Goal: Task Accomplishment & Management: Complete application form

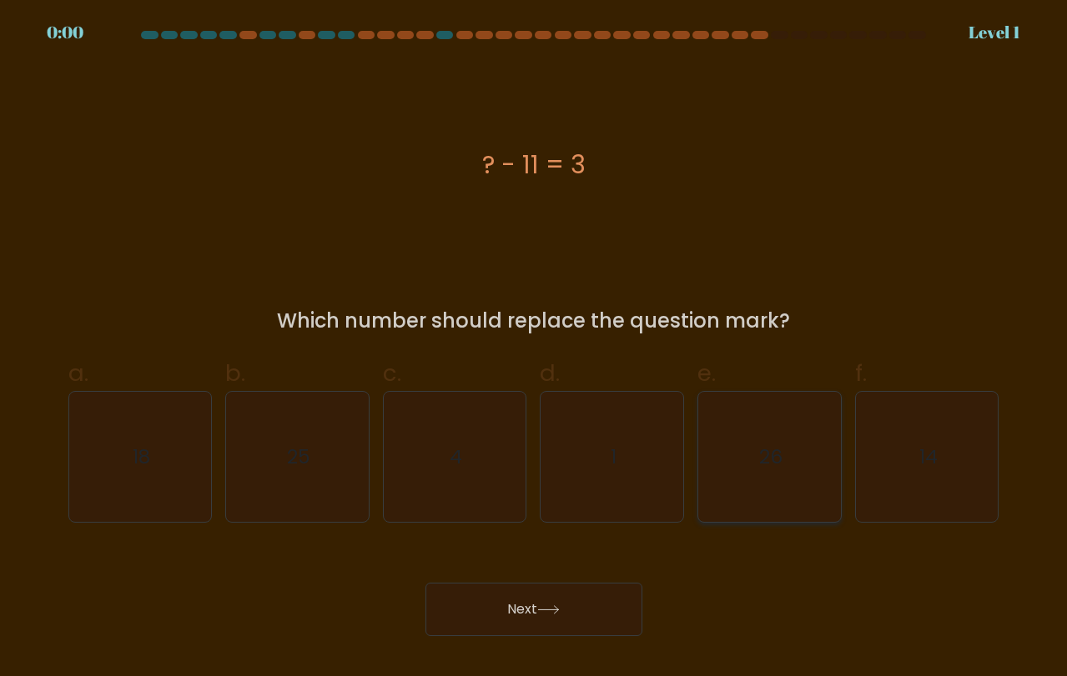
click at [753, 462] on icon "26" at bounding box center [769, 457] width 131 height 131
click at [535, 349] on input "e. 26" at bounding box center [534, 344] width 1 height 11
radio input "true"
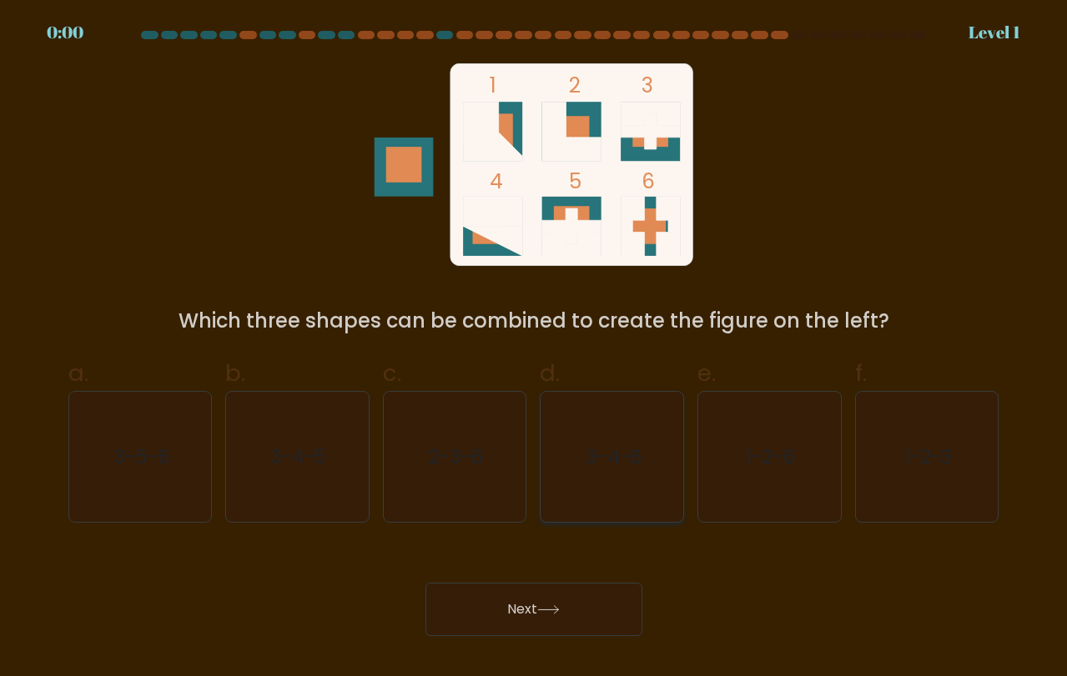
click at [627, 469] on icon "3-4-6" at bounding box center [612, 457] width 131 height 131
click at [535, 349] on input "d. 3-4-6" at bounding box center [534, 344] width 1 height 11
radio input "true"
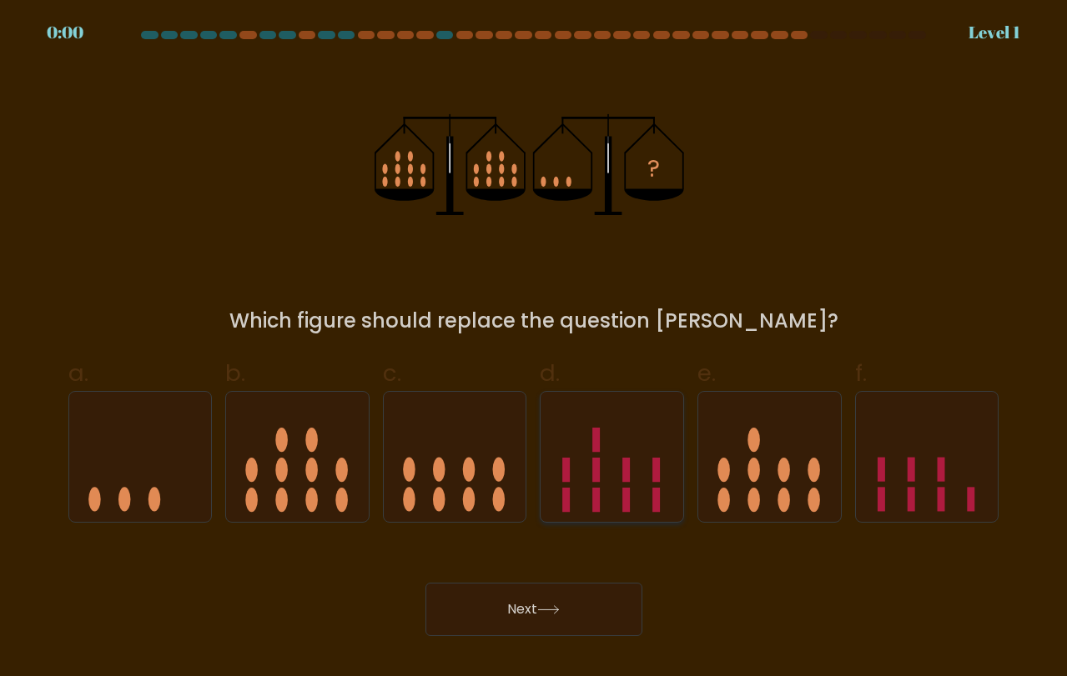
click at [638, 434] on icon at bounding box center [612, 457] width 143 height 118
click at [535, 349] on input "d." at bounding box center [534, 344] width 1 height 11
radio input "true"
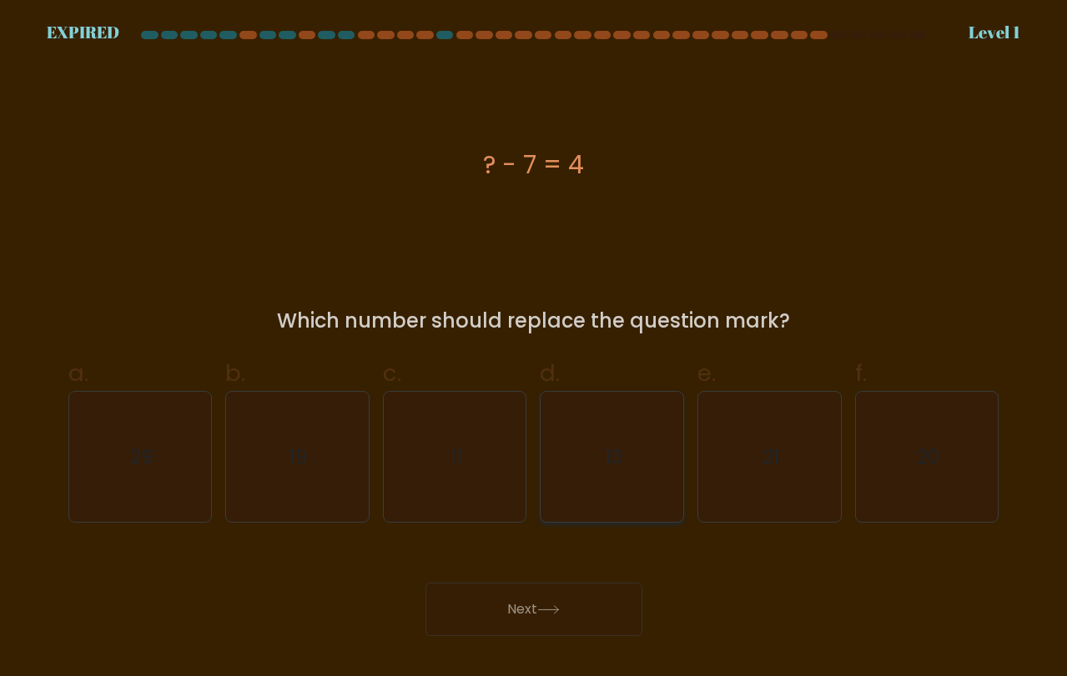
click at [619, 443] on text "13" at bounding box center [614, 457] width 18 height 28
click at [535, 349] on input "d. 13" at bounding box center [534, 344] width 1 height 11
radio input "true"
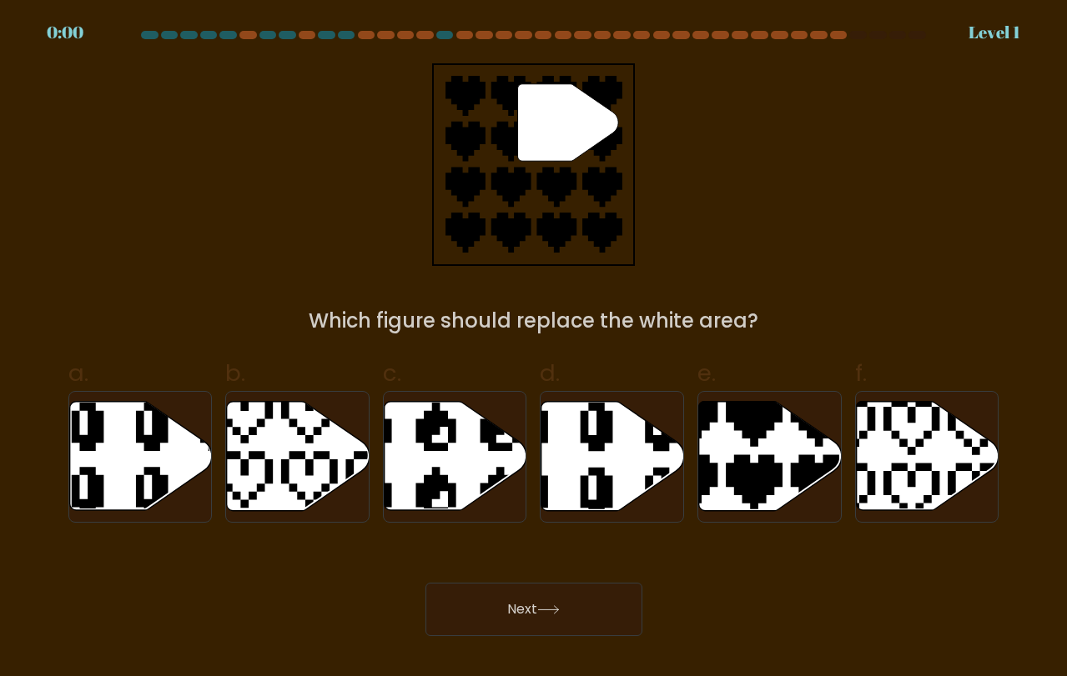
click at [610, 440] on icon at bounding box center [564, 395] width 226 height 242
click at [535, 349] on input "d." at bounding box center [534, 344] width 1 height 11
radio input "true"
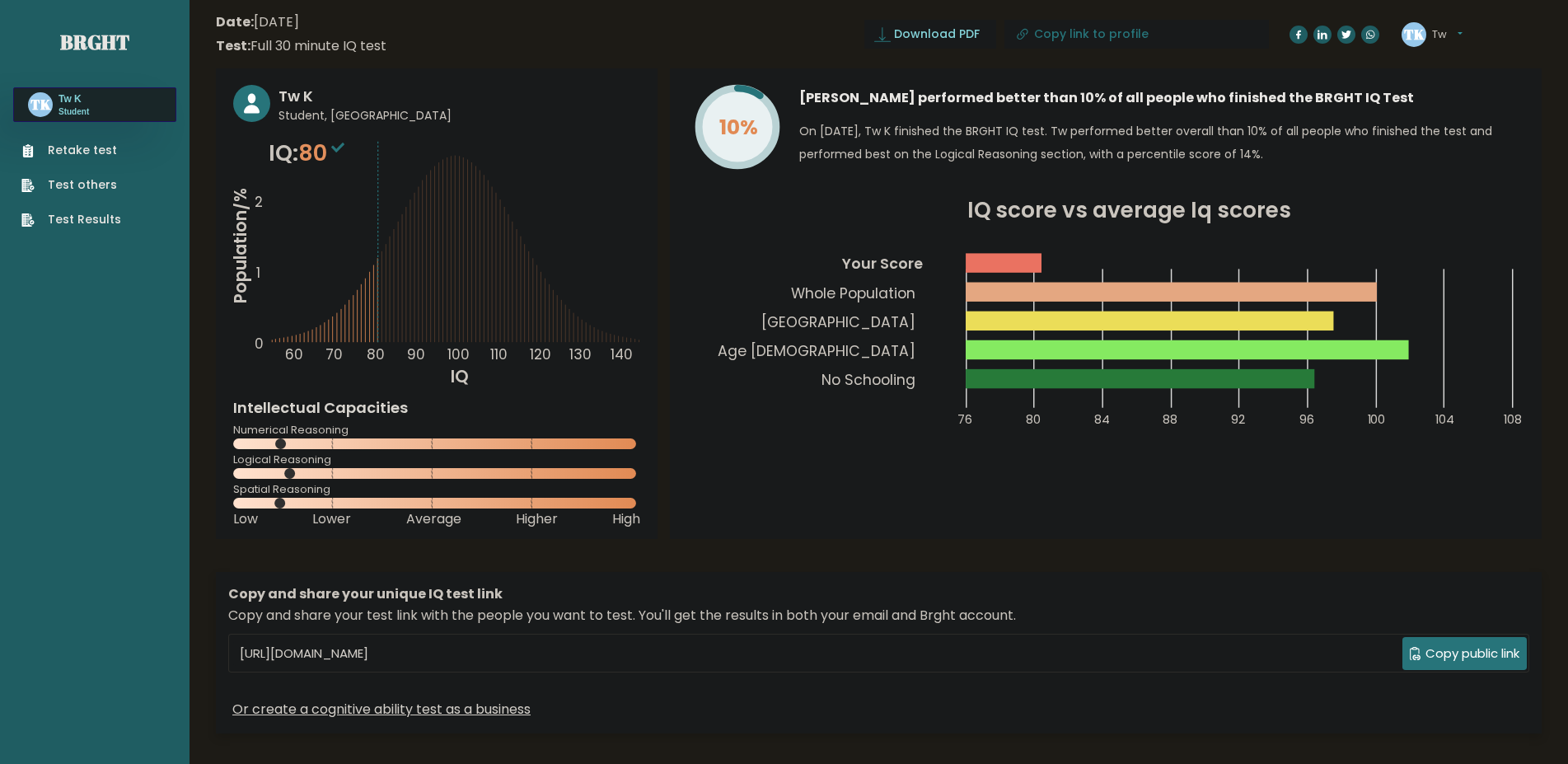
click at [71, 150] on link "Retake test" at bounding box center [71, 150] width 100 height 18
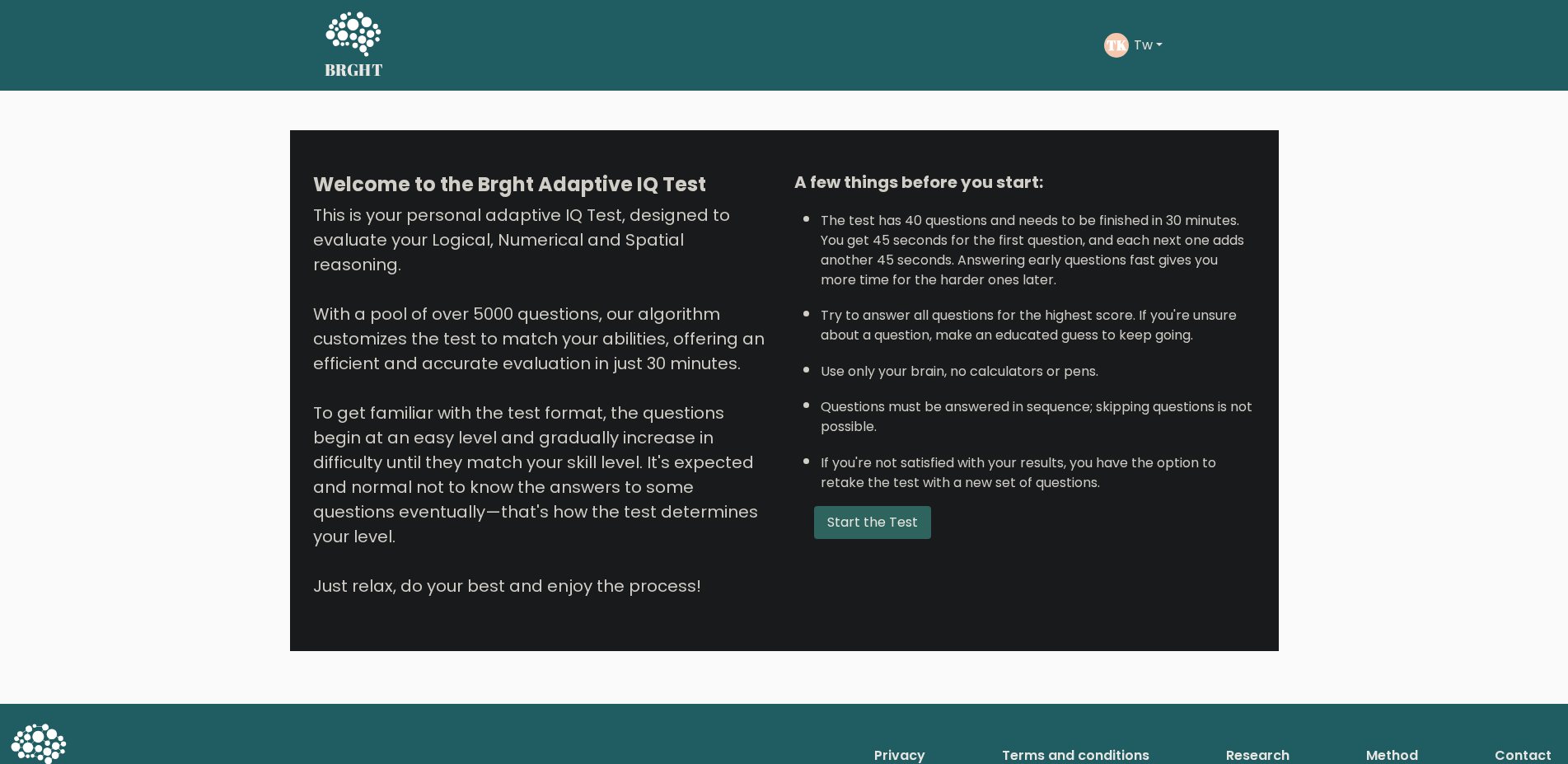
click at [847, 540] on button "Start the Test" at bounding box center [872, 522] width 117 height 33
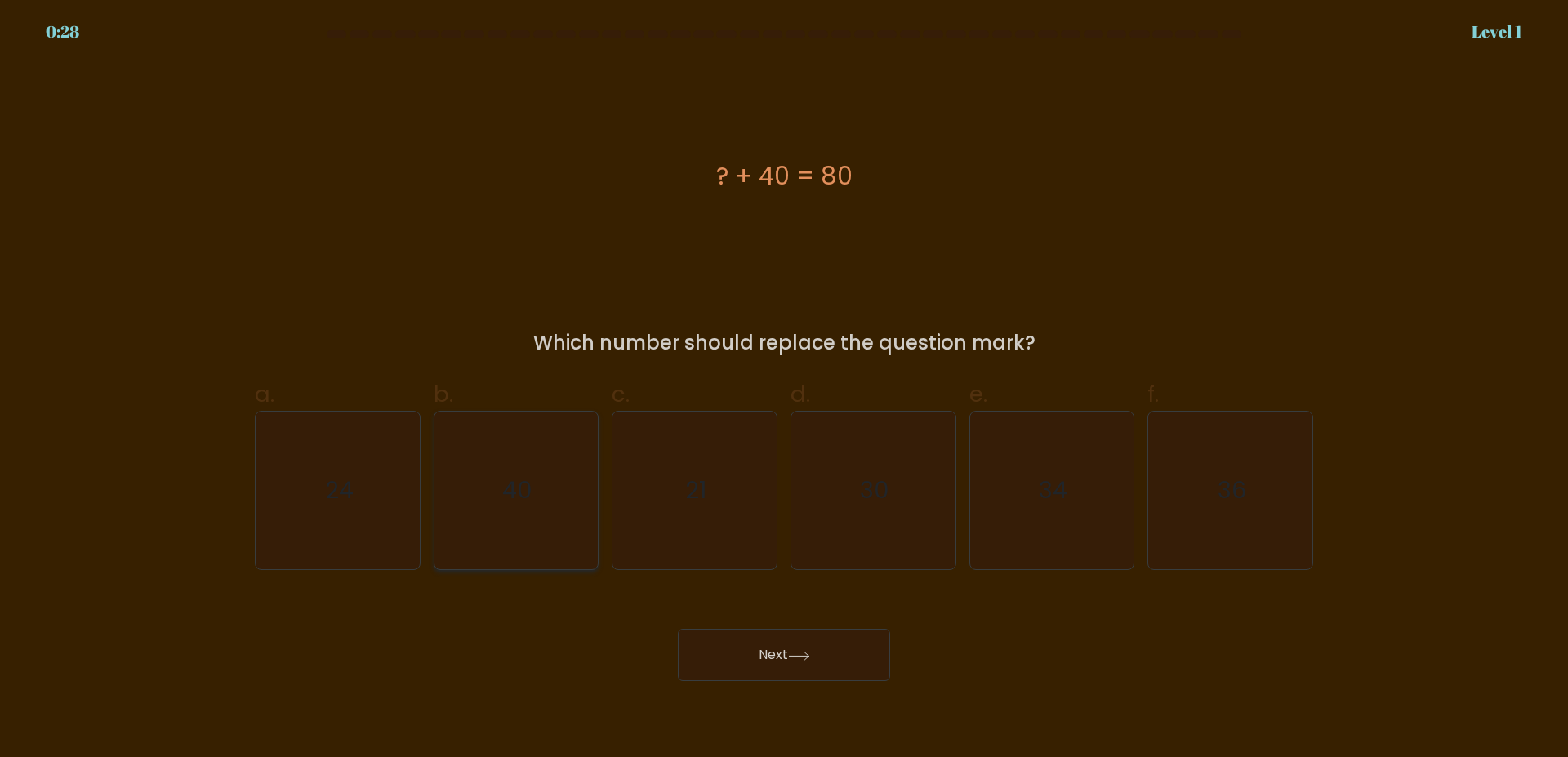
click at [518, 507] on icon "40" at bounding box center [515, 490] width 158 height 158
click at [784, 390] on input "b. 40" at bounding box center [784, 384] width 1 height 11
radio input "true"
click at [766, 647] on button "Next" at bounding box center [783, 654] width 212 height 52
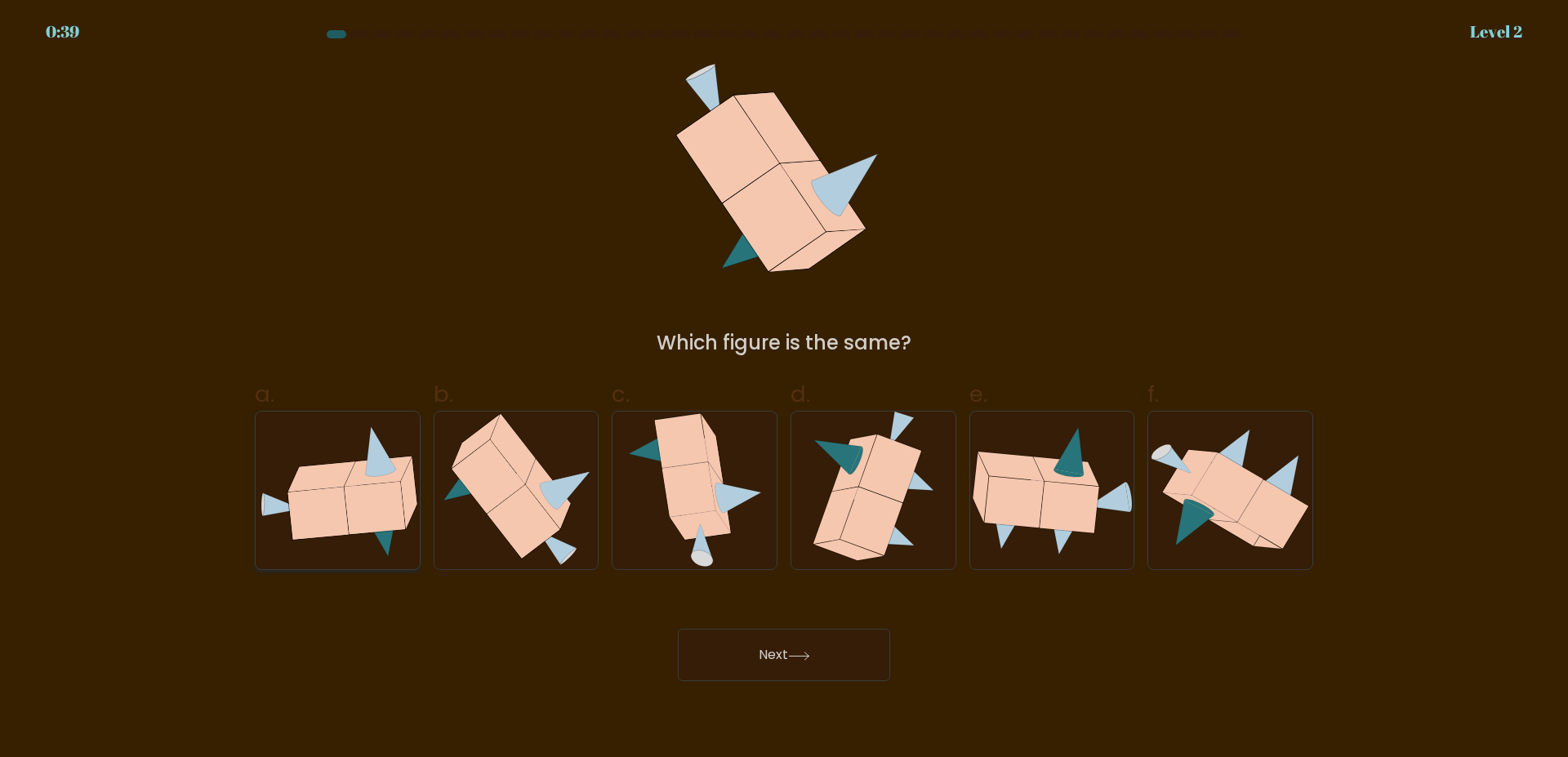
click at [341, 464] on icon at bounding box center [321, 476] width 67 height 30
click at [784, 390] on input "a." at bounding box center [784, 384] width 1 height 11
radio input "true"
click at [749, 662] on button "Next" at bounding box center [783, 654] width 212 height 52
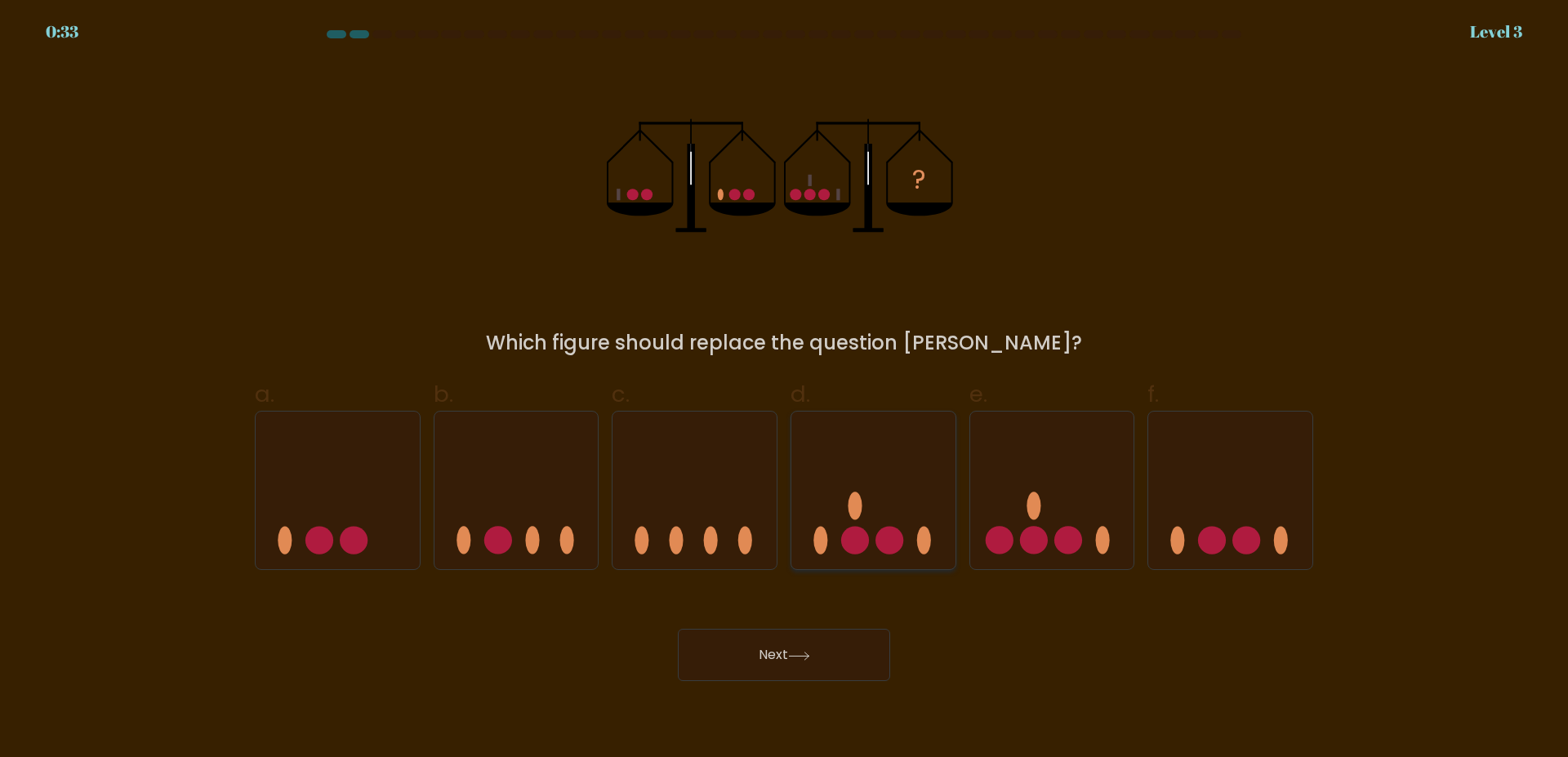
click at [883, 496] on icon at bounding box center [873, 491] width 164 height 135
click at [785, 390] on input "d." at bounding box center [784, 384] width 1 height 11
radio input "true"
click at [853, 659] on button "Next" at bounding box center [783, 654] width 212 height 52
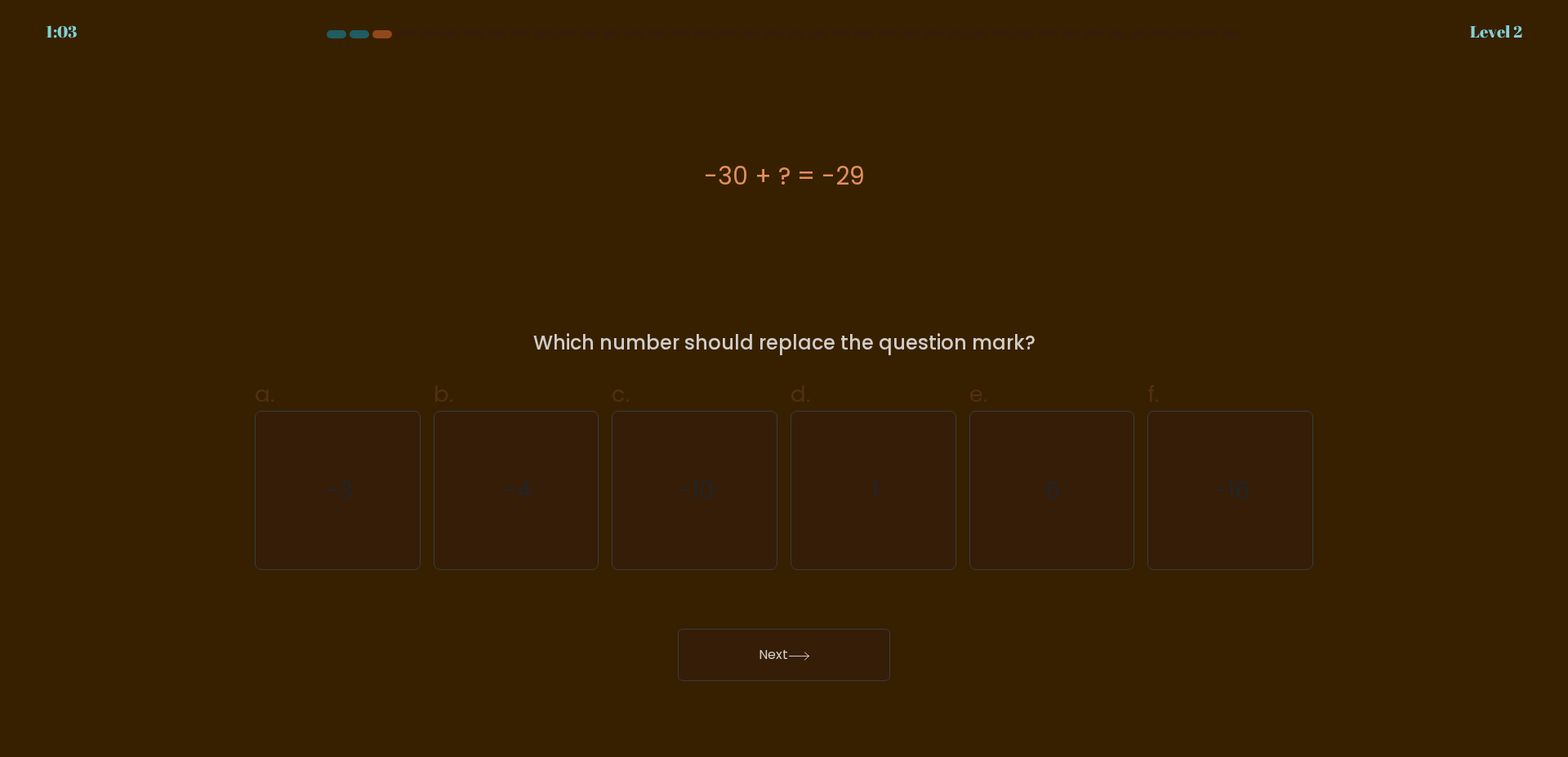
click at [677, 629] on button "Next" at bounding box center [783, 654] width 212 height 52
click at [1116, 297] on div "-30 + ? = -29 Which number should replace the question mark?" at bounding box center [783, 210] width 1078 height 296
click at [879, 473] on icon "1" at bounding box center [873, 490] width 158 height 158
click at [785, 390] on input "d. 1" at bounding box center [784, 384] width 1 height 11
radio input "true"
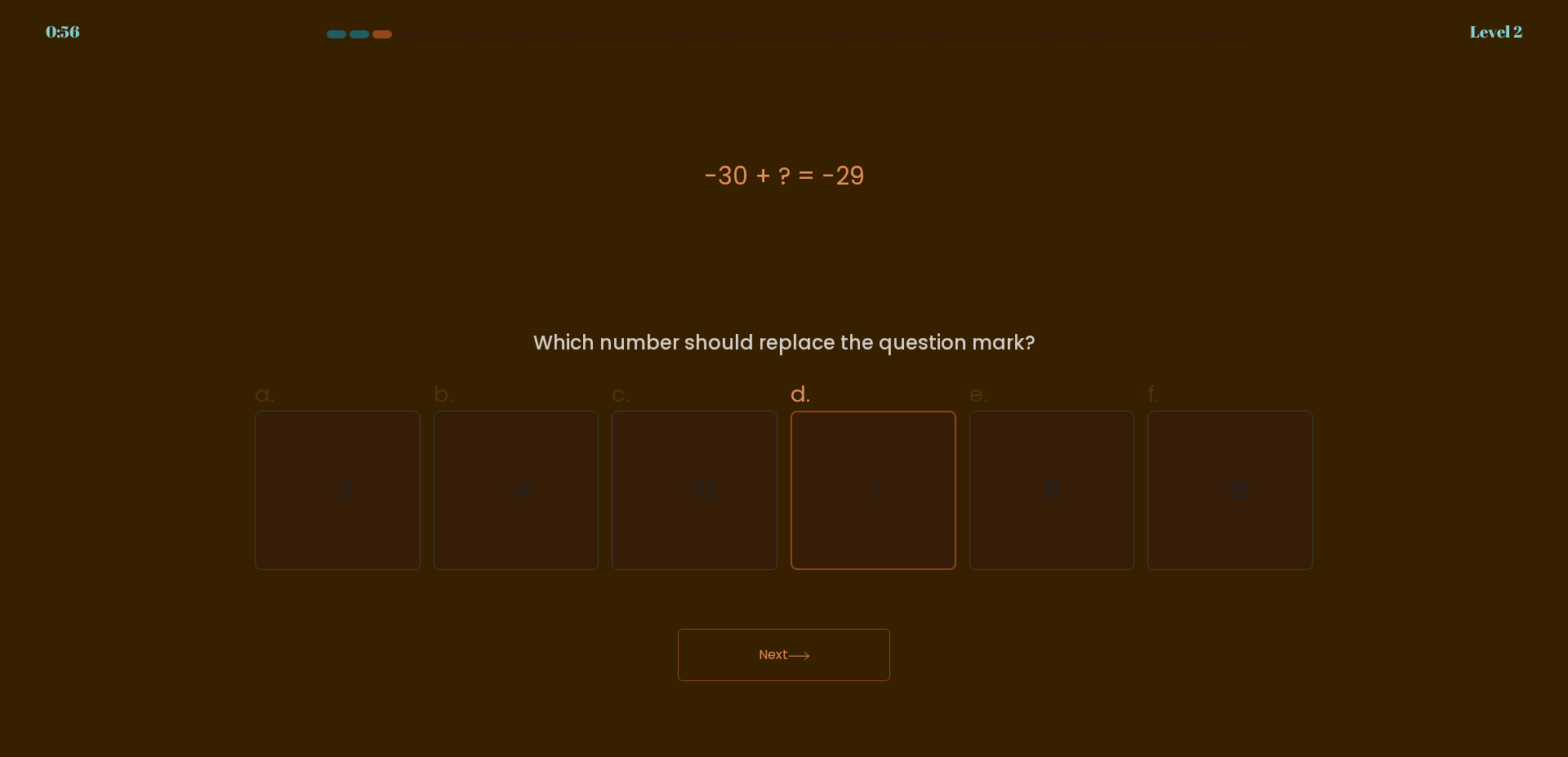
click at [775, 662] on button "Next" at bounding box center [783, 654] width 212 height 52
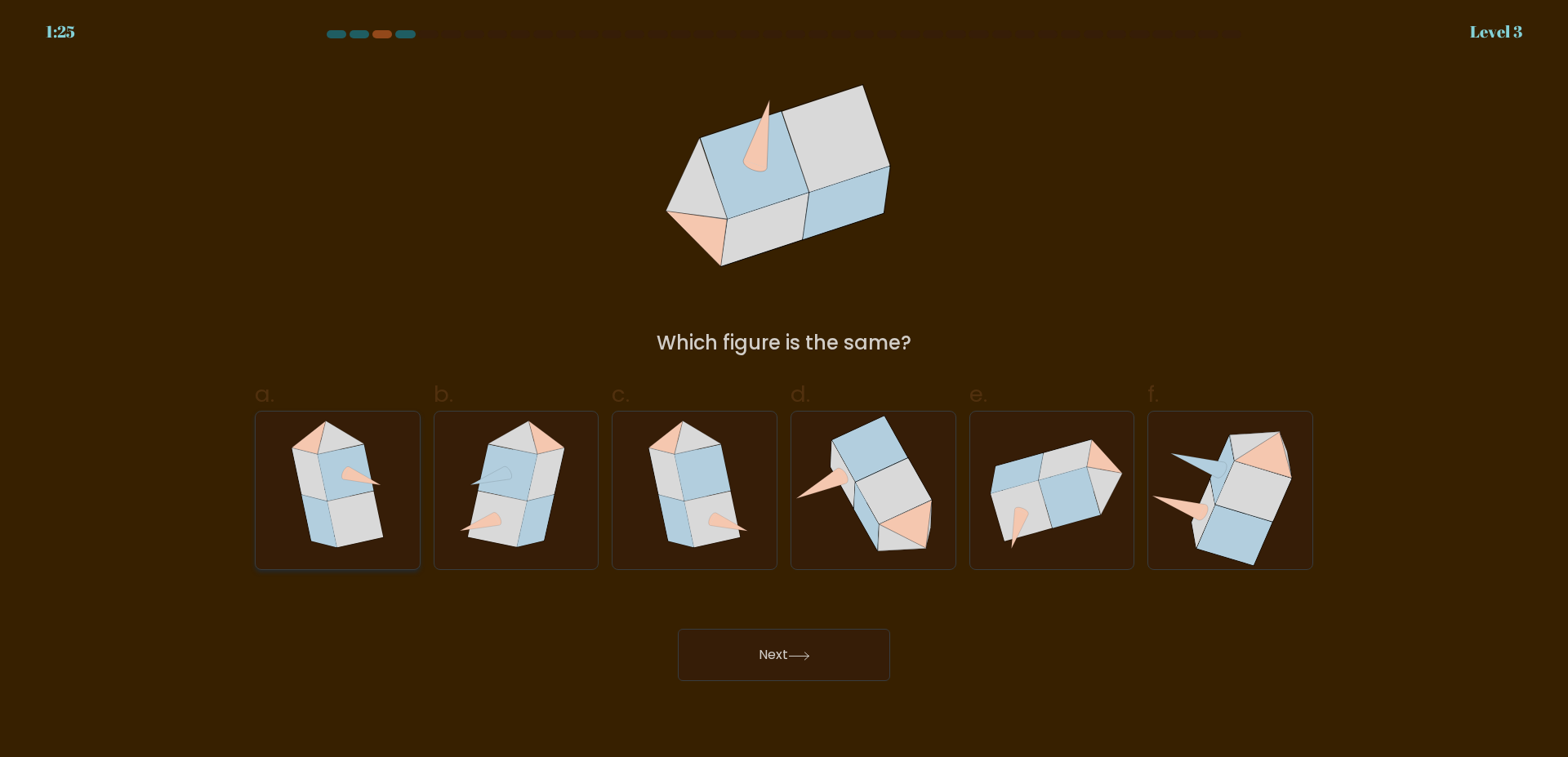
click at [345, 511] on icon at bounding box center [354, 520] width 56 height 57
click at [784, 390] on input "a." at bounding box center [784, 384] width 1 height 11
radio input "true"
click at [775, 647] on button "Next" at bounding box center [783, 654] width 212 height 52
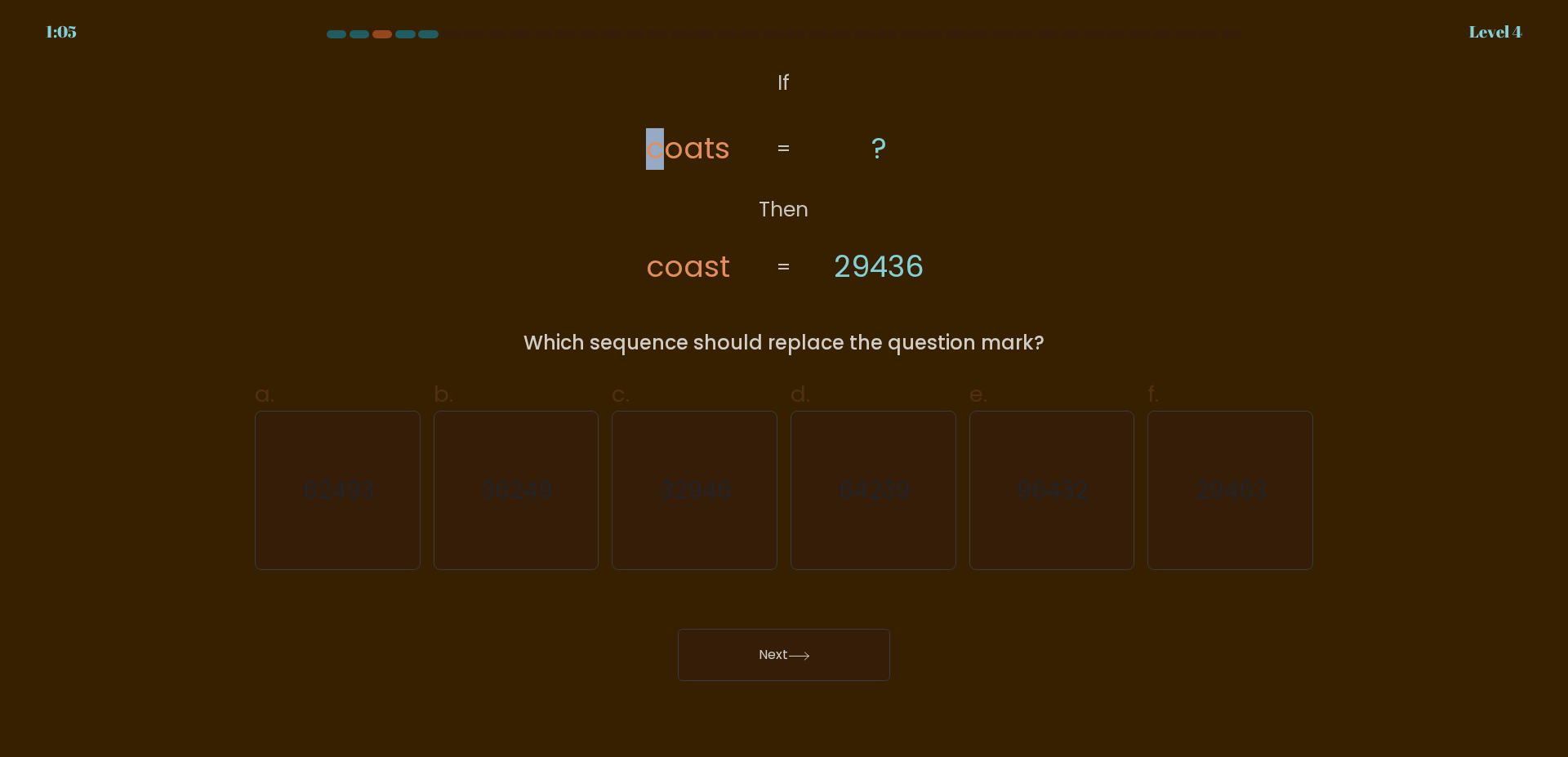
drag, startPoint x: 654, startPoint y: 240, endPoint x: 671, endPoint y: 246, distance: 18.0
click at [659, 243] on icon "@import url('https://fonts.googleapis.com/css?family=Abril+Fatface:400,100,100i…" at bounding box center [783, 175] width 368 height 227
click at [1282, 493] on icon "29463" at bounding box center [1229, 490] width 158 height 158
click at [785, 390] on input "f. 29463" at bounding box center [784, 384] width 1 height 11
radio input "true"
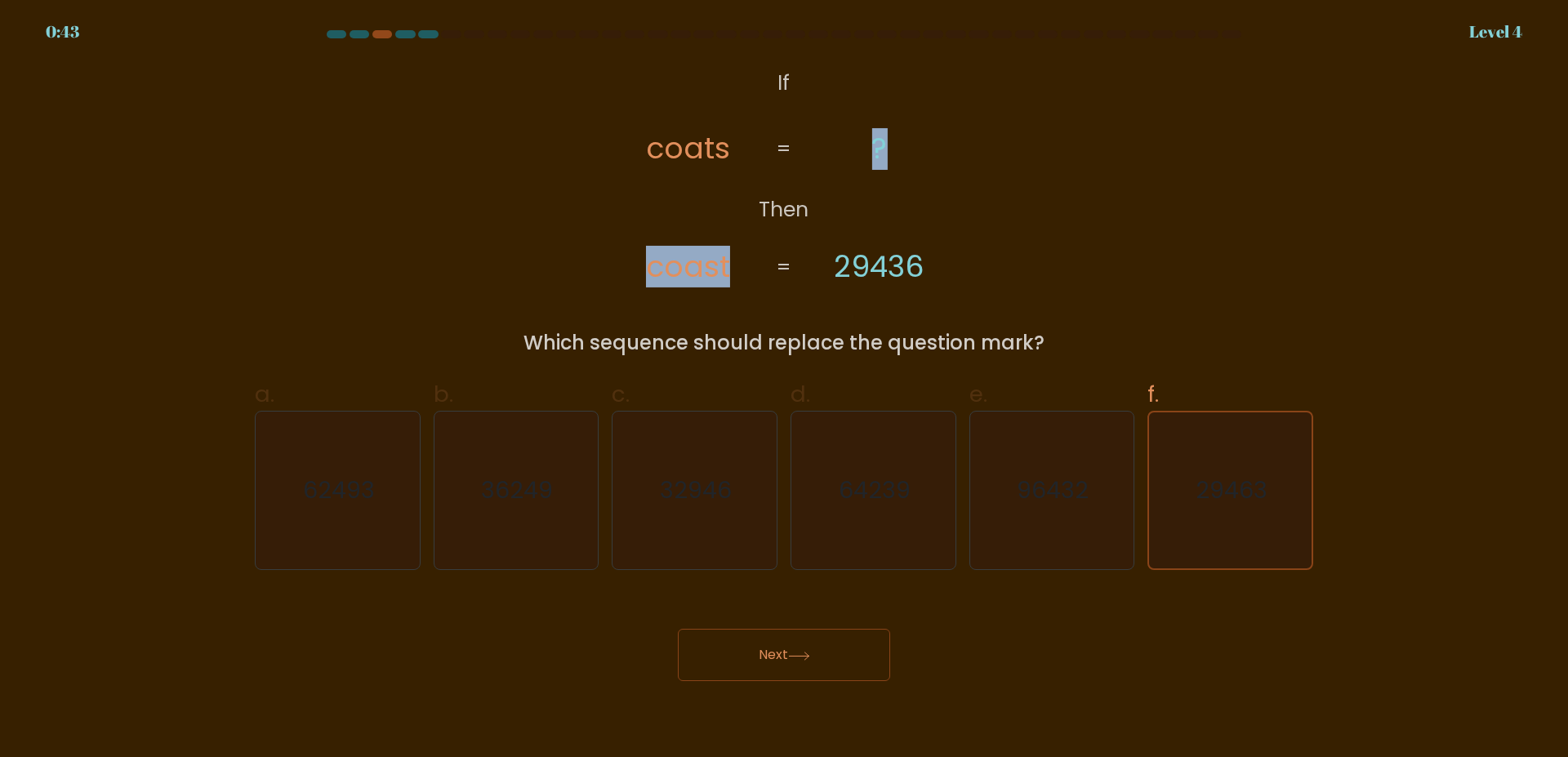
drag, startPoint x: 928, startPoint y: 268, endPoint x: 836, endPoint y: 265, distance: 92.0
click at [836, 265] on icon "@import url('https://fonts.googleapis.com/css?family=Abril+Fatface:400,100,100i…" at bounding box center [783, 175] width 368 height 227
click at [1004, 276] on div "@import url('https://fonts.googleapis.com/css?family=Abril+Fatface:400,100,100i…" at bounding box center [783, 210] width 1078 height 296
click at [816, 667] on button "Next" at bounding box center [783, 654] width 212 height 52
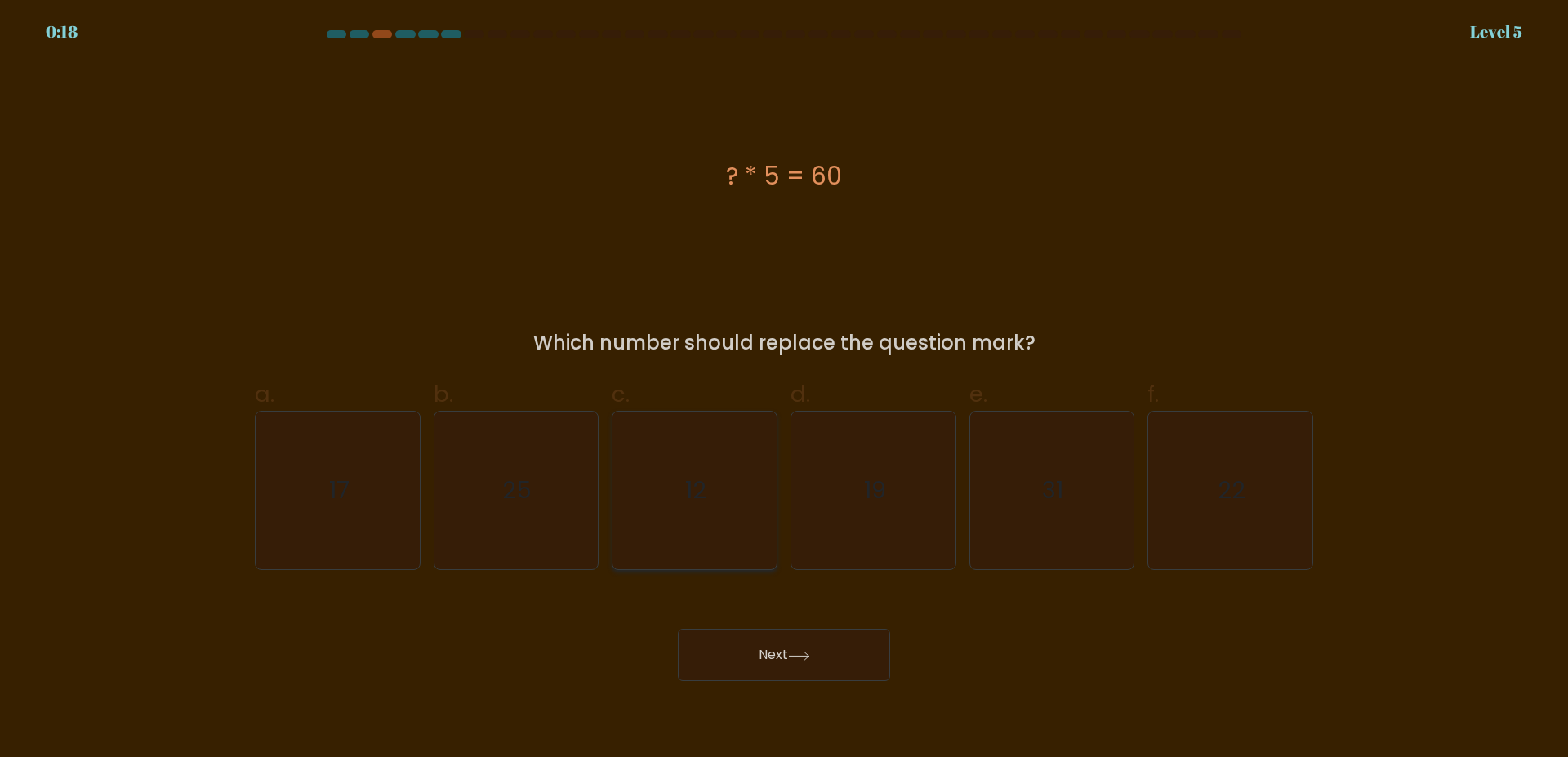
click at [710, 485] on icon "12" at bounding box center [694, 490] width 158 height 158
click at [784, 390] on input "c. 12" at bounding box center [784, 384] width 1 height 11
radio input "true"
click at [778, 670] on button "Next" at bounding box center [783, 654] width 212 height 52
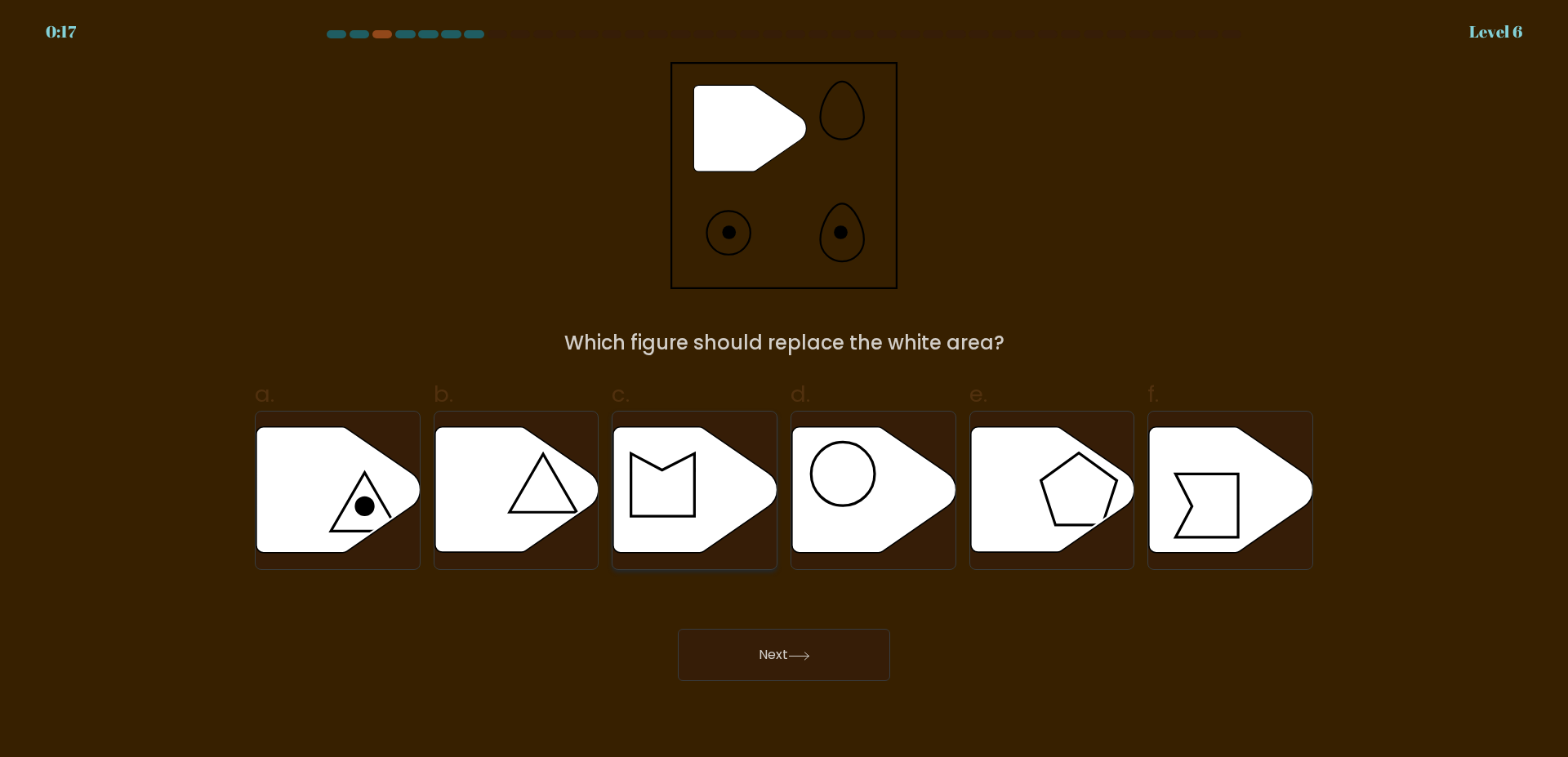
click at [667, 471] on icon at bounding box center [695, 490] width 164 height 125
click at [784, 390] on input "c." at bounding box center [784, 384] width 1 height 11
radio input "true"
click at [790, 642] on button "Next" at bounding box center [783, 654] width 212 height 52
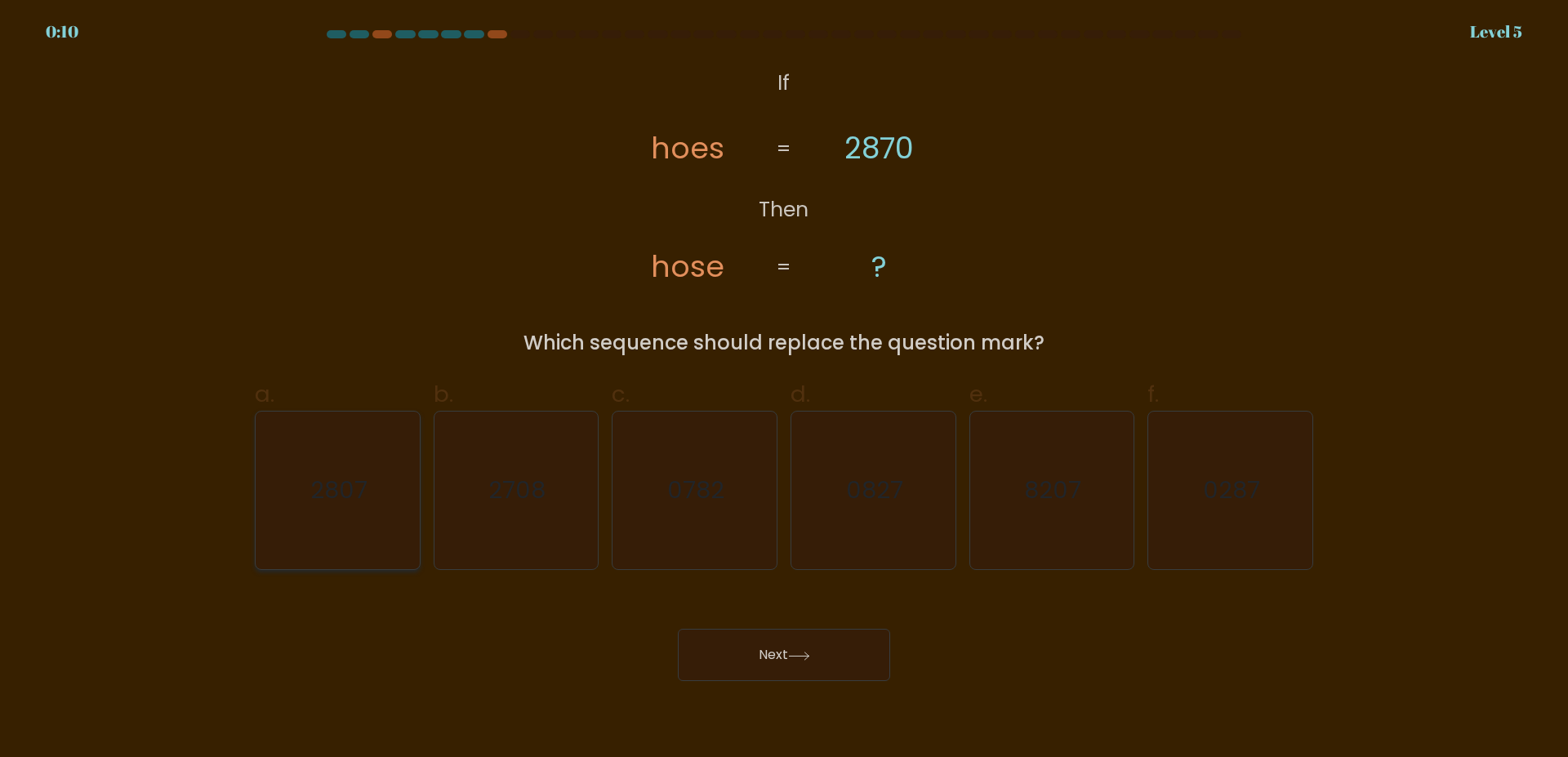
click at [312, 481] on text "2807" at bounding box center [339, 491] width 57 height 32
click at [784, 390] on input "a. 2807" at bounding box center [784, 384] width 1 height 11
radio input "true"
click at [716, 628] on div "Next" at bounding box center [783, 635] width 1078 height 91
click at [730, 642] on button "Next" at bounding box center [783, 654] width 212 height 52
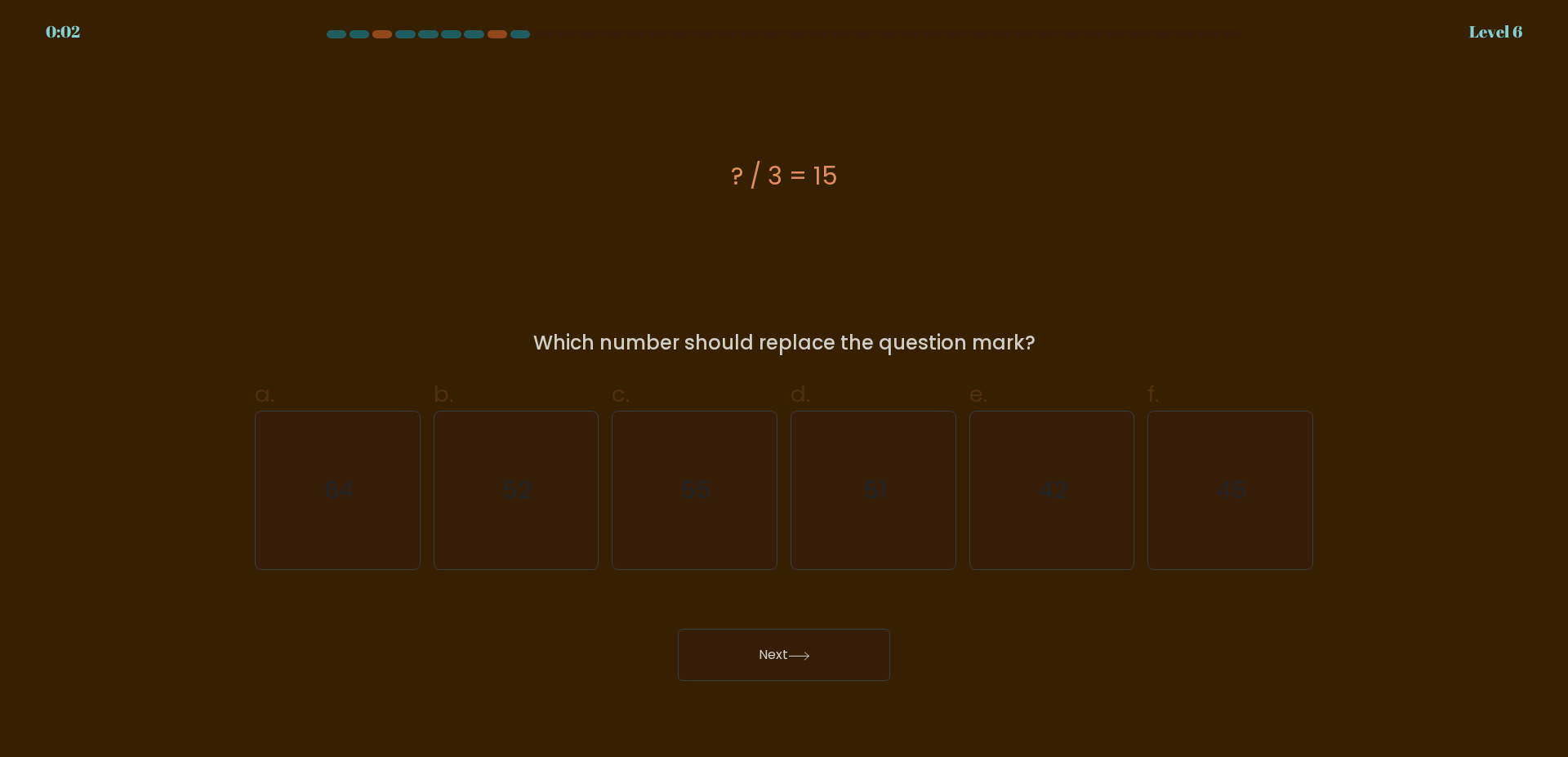
click at [738, 651] on button "Next" at bounding box center [783, 654] width 212 height 52
click at [744, 660] on button "Next" at bounding box center [783, 654] width 212 height 52
drag, startPoint x: 1270, startPoint y: 500, endPoint x: 1233, endPoint y: 482, distance: 41.1
click at [1268, 500] on icon "45" at bounding box center [1229, 490] width 158 height 158
click at [1266, 495] on icon "45" at bounding box center [1229, 490] width 158 height 158
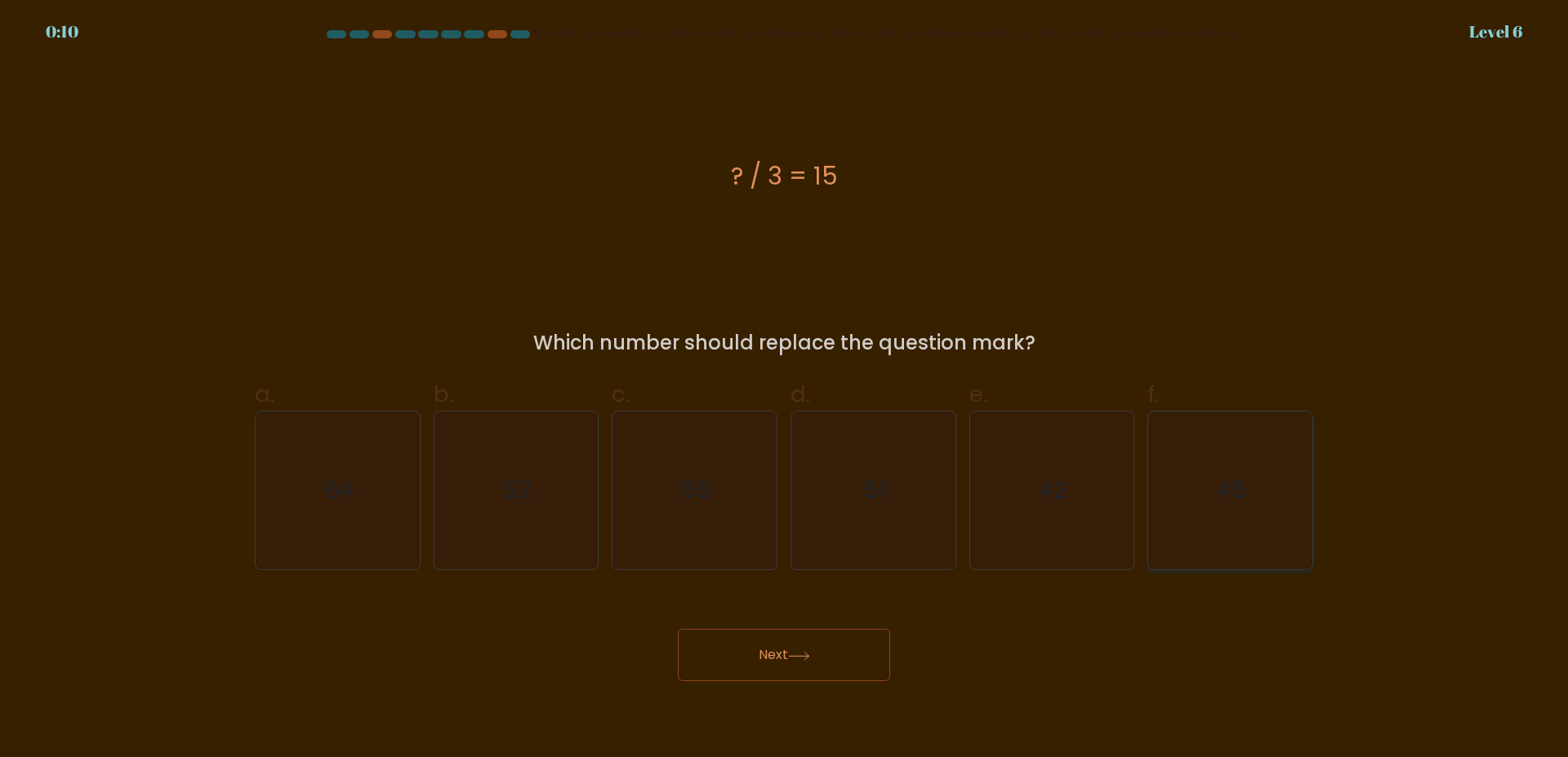
click at [785, 390] on input "f. 45" at bounding box center [784, 384] width 1 height 11
radio input "true"
click at [783, 657] on button "Next" at bounding box center [783, 654] width 212 height 52
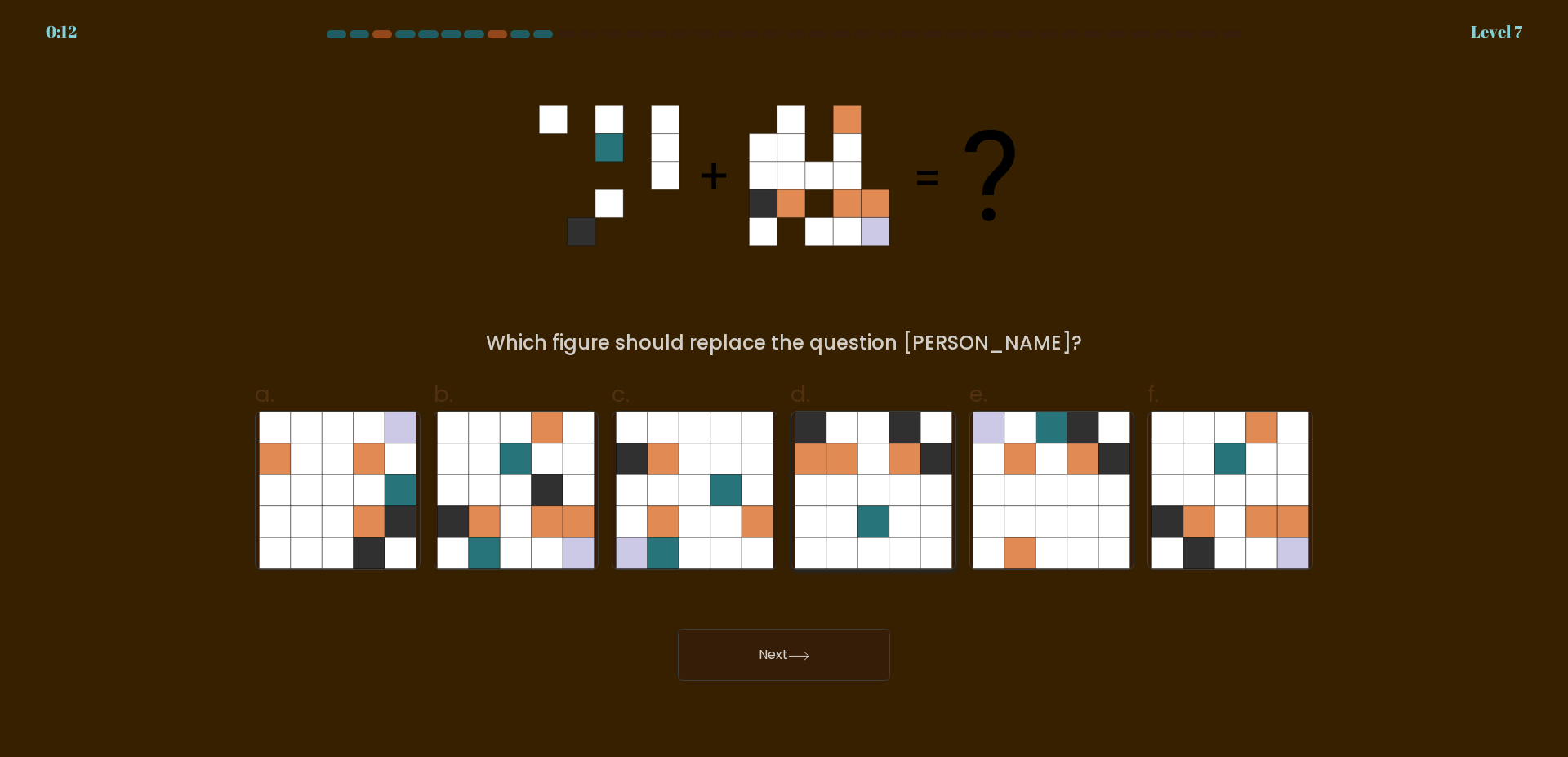
click at [814, 460] on icon at bounding box center [810, 459] width 31 height 31
click at [785, 390] on input "d." at bounding box center [784, 384] width 1 height 11
radio input "true"
click at [790, 663] on button "Next" at bounding box center [783, 654] width 212 height 52
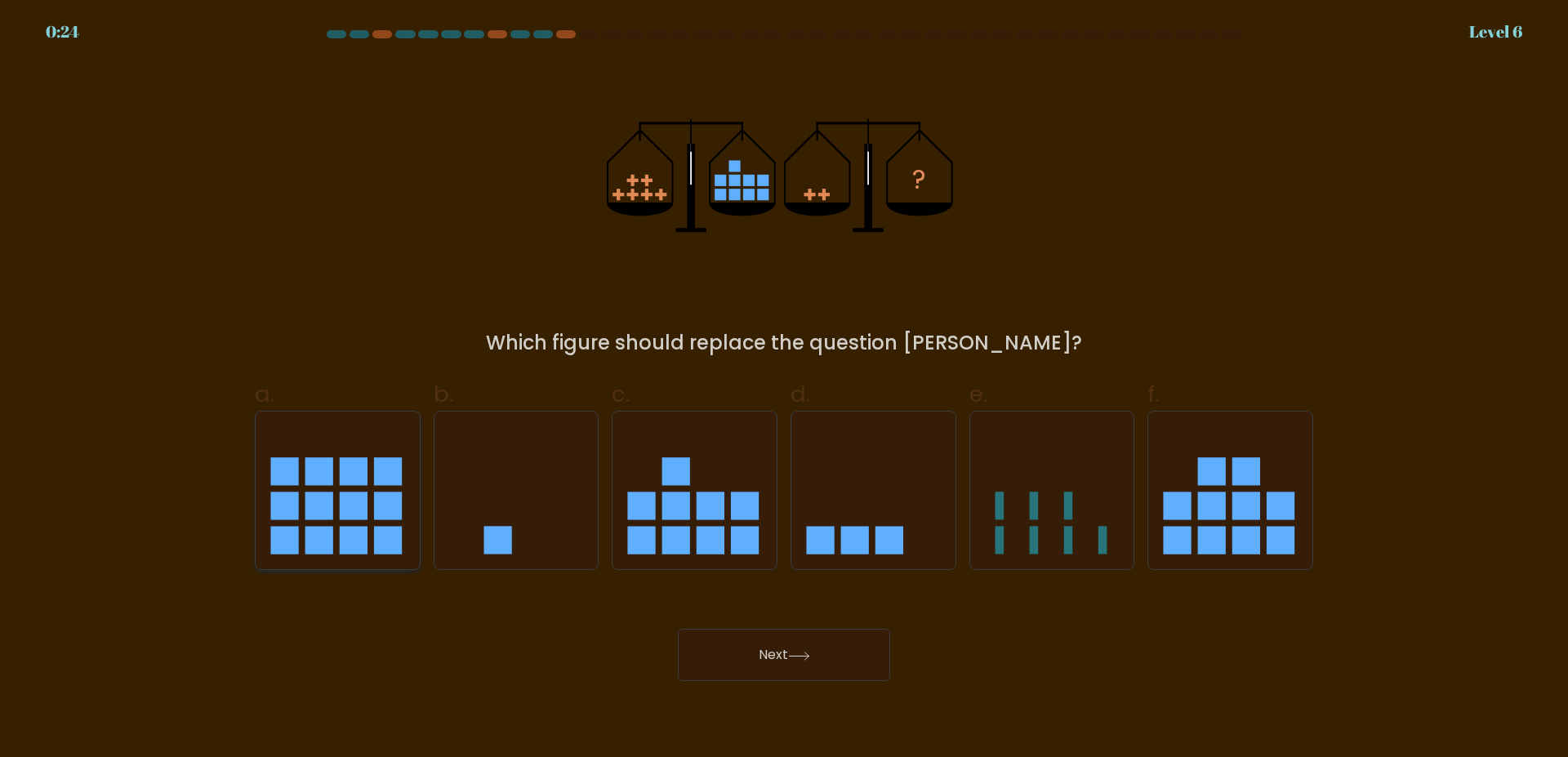
click at [367, 482] on rect at bounding box center [353, 471] width 27 height 27
click at [784, 390] on input "a." at bounding box center [784, 384] width 1 height 11
radio input "true"
click at [778, 654] on button "Next" at bounding box center [783, 654] width 212 height 52
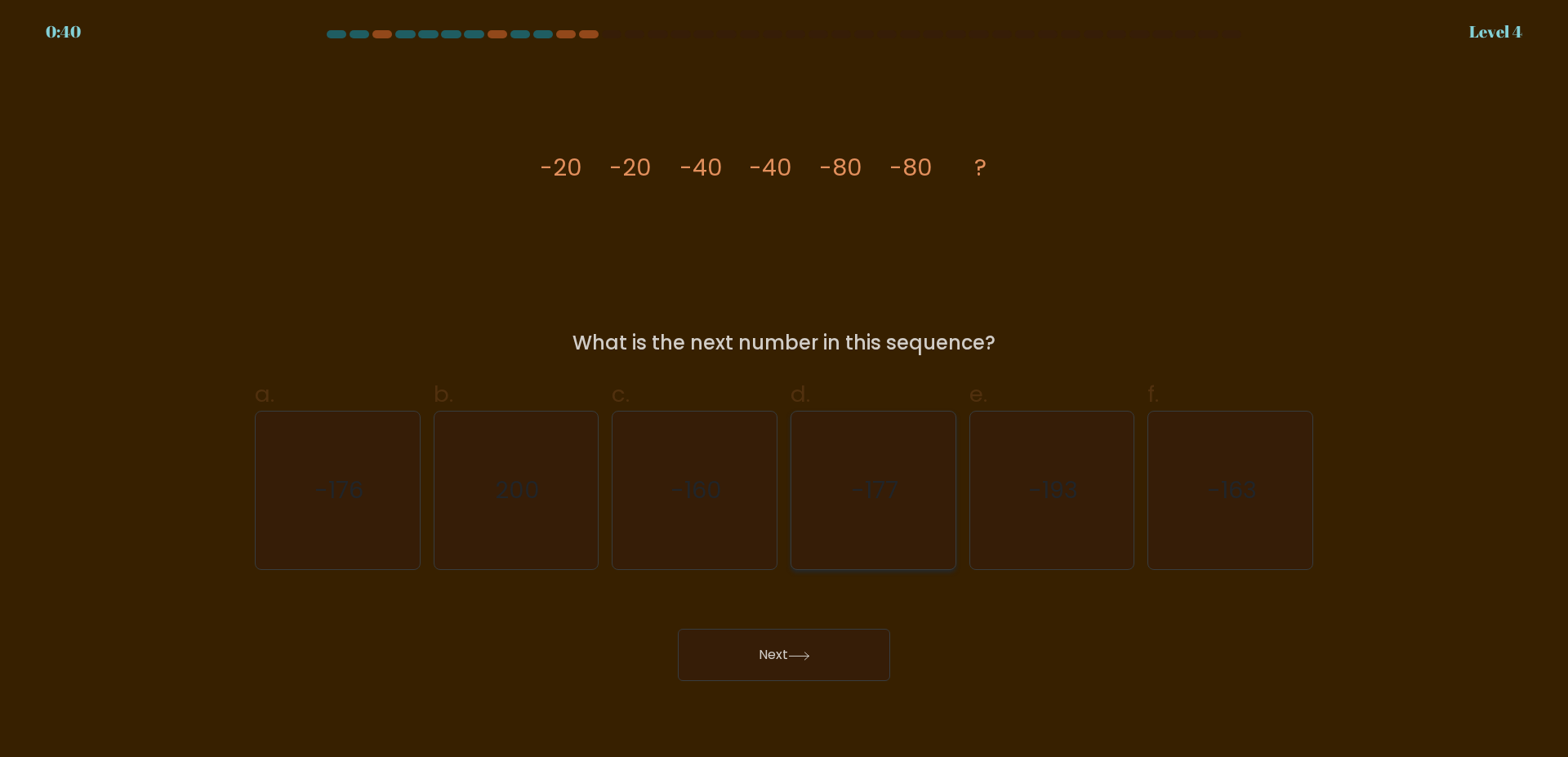
click at [871, 485] on text "-177" at bounding box center [874, 491] width 47 height 32
click at [785, 390] on input "d. -177" at bounding box center [784, 384] width 1 height 11
radio input "true"
click at [702, 500] on icon "-160" at bounding box center [694, 490] width 158 height 158
click at [784, 390] on input "c. -160" at bounding box center [784, 384] width 1 height 11
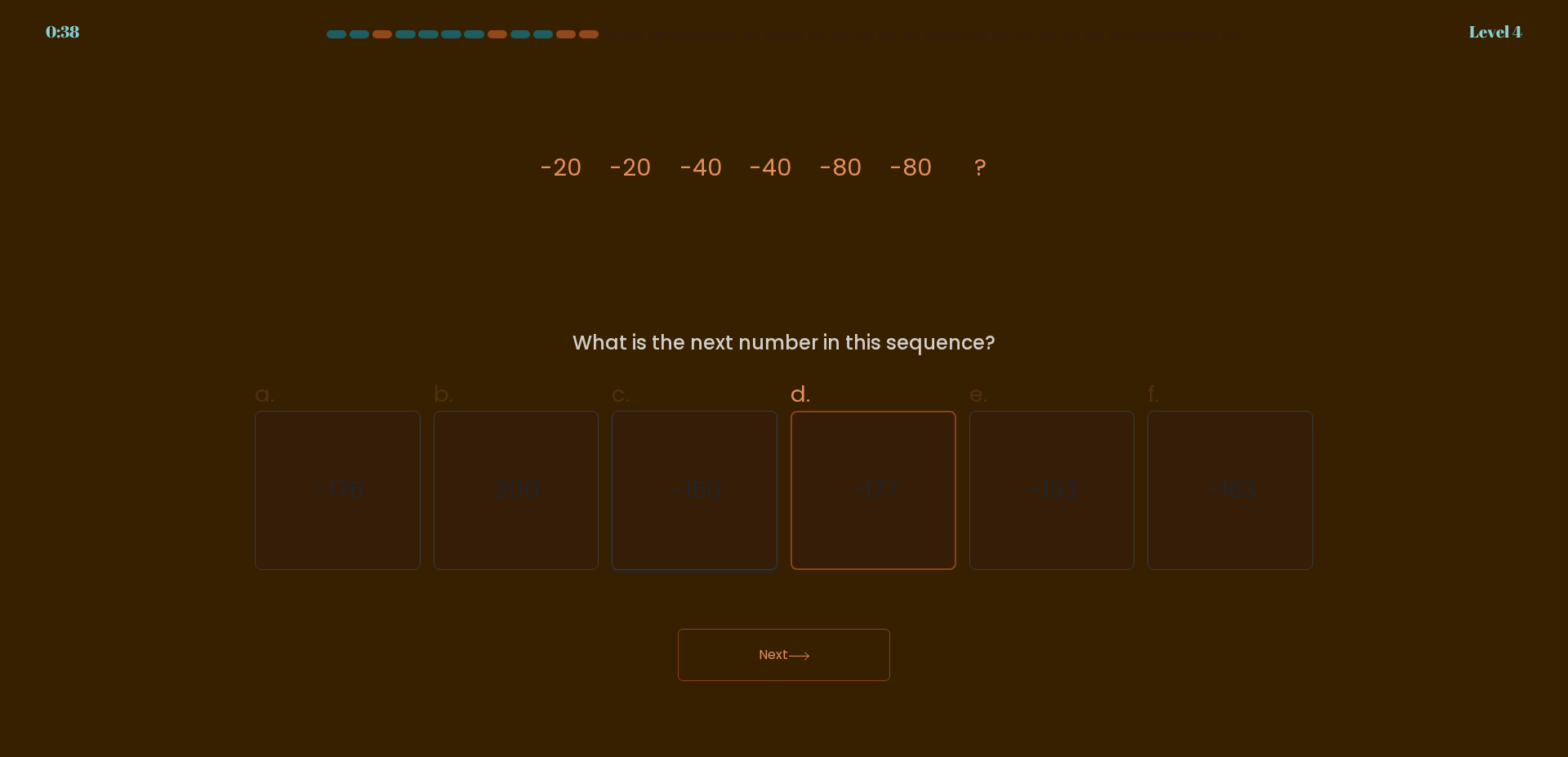
radio input "true"
click at [747, 658] on button "Next" at bounding box center [783, 654] width 212 height 52
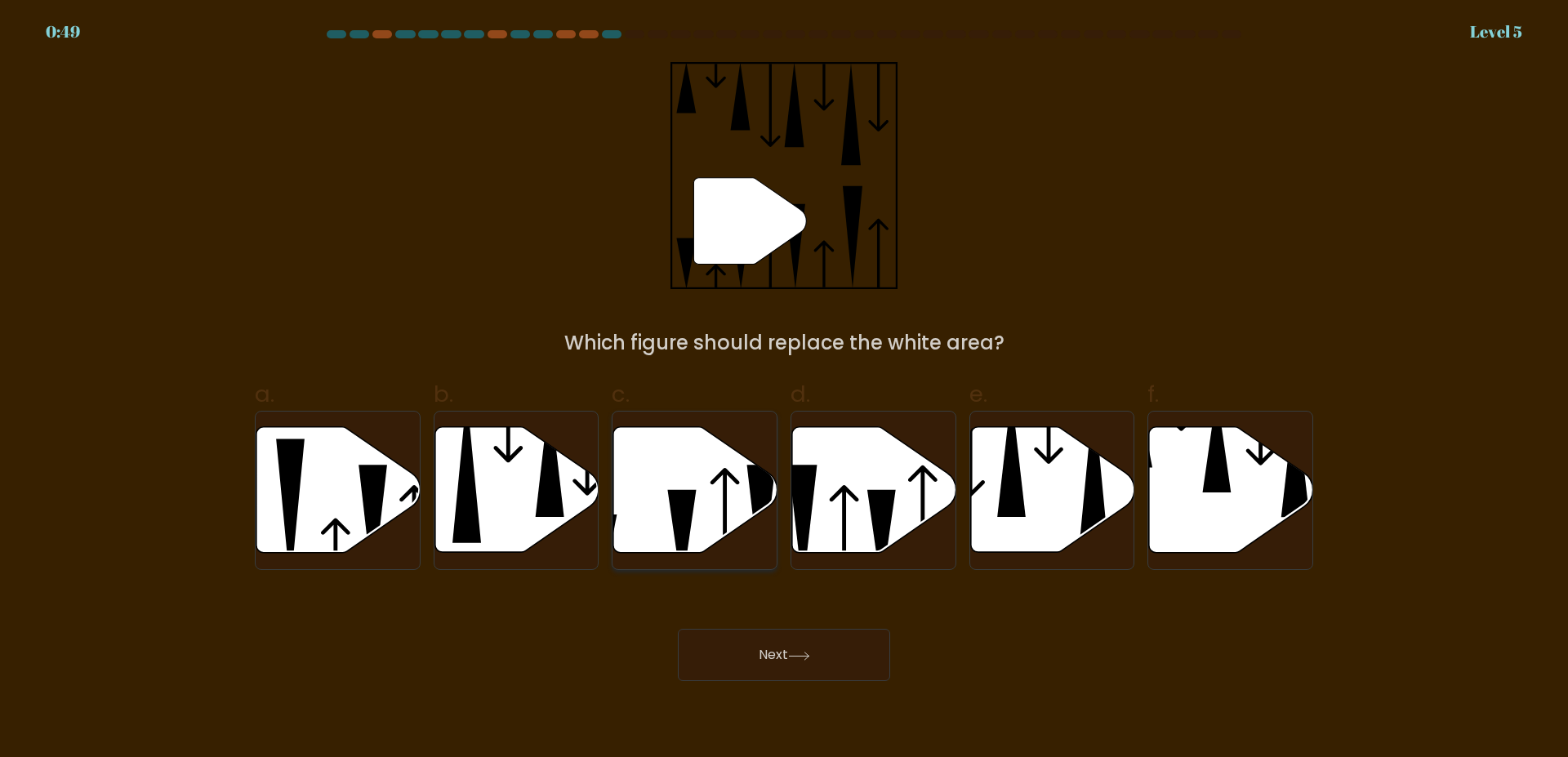
click at [702, 483] on icon at bounding box center [695, 490] width 164 height 125
click at [784, 390] on input "c." at bounding box center [784, 384] width 1 height 11
radio input "true"
click at [738, 655] on button "Next" at bounding box center [783, 654] width 212 height 52
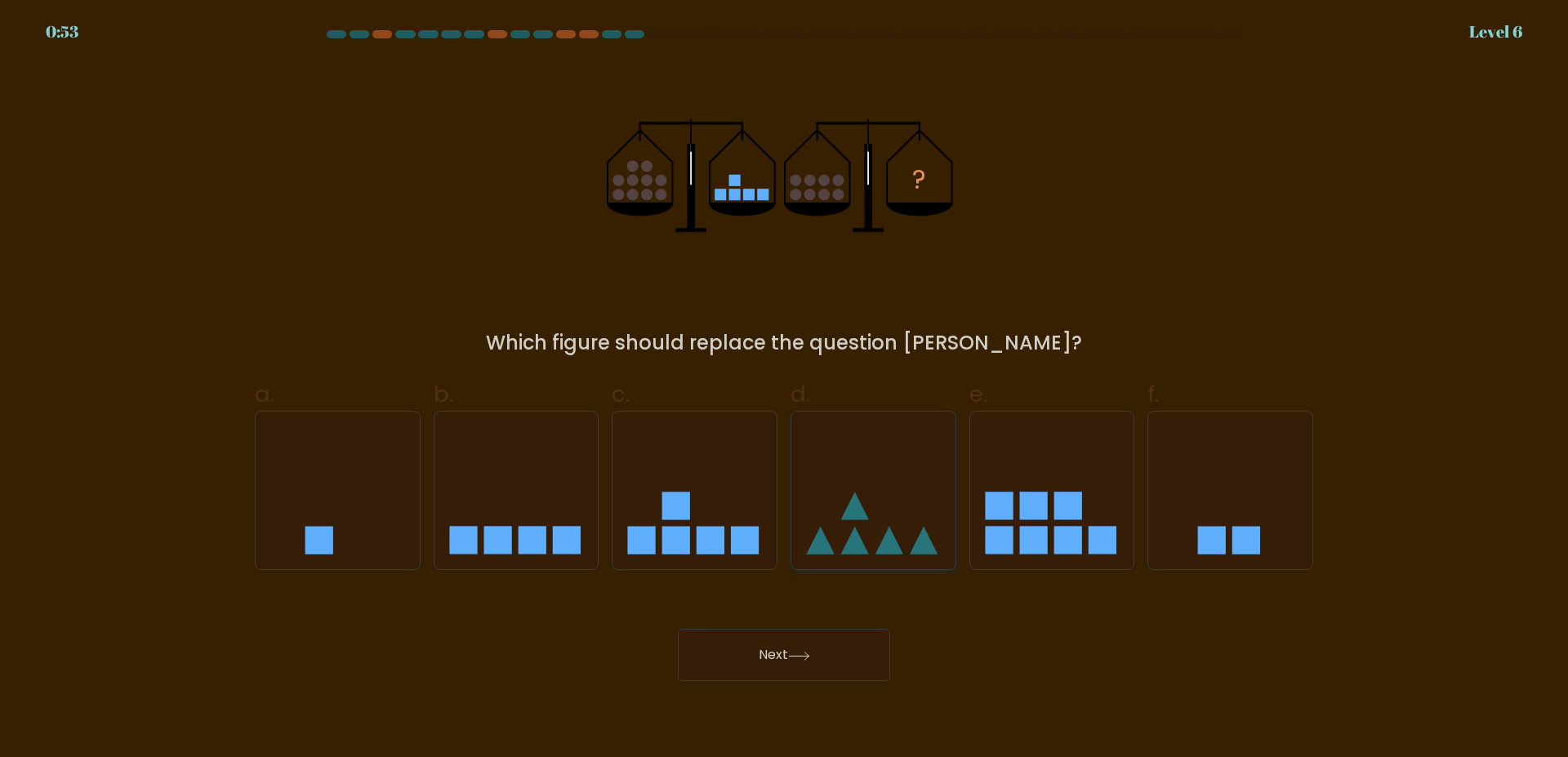
click at [846, 474] on icon at bounding box center [873, 491] width 164 height 135
click at [785, 390] on input "d." at bounding box center [784, 384] width 1 height 11
radio input "true"
click at [806, 660] on icon at bounding box center [799, 656] width 23 height 9
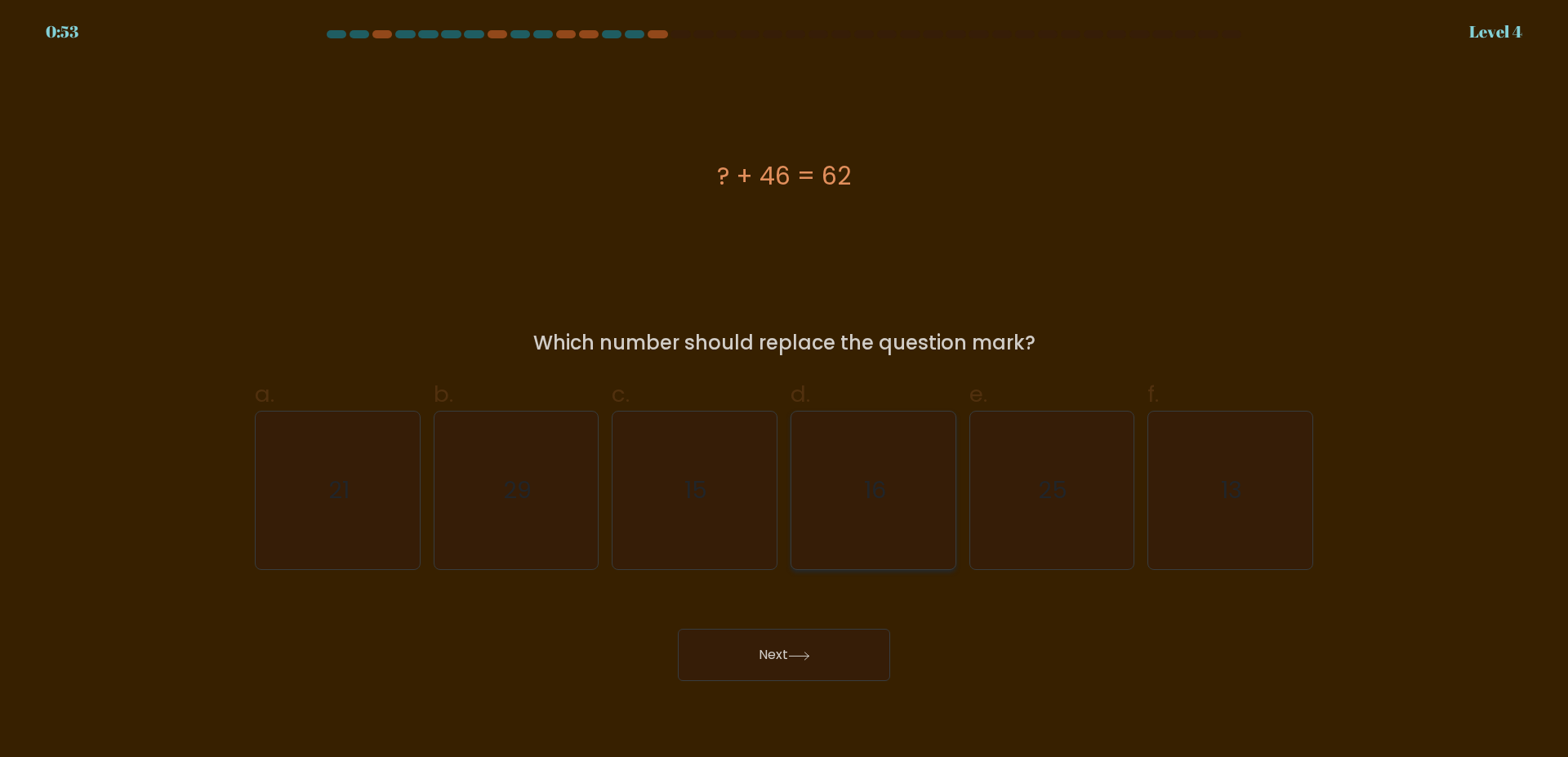
click at [877, 481] on text "16" at bounding box center [875, 491] width 23 height 32
click at [785, 390] on input "d. 16" at bounding box center [784, 384] width 1 height 11
radio input "true"
click at [733, 655] on button "Next" at bounding box center [783, 654] width 212 height 52
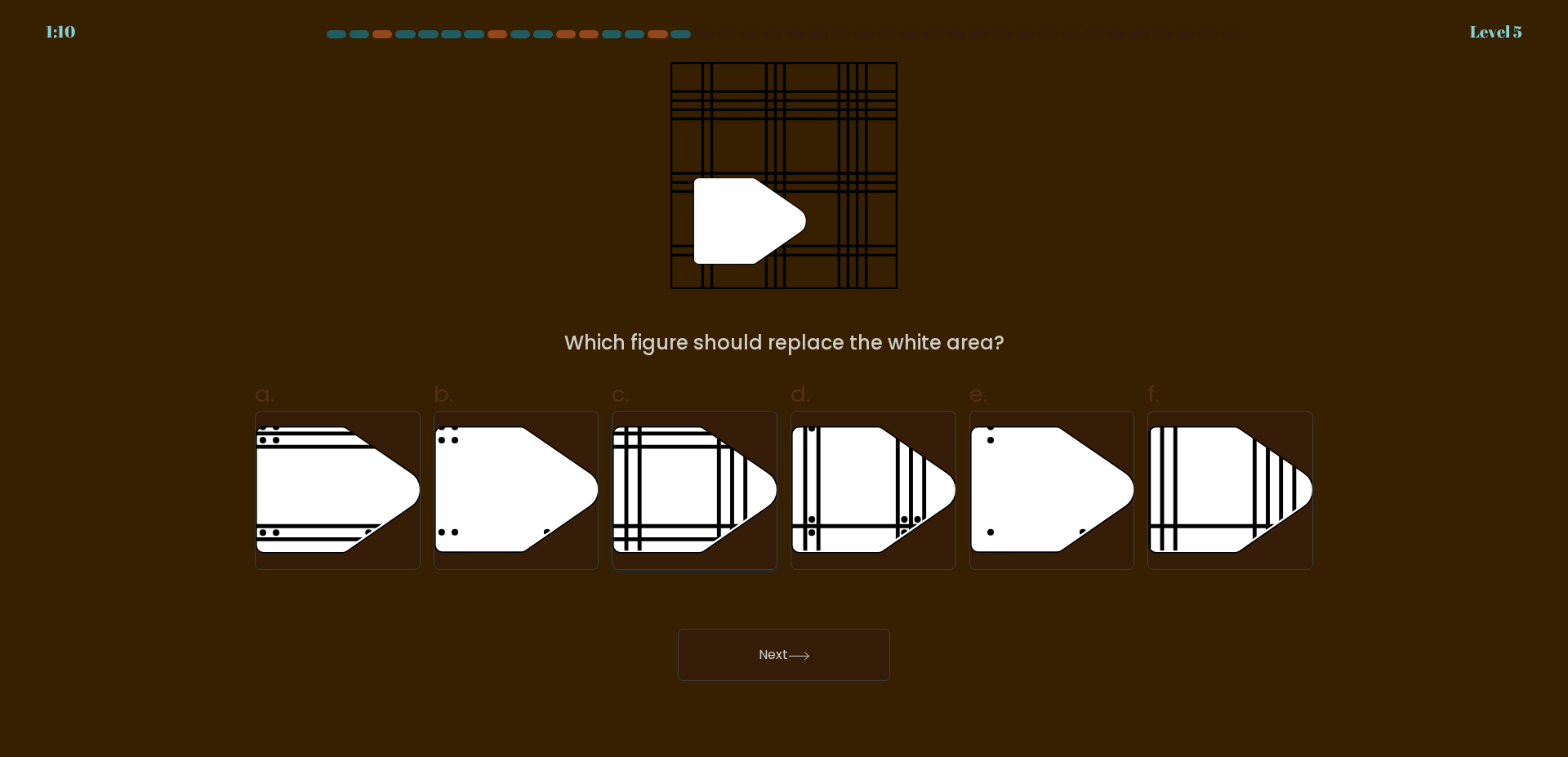
click at [736, 499] on icon at bounding box center [695, 490] width 164 height 125
click at [784, 390] on input "c." at bounding box center [784, 384] width 1 height 11
radio input "true"
click at [800, 662] on button "Next" at bounding box center [783, 654] width 212 height 52
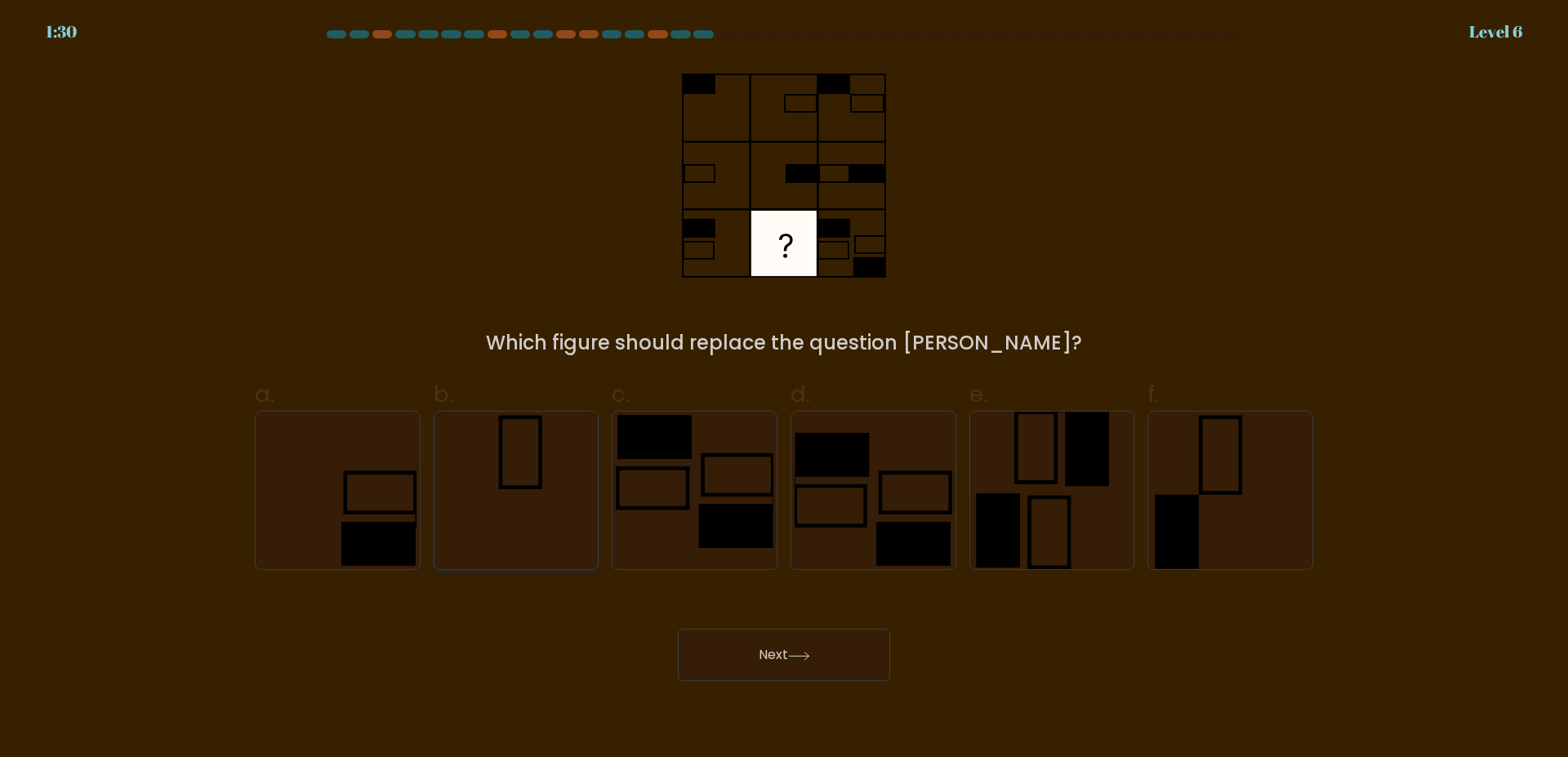
click at [506, 464] on icon at bounding box center [515, 490] width 158 height 158
click at [784, 390] on input "b." at bounding box center [784, 384] width 1 height 11
radio input "true"
click at [770, 663] on button "Next" at bounding box center [783, 654] width 212 height 52
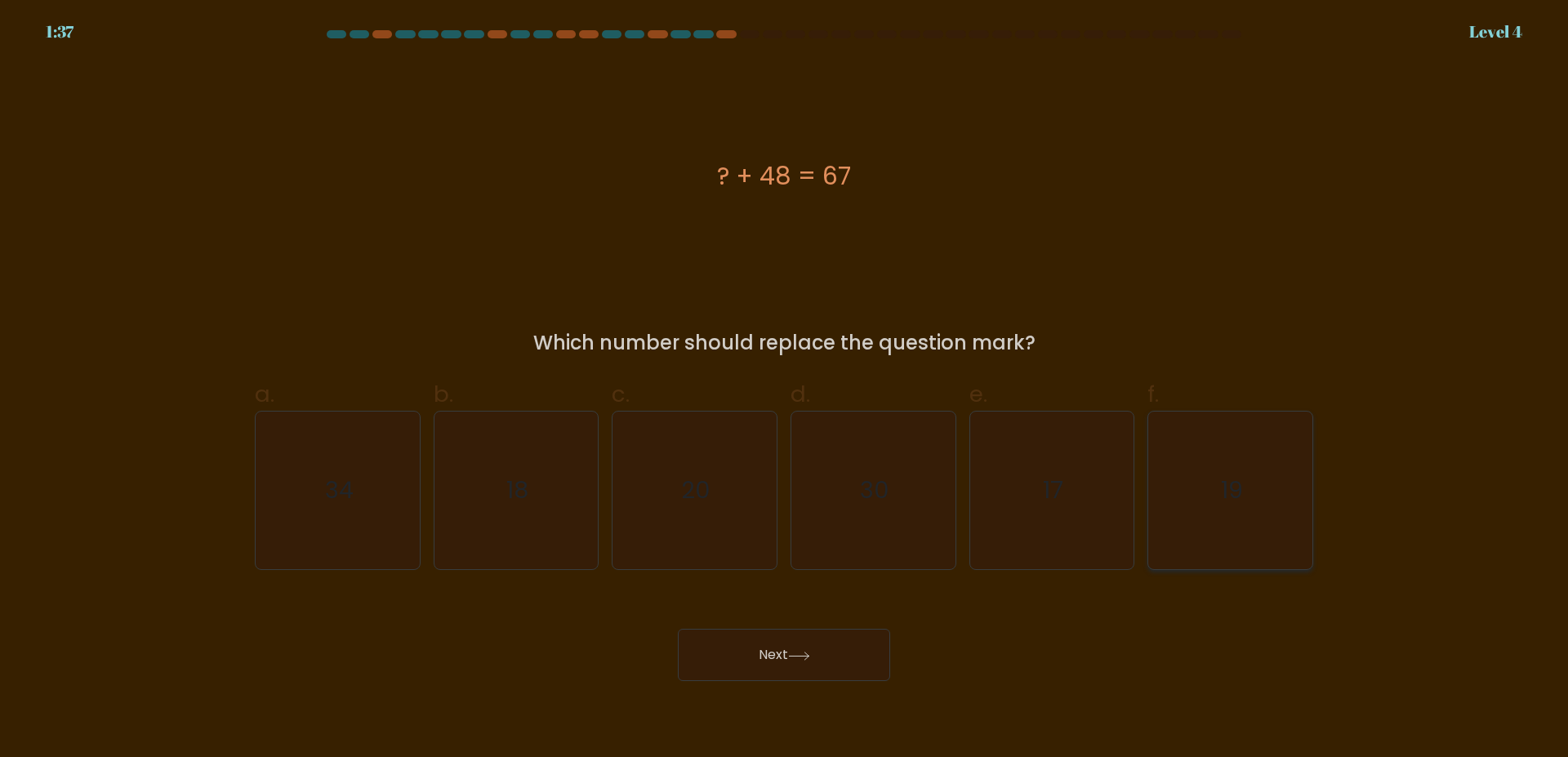
click at [1224, 479] on text "19" at bounding box center [1231, 491] width 23 height 32
click at [785, 390] on input "f. 19" at bounding box center [784, 384] width 1 height 11
radio input "true"
click at [783, 654] on button "Next" at bounding box center [783, 654] width 212 height 52
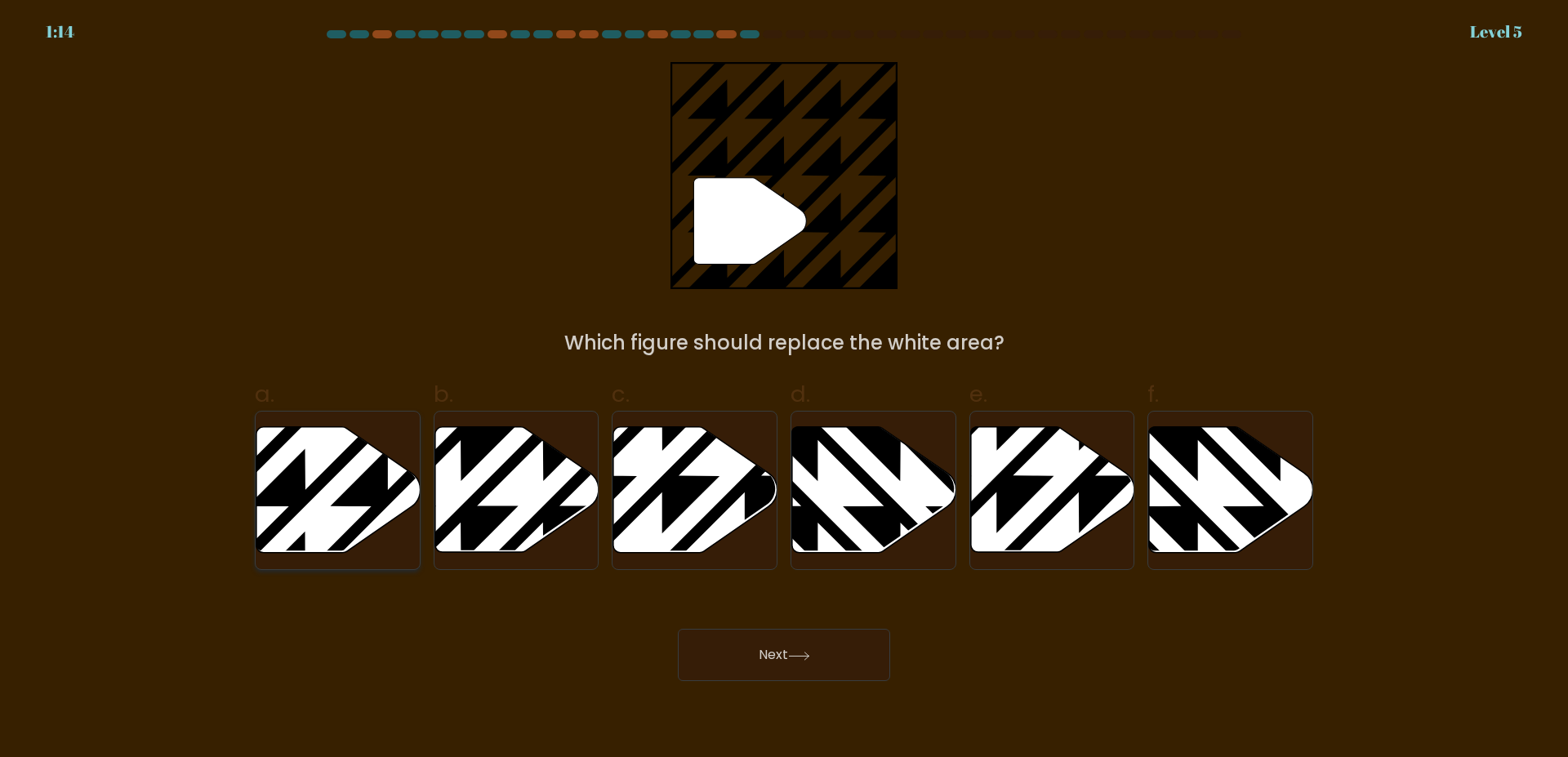
click at [357, 450] on icon at bounding box center [389, 424] width 331 height 331
click at [784, 390] on input "a." at bounding box center [784, 384] width 1 height 11
radio input "true"
click at [816, 469] on icon at bounding box center [817, 424] width 331 height 331
click at [785, 390] on input "d." at bounding box center [784, 384] width 1 height 11
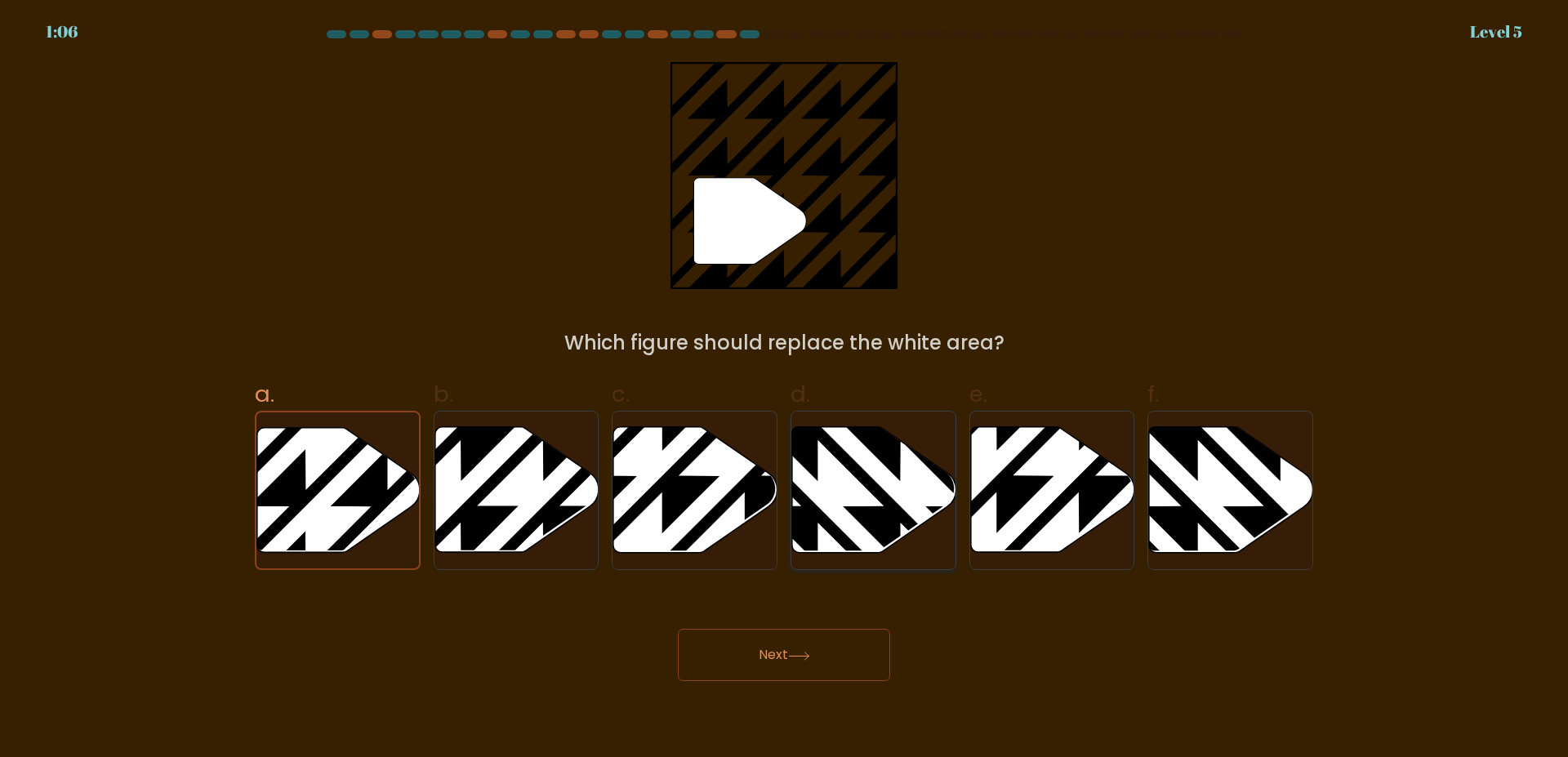
radio input "true"
click at [533, 464] on icon at bounding box center [517, 490] width 164 height 125
click at [784, 390] on input "b." at bounding box center [784, 384] width 1 height 11
radio input "true"
click at [787, 644] on button "Next" at bounding box center [783, 654] width 212 height 52
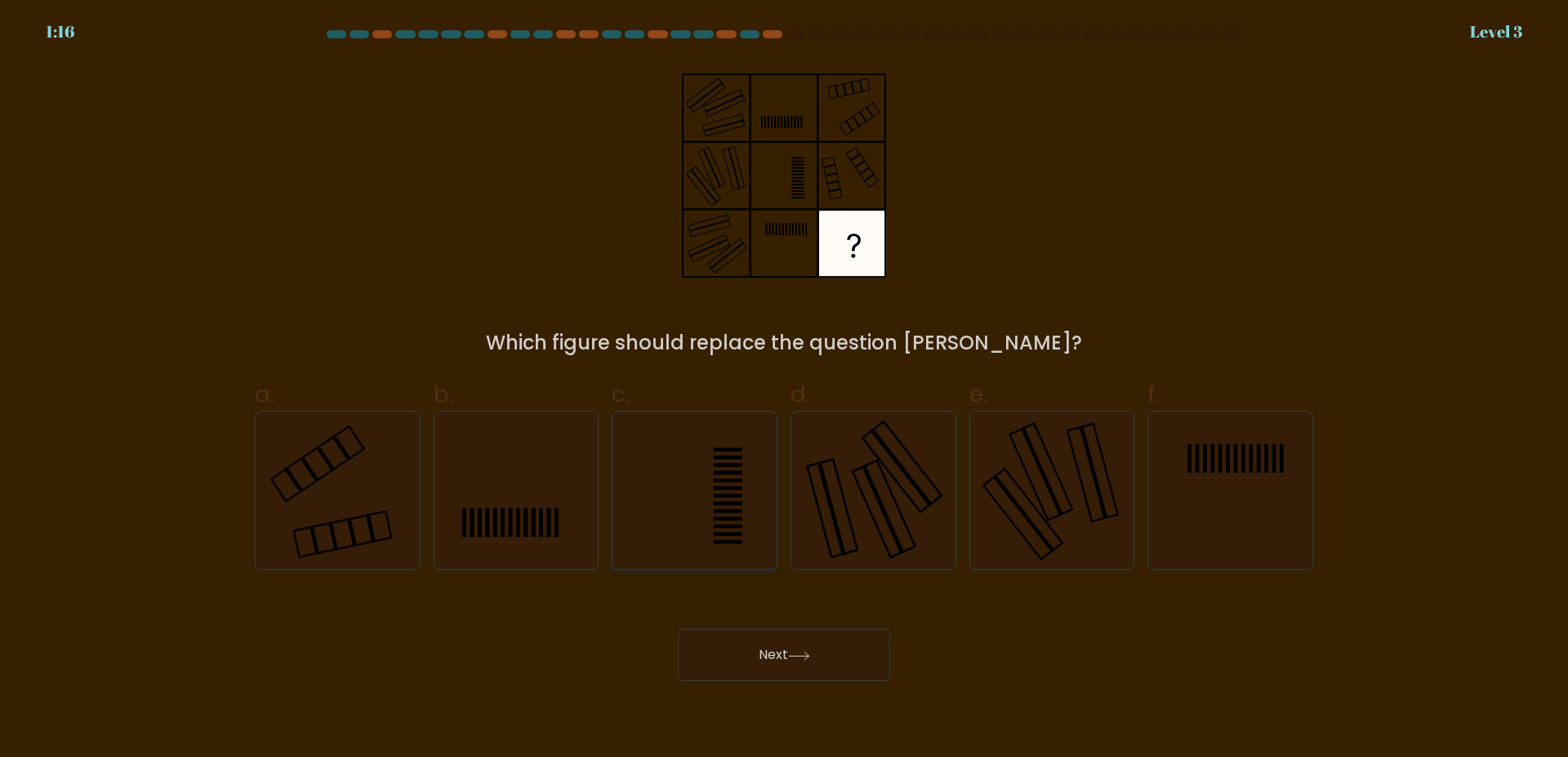
click at [718, 481] on rect at bounding box center [727, 481] width 28 height 4
click at [784, 390] on input "c." at bounding box center [784, 384] width 1 height 11
radio input "true"
click at [1096, 481] on icon at bounding box center [1050, 490] width 158 height 158
click at [1051, 489] on rect at bounding box center [1041, 471] width 42 height 89
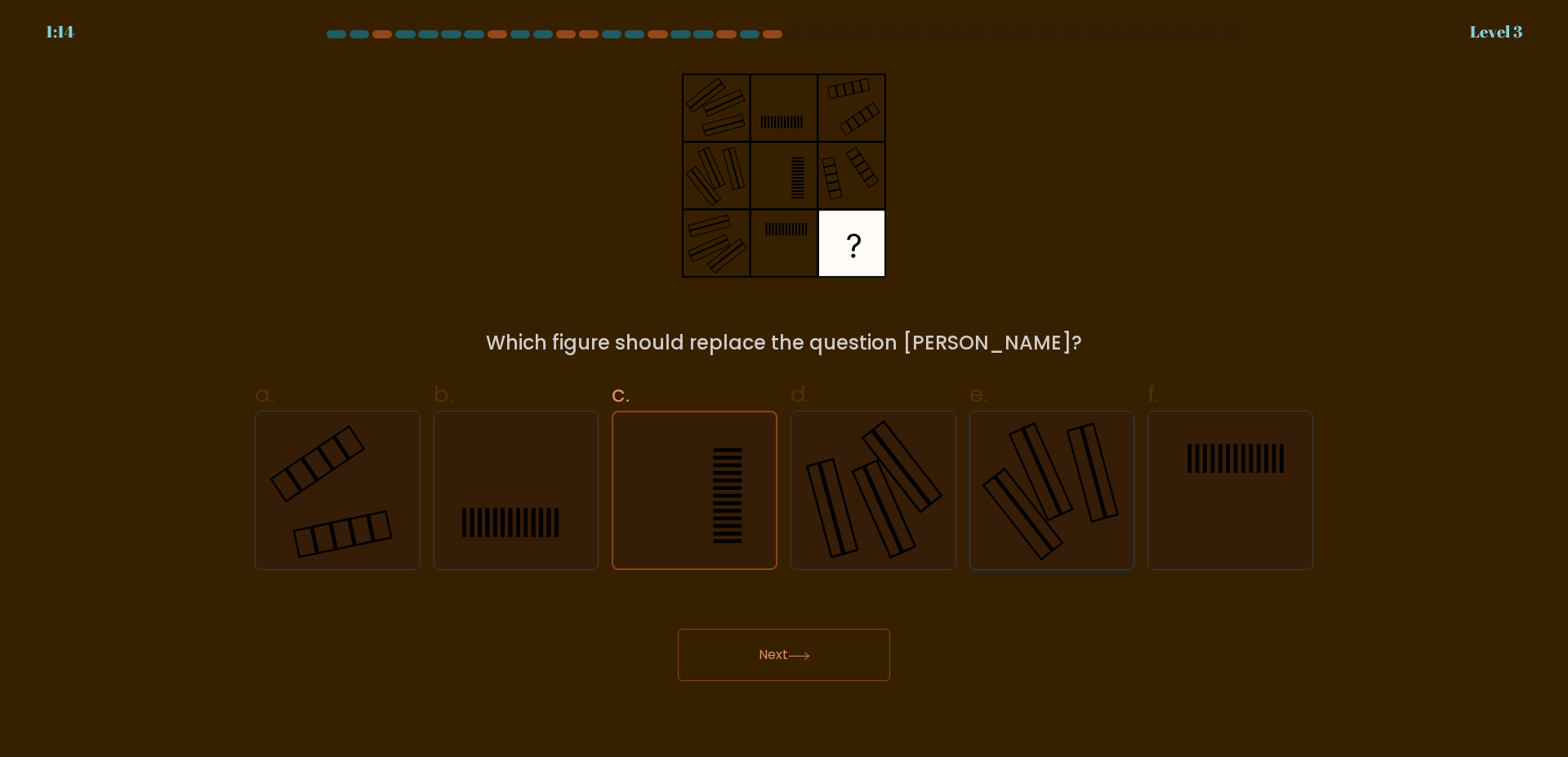
click at [785, 390] on input "e." at bounding box center [784, 384] width 1 height 11
radio input "true"
click at [841, 490] on rect at bounding box center [832, 509] width 51 height 98
click at [785, 390] on input "d." at bounding box center [784, 384] width 1 height 11
radio input "true"
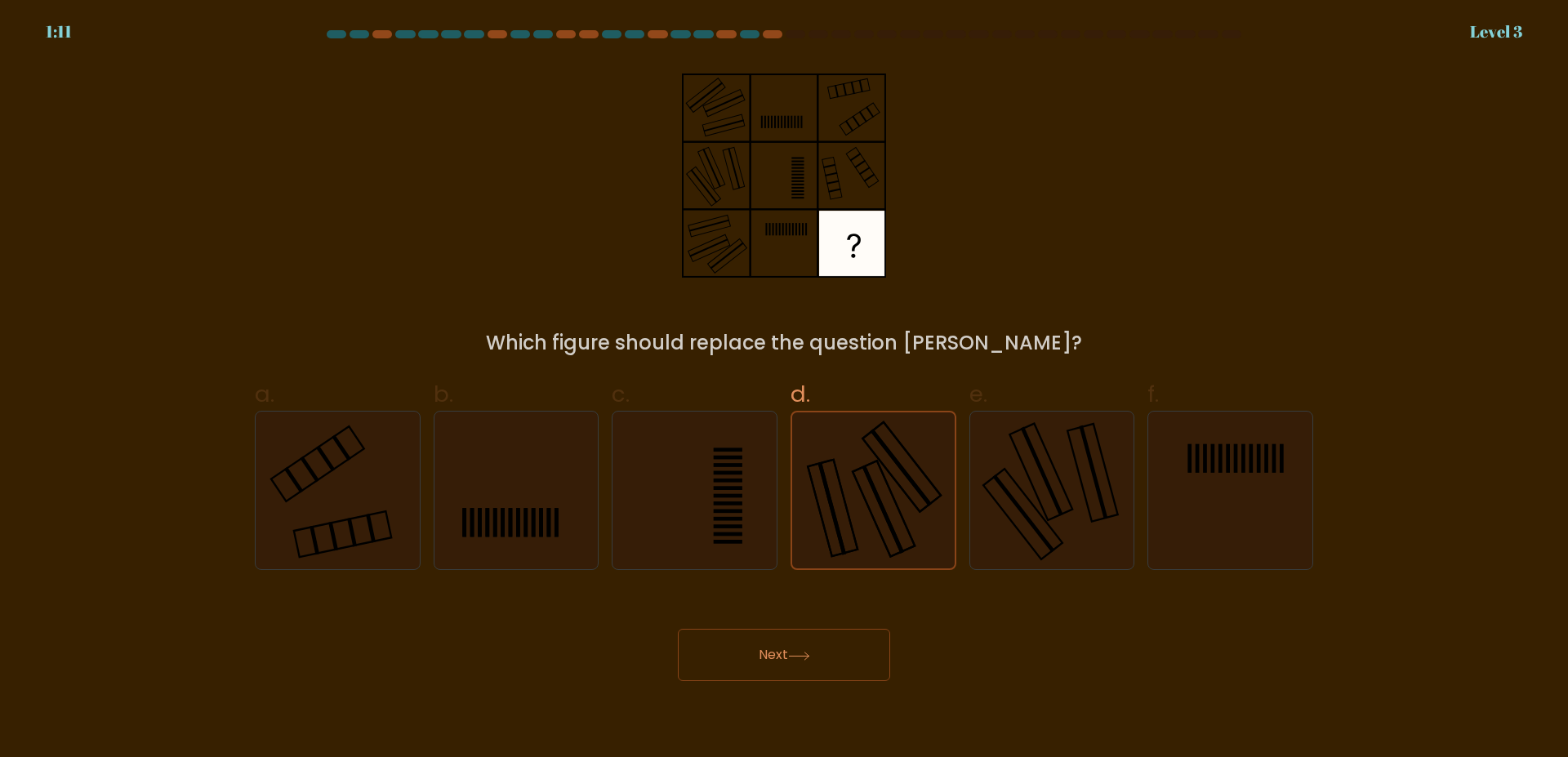
click at [781, 650] on button "Next" at bounding box center [783, 654] width 212 height 52
click at [788, 657] on button "Next" at bounding box center [783, 654] width 212 height 52
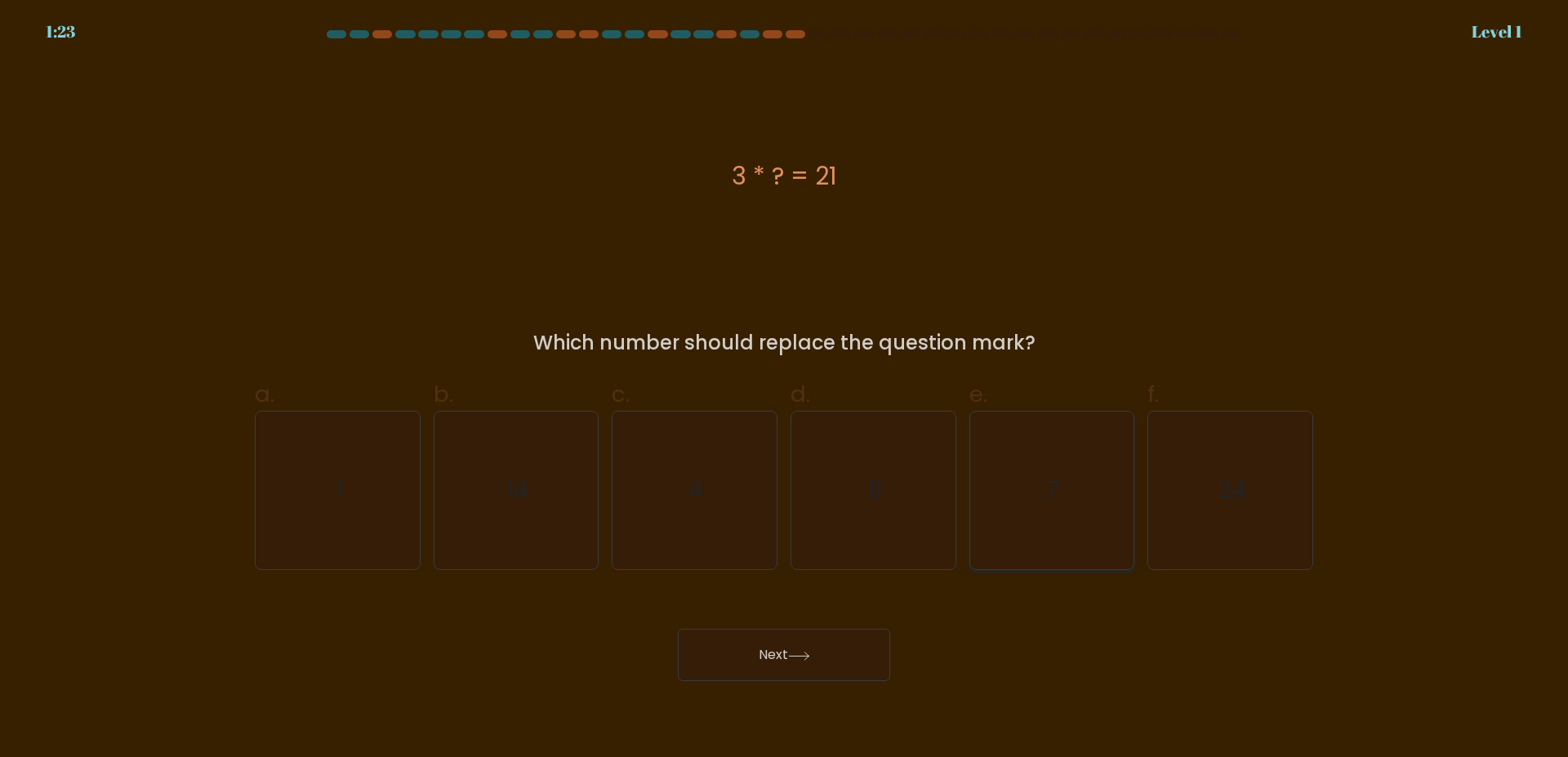
click at [1043, 475] on icon "7" at bounding box center [1050, 490] width 158 height 158
click at [785, 390] on input "e. 7" at bounding box center [784, 384] width 1 height 11
radio input "true"
click at [774, 659] on button "Next" at bounding box center [783, 654] width 212 height 52
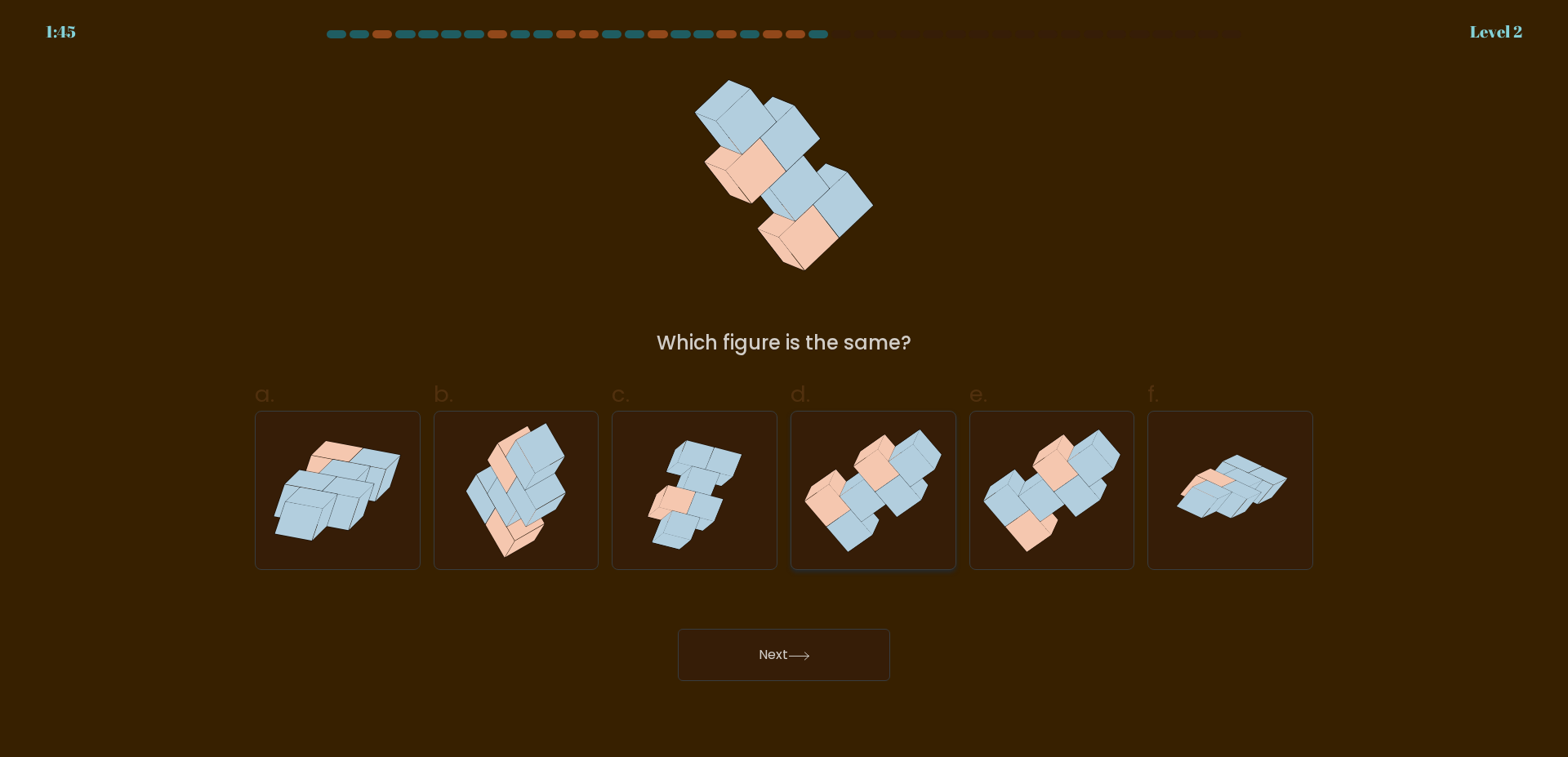
click at [874, 485] on icon at bounding box center [876, 470] width 46 height 42
click at [785, 390] on input "d." at bounding box center [784, 384] width 1 height 11
radio input "true"
click at [776, 648] on button "Next" at bounding box center [783, 654] width 212 height 52
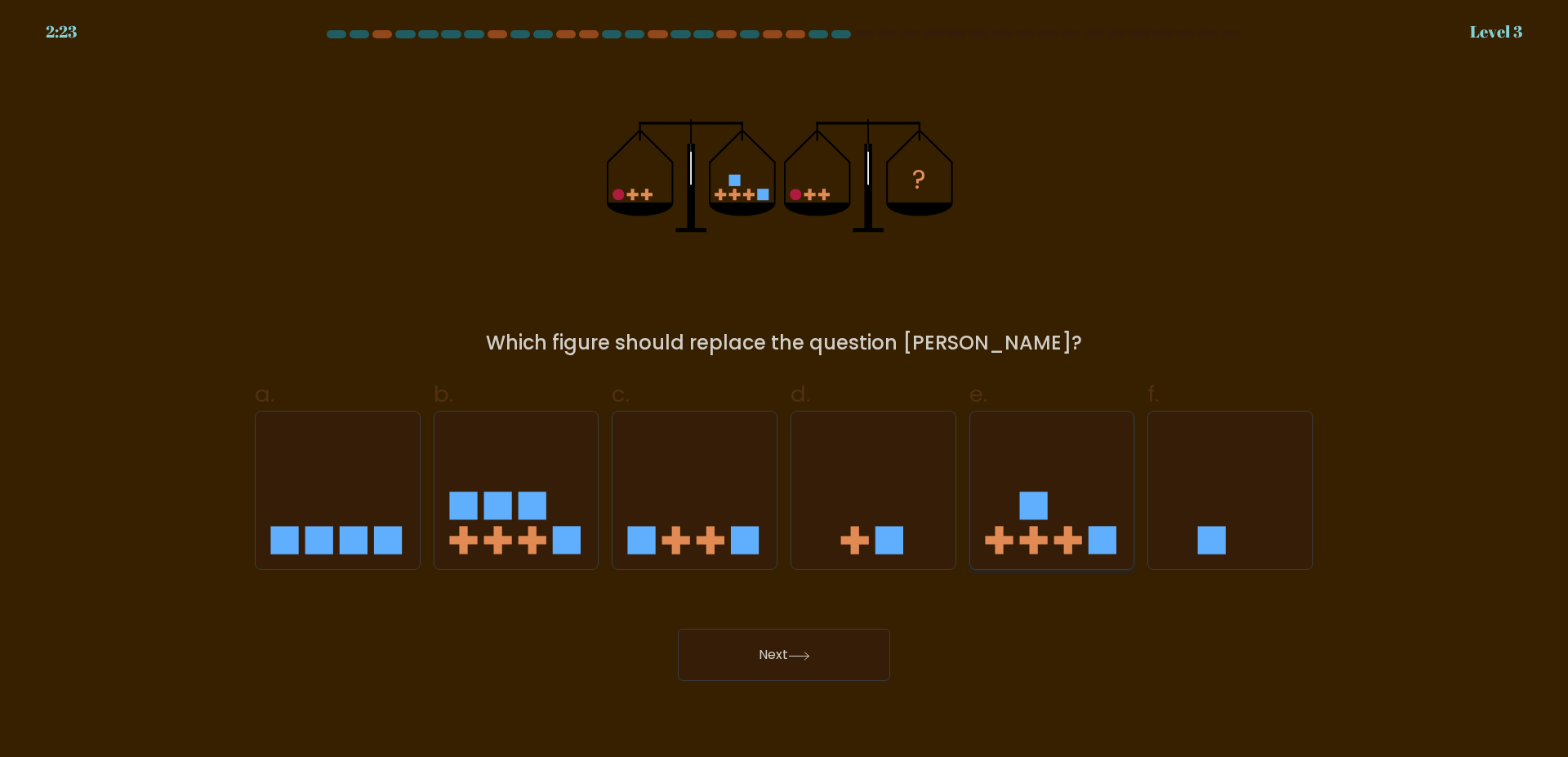
click at [1064, 501] on icon at bounding box center [1052, 491] width 164 height 135
click at [785, 390] on input "e." at bounding box center [784, 384] width 1 height 11
radio input "true"
click at [804, 660] on icon at bounding box center [799, 656] width 23 height 9
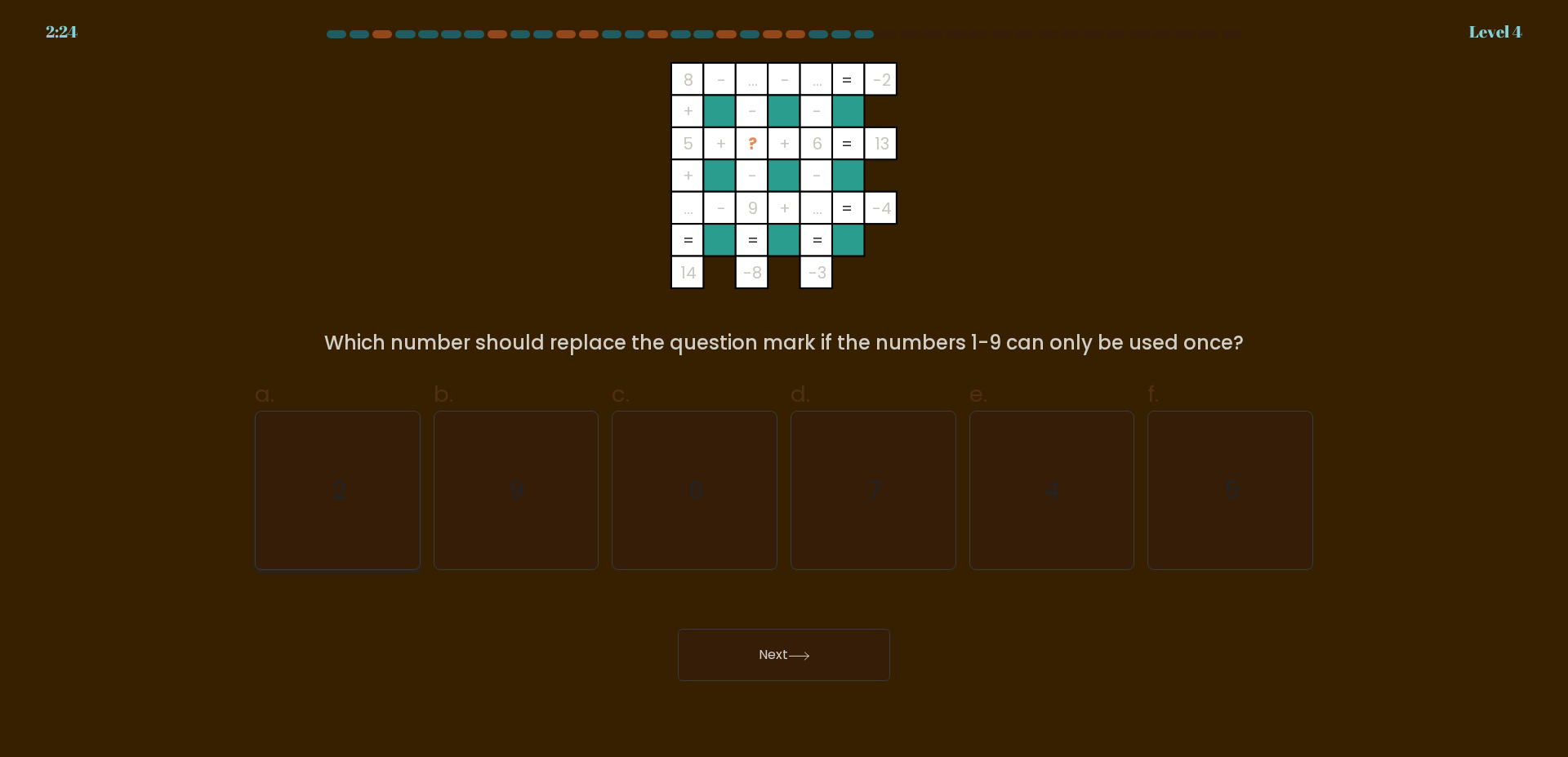
click at [342, 475] on text "2" at bounding box center [339, 491] width 14 height 32
click at [784, 390] on input "a. 2" at bounding box center [784, 384] width 1 height 11
radio input "true"
click at [772, 642] on button "Next" at bounding box center [783, 654] width 212 height 52
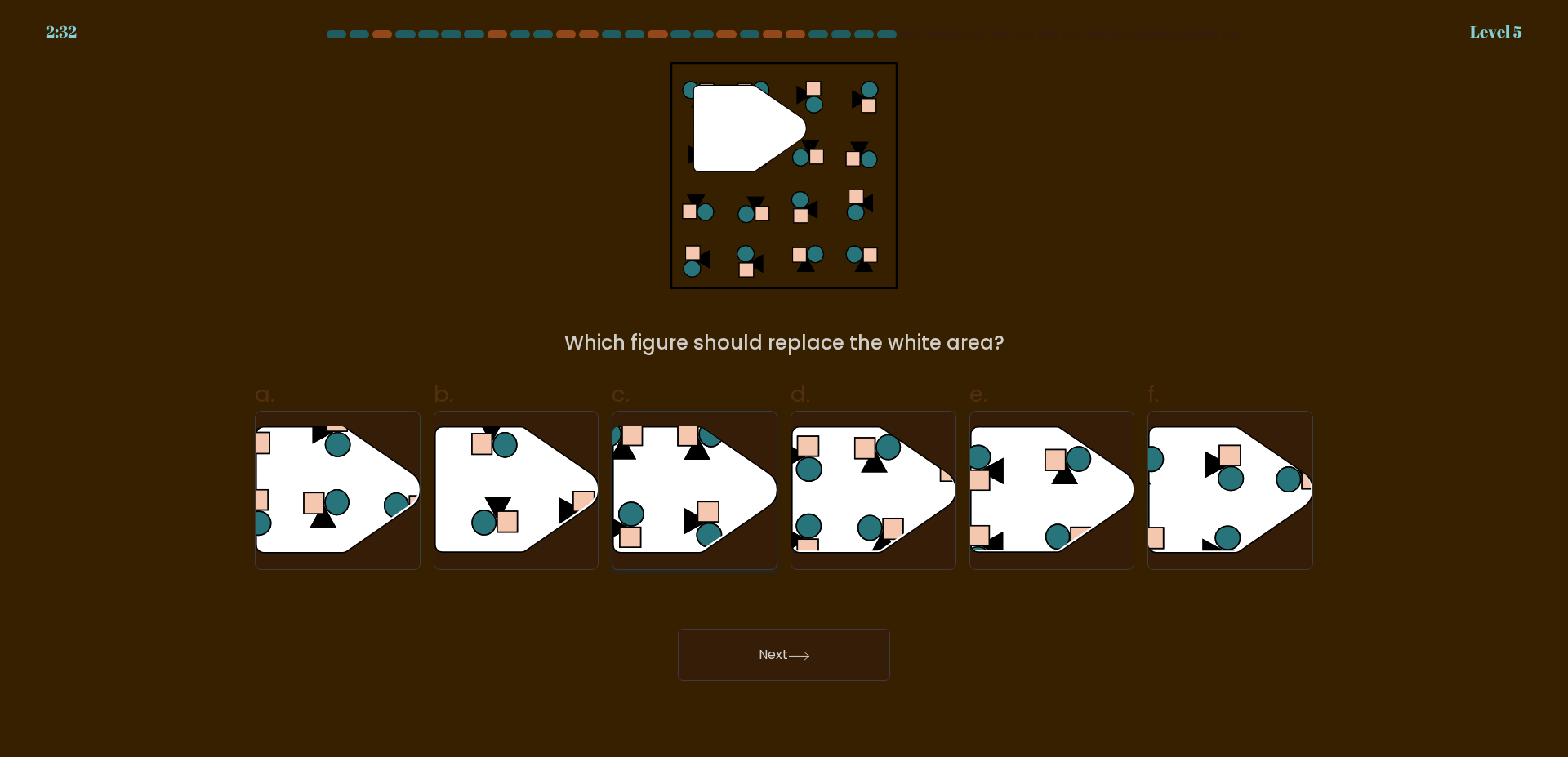
click at [681, 479] on icon at bounding box center [695, 490] width 164 height 125
click at [784, 390] on input "c." at bounding box center [784, 384] width 1 height 11
radio input "true"
click at [813, 666] on button "Next" at bounding box center [783, 654] width 212 height 52
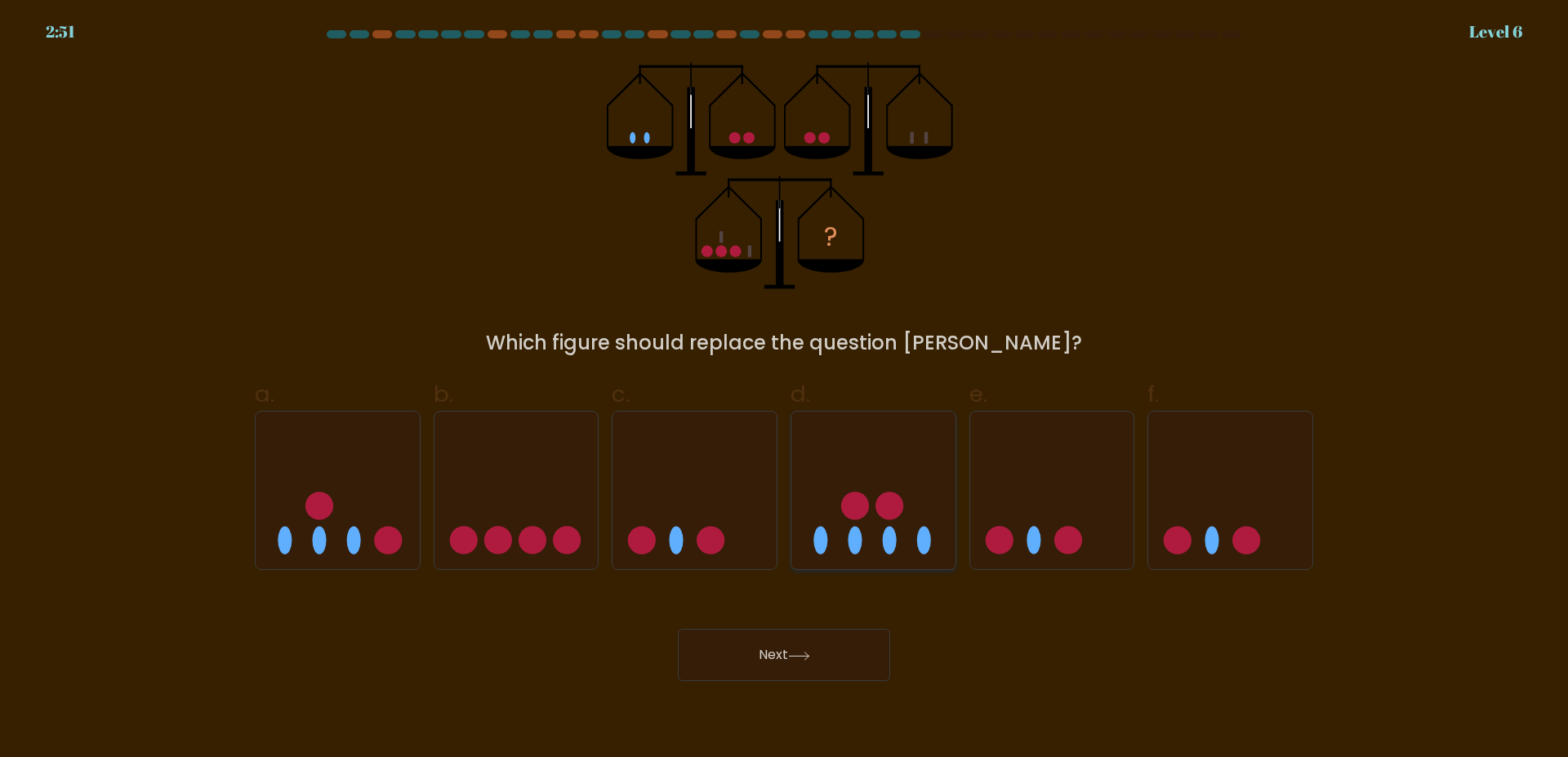
click at [886, 517] on circle at bounding box center [889, 505] width 27 height 27
click at [785, 390] on input "d." at bounding box center [784, 384] width 1 height 11
radio input "true"
click at [805, 651] on button "Next" at bounding box center [783, 654] width 212 height 52
click at [700, 465] on icon at bounding box center [695, 491] width 164 height 135
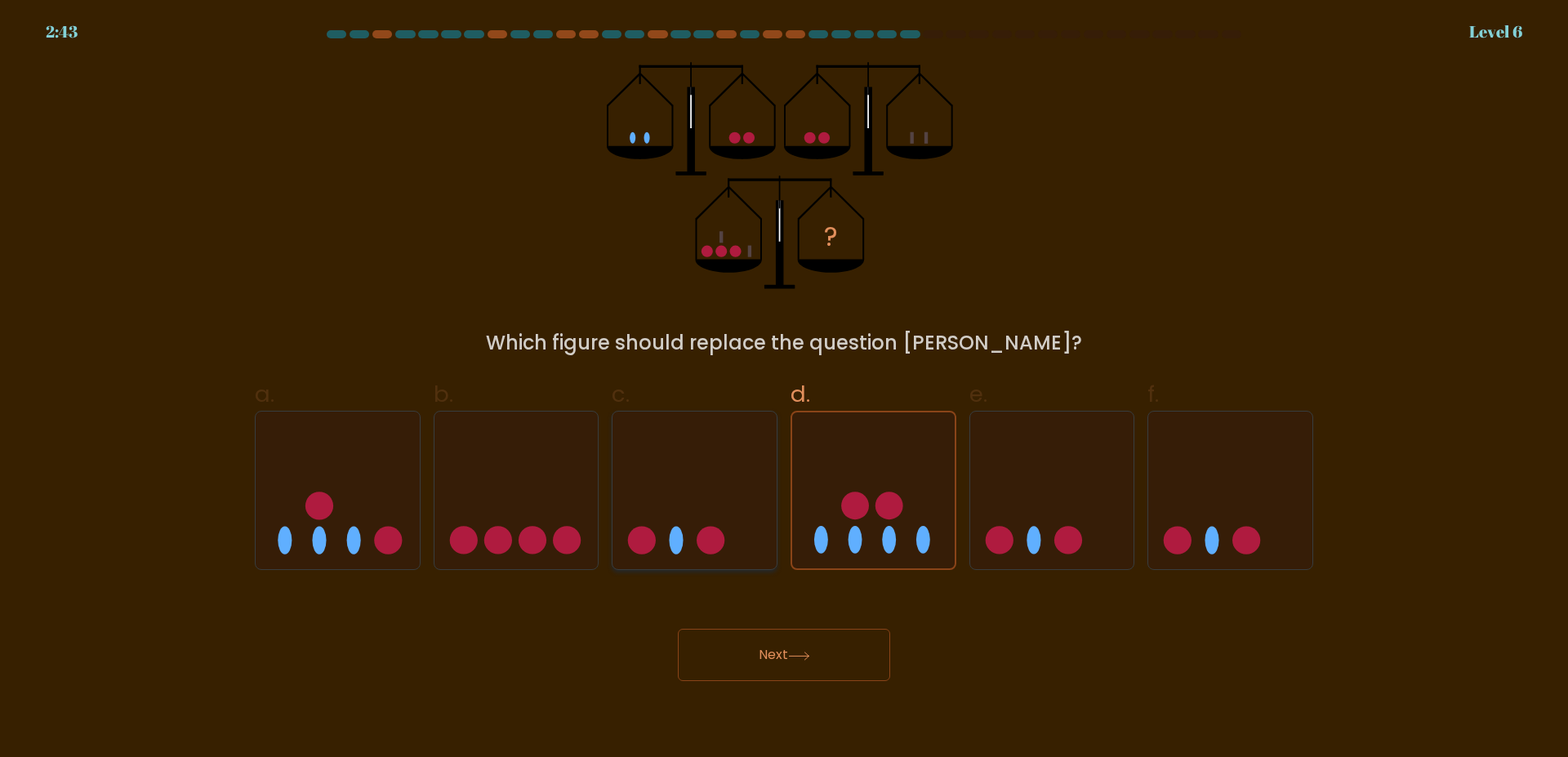
click at [784, 390] on input "c." at bounding box center [784, 384] width 1 height 11
radio input "true"
click at [344, 499] on icon at bounding box center [338, 491] width 164 height 135
click at [784, 390] on input "a." at bounding box center [784, 384] width 1 height 11
radio input "true"
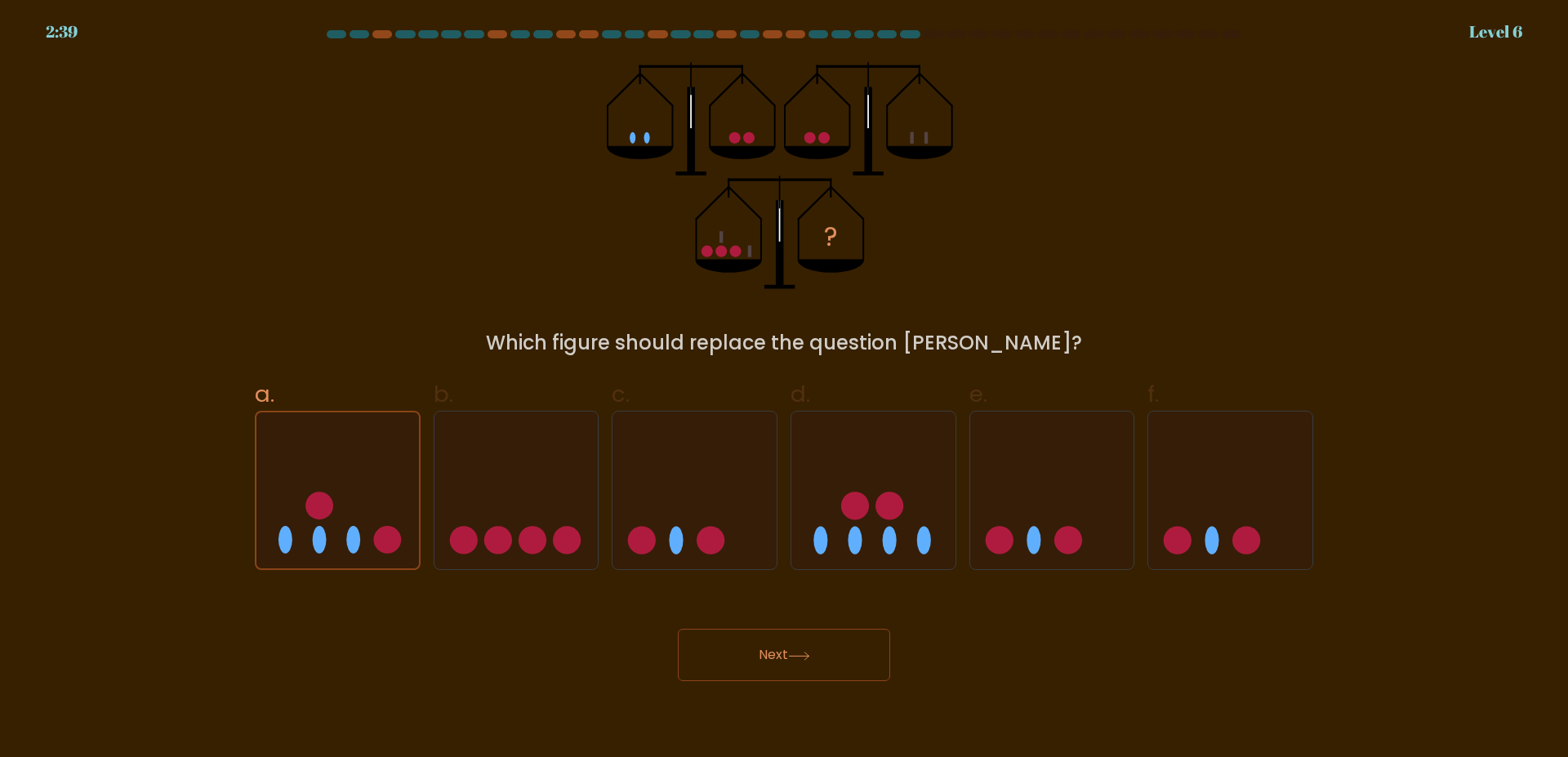
click at [733, 654] on button "Next" at bounding box center [783, 654] width 212 height 52
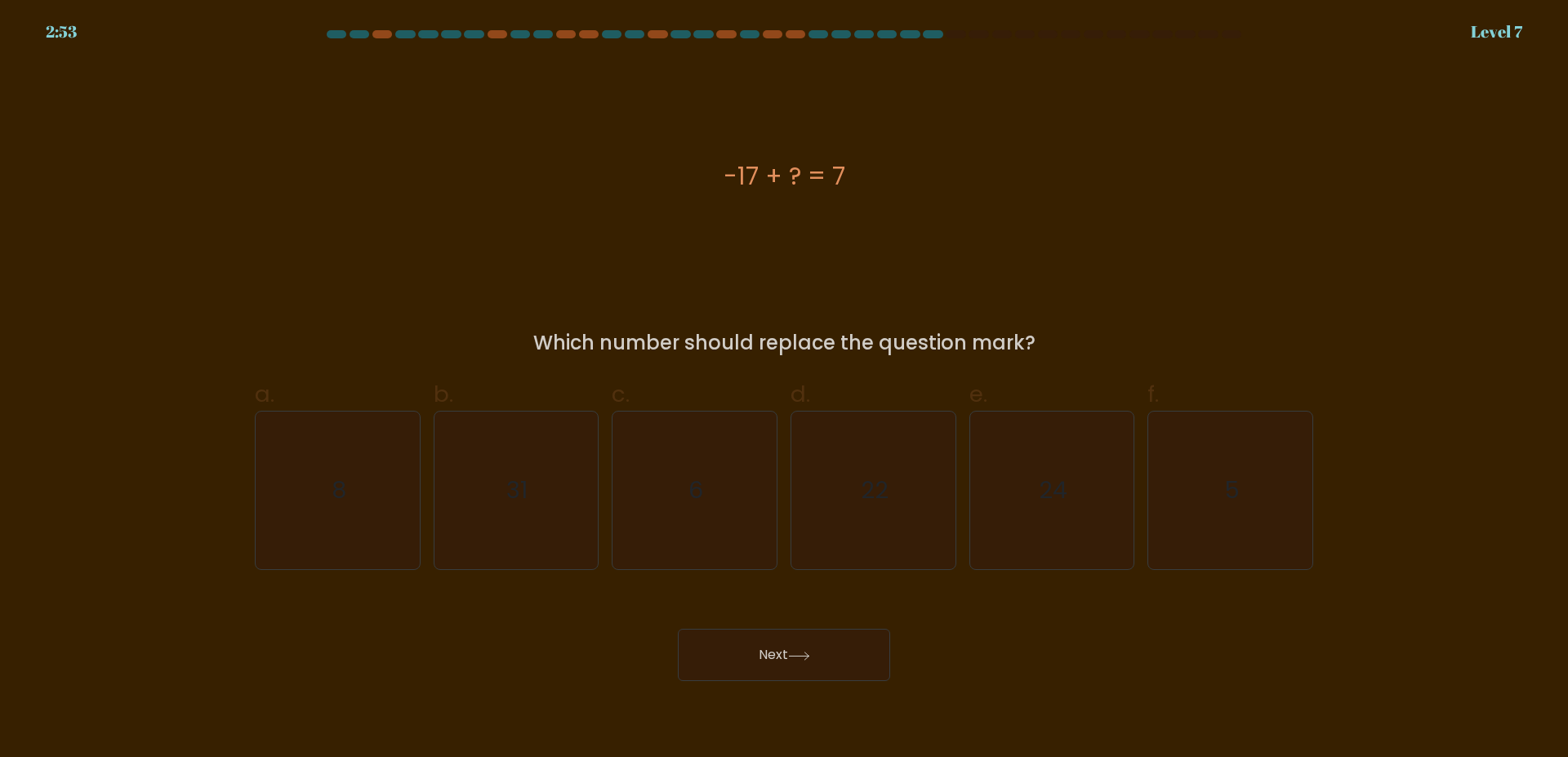
drag, startPoint x: 855, startPoint y: 174, endPoint x: 714, endPoint y: 170, distance: 141.1
click at [714, 170] on div "-17 + ? = 7" at bounding box center [783, 176] width 1058 height 37
click at [742, 136] on div "-17 + ? = 7" at bounding box center [783, 175] width 1058 height 227
click at [1050, 491] on text "24" at bounding box center [1052, 491] width 28 height 32
click at [785, 390] on input "e. 24" at bounding box center [784, 384] width 1 height 11
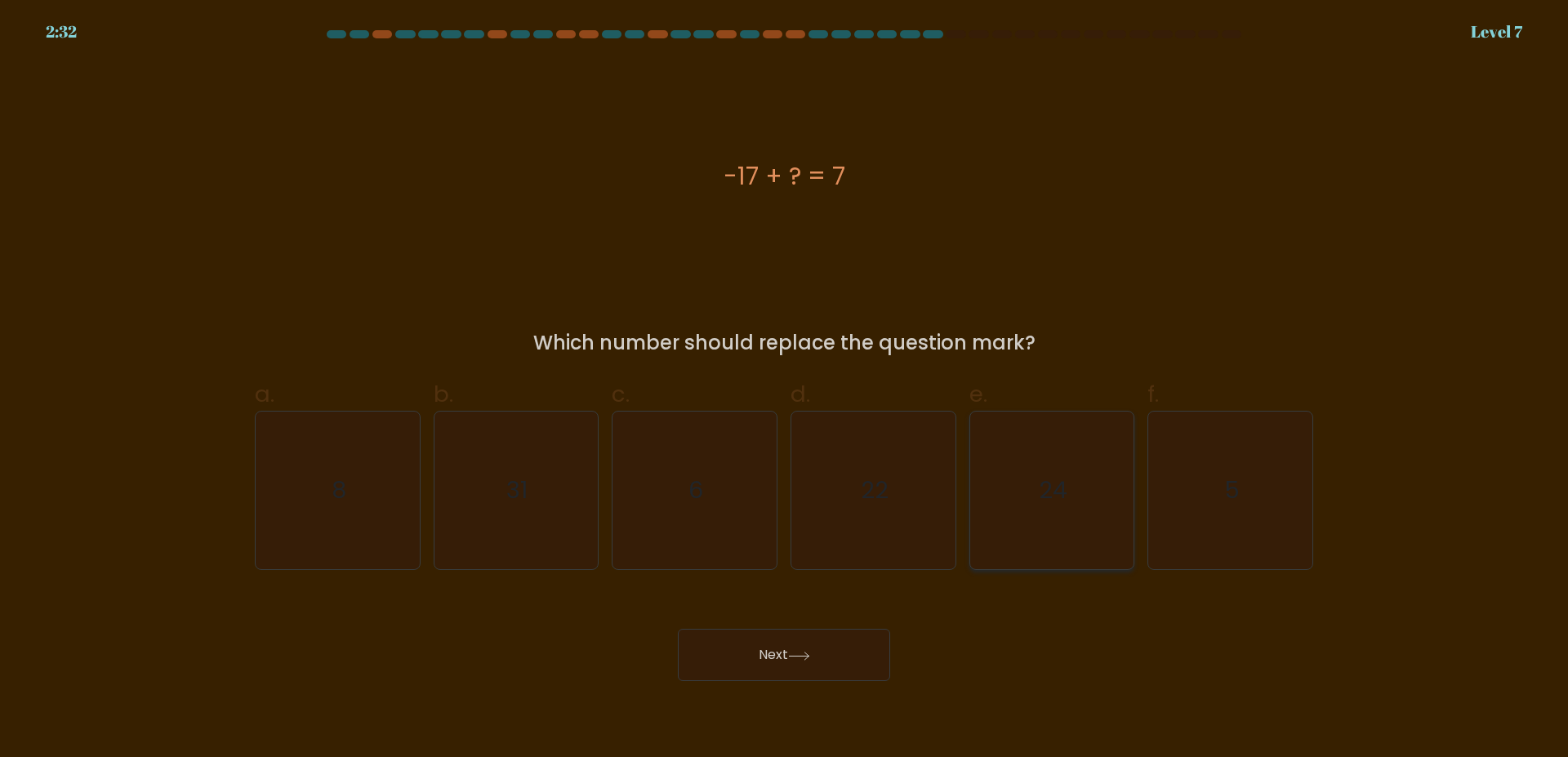
radio input "true"
click at [834, 660] on button "Next" at bounding box center [783, 654] width 212 height 52
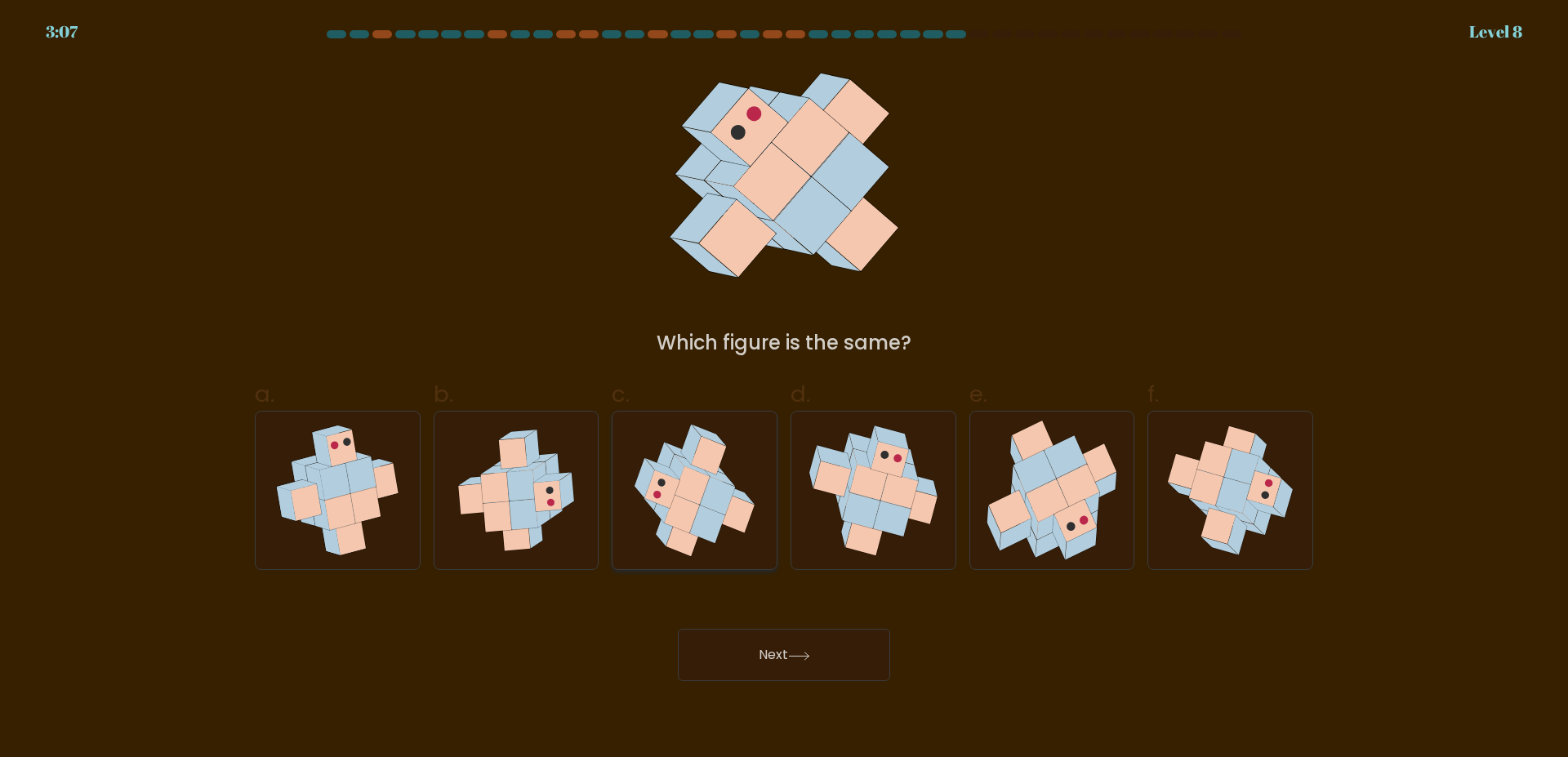
click at [689, 497] on icon at bounding box center [692, 486] width 35 height 38
click at [784, 390] on input "c." at bounding box center [784, 384] width 1 height 11
radio input "true"
click at [529, 501] on icon at bounding box center [523, 515] width 27 height 31
click at [784, 390] on input "b." at bounding box center [784, 384] width 1 height 11
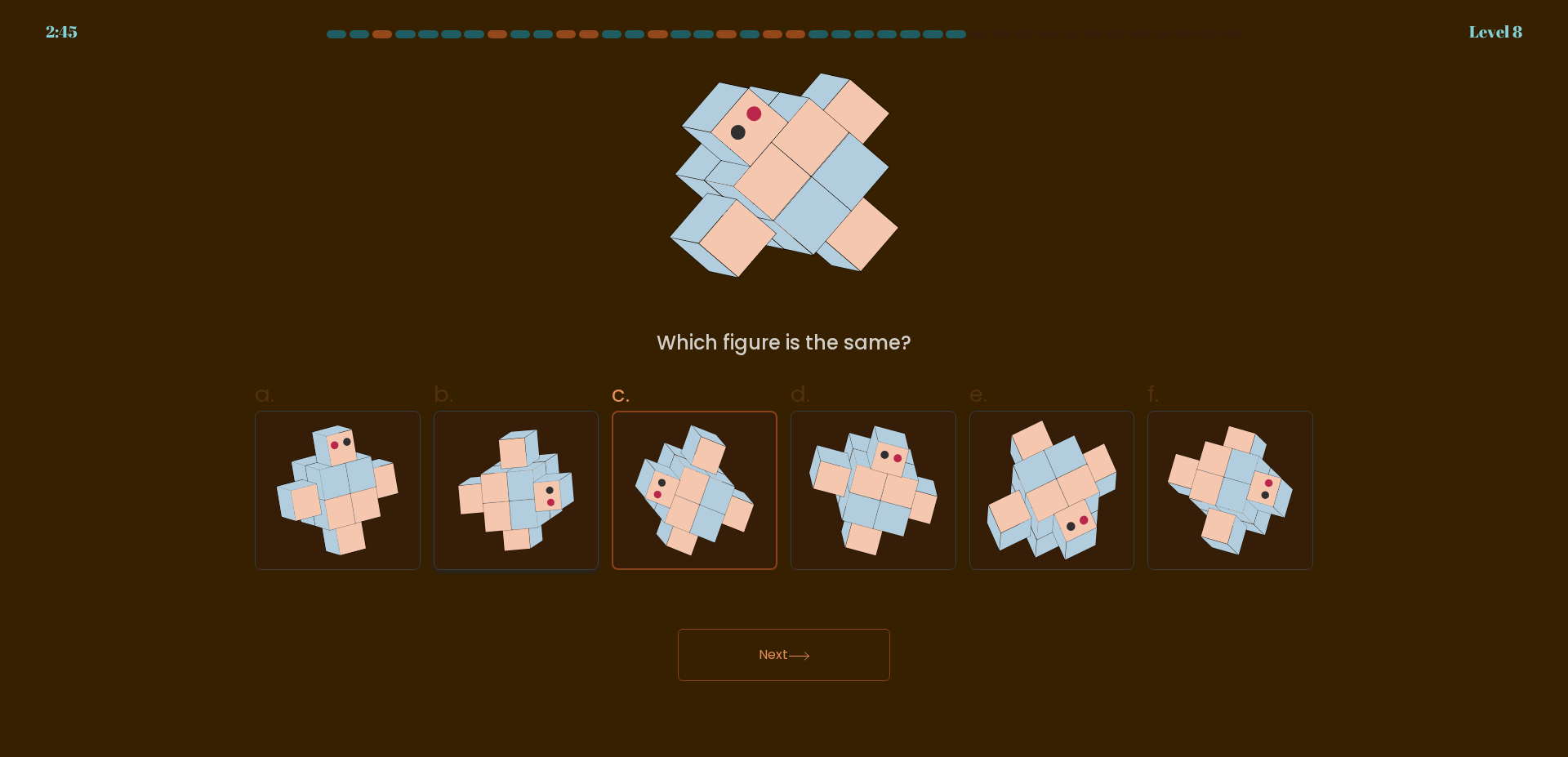
radio input "true"
click at [900, 483] on icon at bounding box center [899, 491] width 37 height 35
click at [785, 390] on input "d." at bounding box center [784, 384] width 1 height 11
radio input "true"
click at [819, 645] on button "Next" at bounding box center [783, 654] width 212 height 52
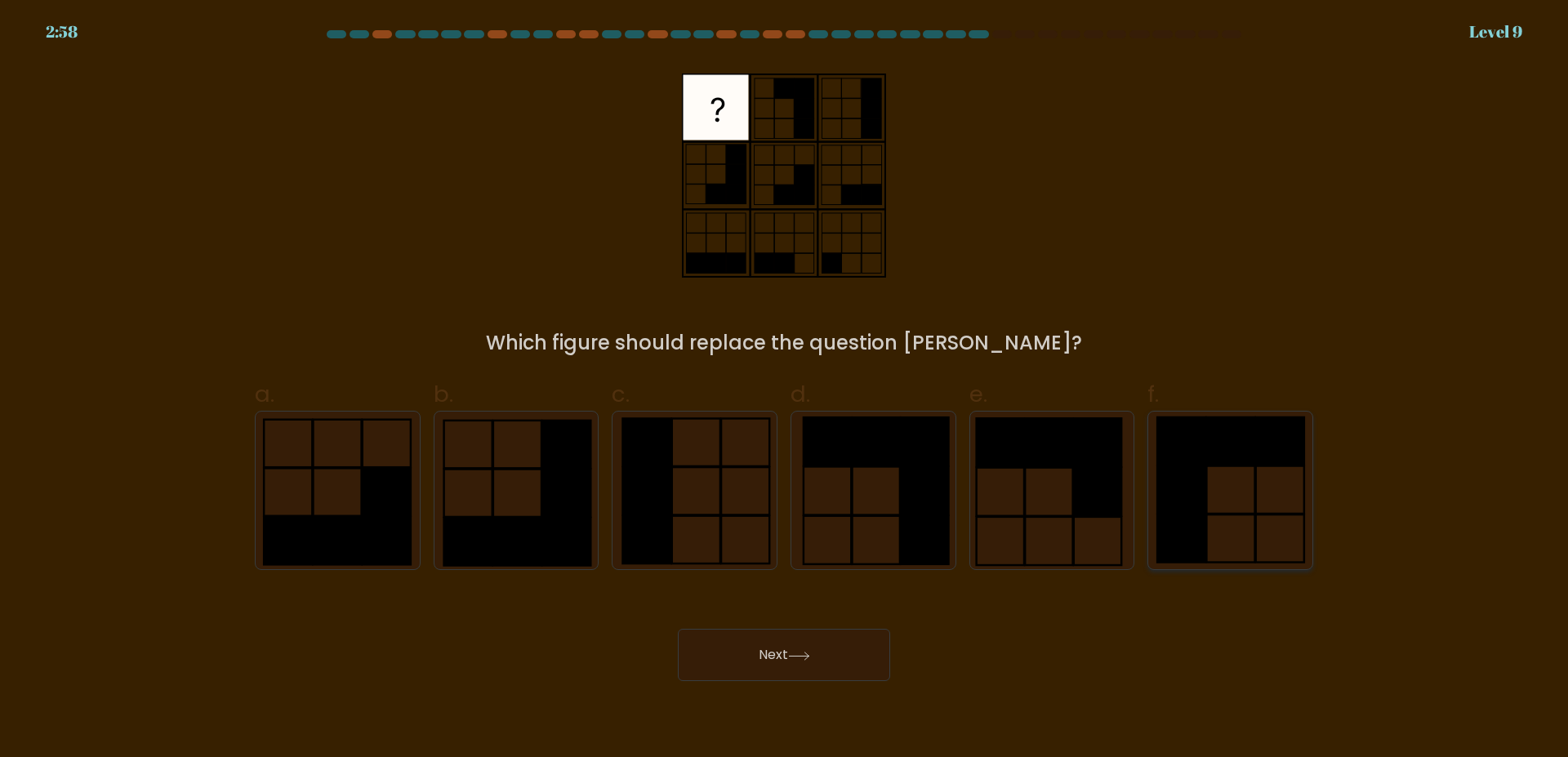
click at [1179, 483] on rect at bounding box center [1180, 490] width 48 height 47
click at [785, 390] on input "f." at bounding box center [784, 384] width 1 height 11
radio input "true"
click at [797, 664] on button "Next" at bounding box center [783, 654] width 212 height 52
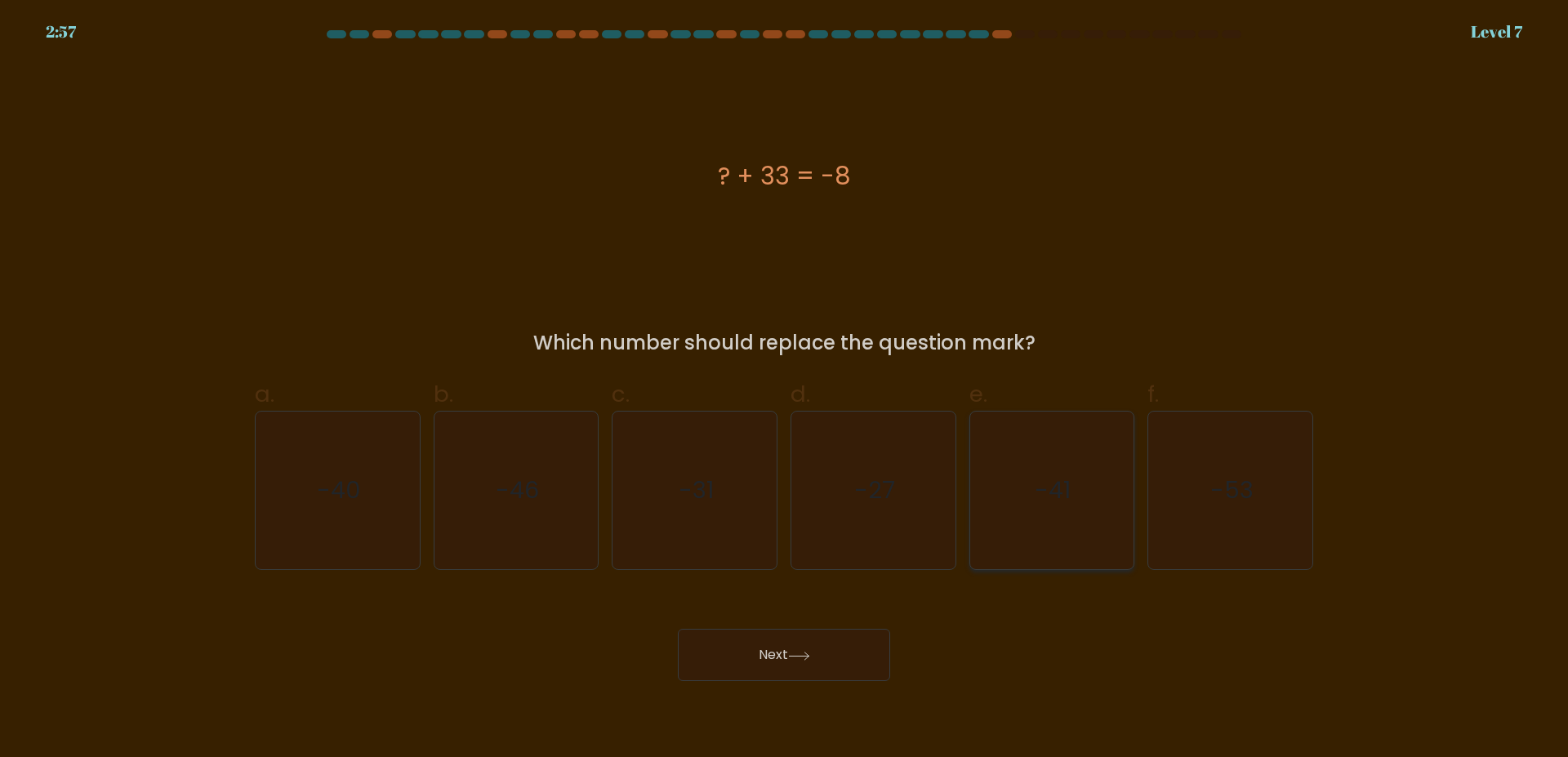
click at [1026, 475] on icon "-41" at bounding box center [1050, 490] width 158 height 158
click at [785, 390] on input "e. -41" at bounding box center [784, 384] width 1 height 11
radio input "true"
click at [837, 644] on button "Next" at bounding box center [783, 654] width 212 height 52
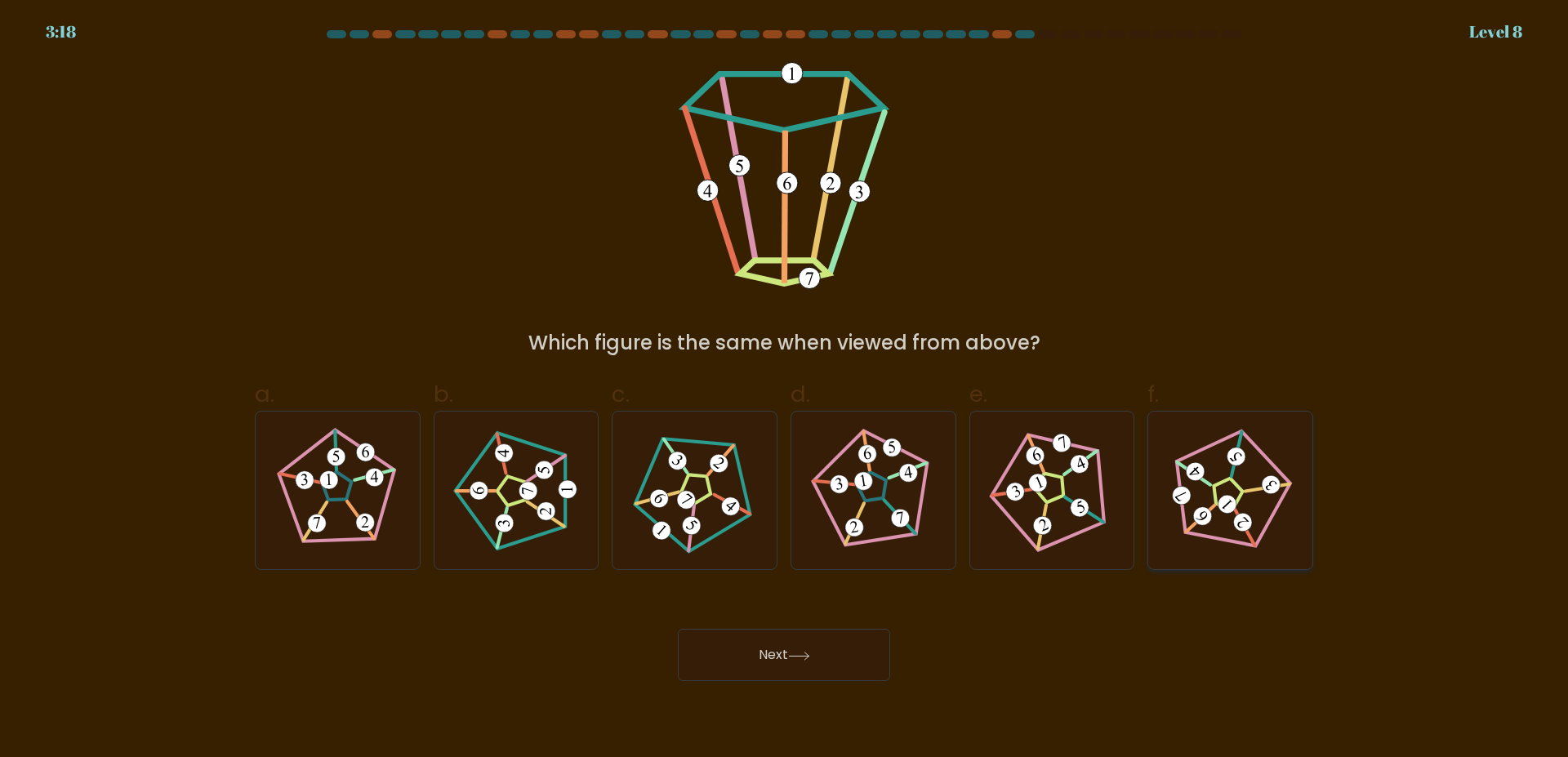
click at [1213, 464] on icon at bounding box center [1229, 491] width 125 height 125
click at [785, 390] on input "f." at bounding box center [784, 384] width 1 height 11
radio input "true"
click at [819, 681] on button "Next" at bounding box center [783, 654] width 212 height 52
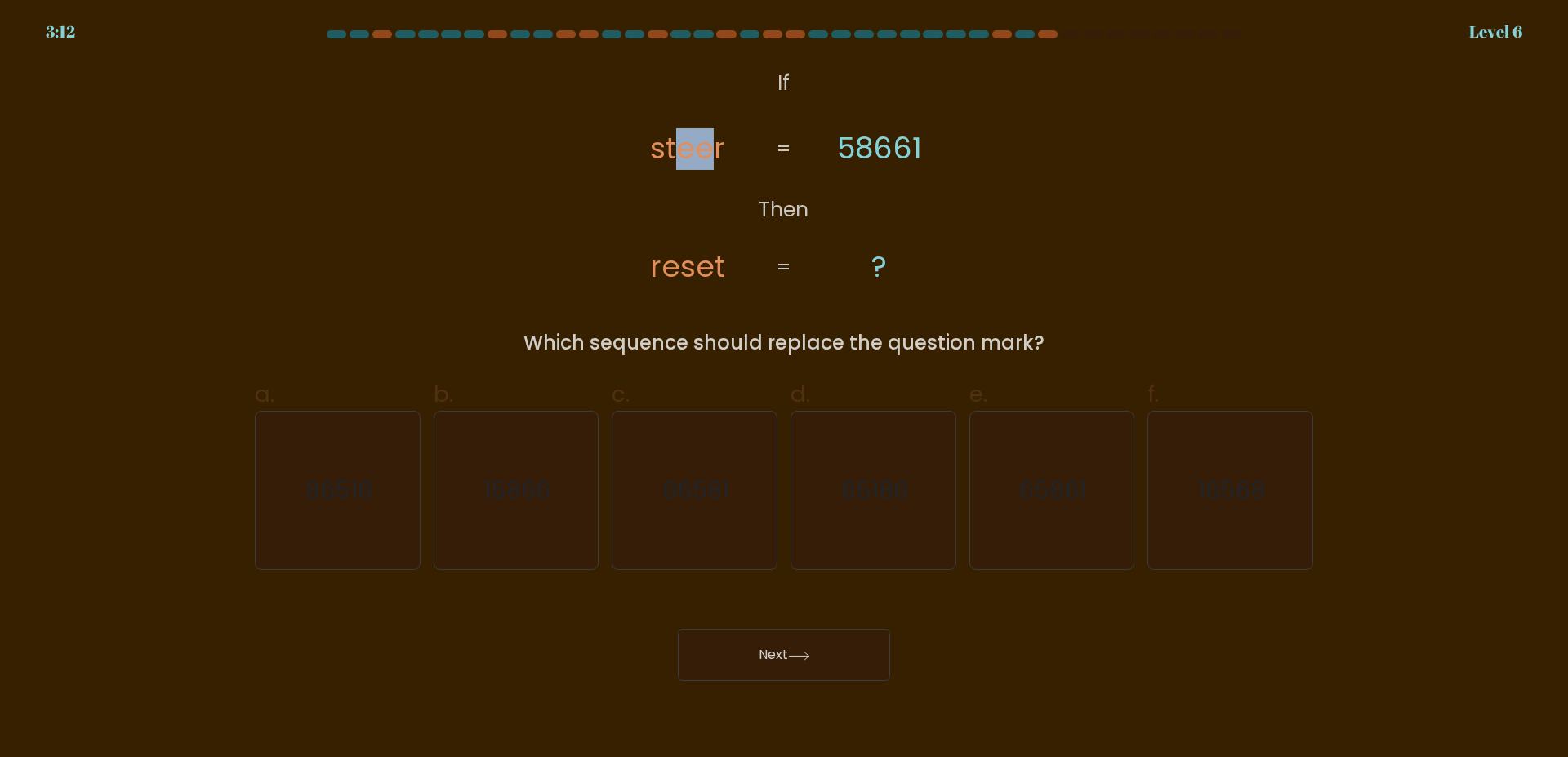
drag, startPoint x: 708, startPoint y: 152, endPoint x: 681, endPoint y: 152, distance: 27.0
click at [681, 152] on tspan "steer" at bounding box center [688, 149] width 75 height 42
click at [509, 481] on text "15866" at bounding box center [518, 491] width 67 height 32
click at [784, 390] on input "b. 15866" at bounding box center [784, 384] width 1 height 11
radio input "true"
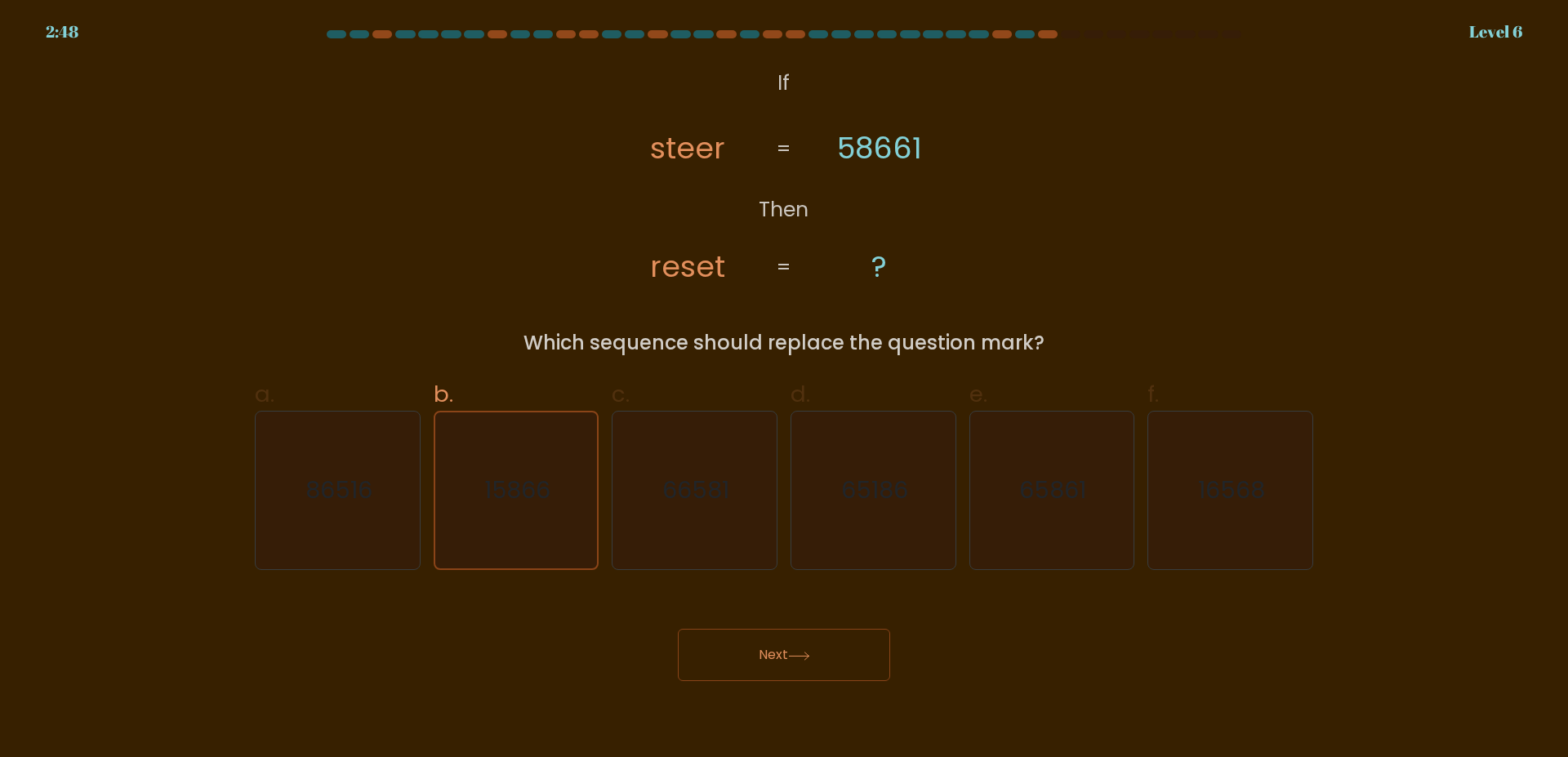
click at [751, 656] on button "Next" at bounding box center [783, 654] width 212 height 52
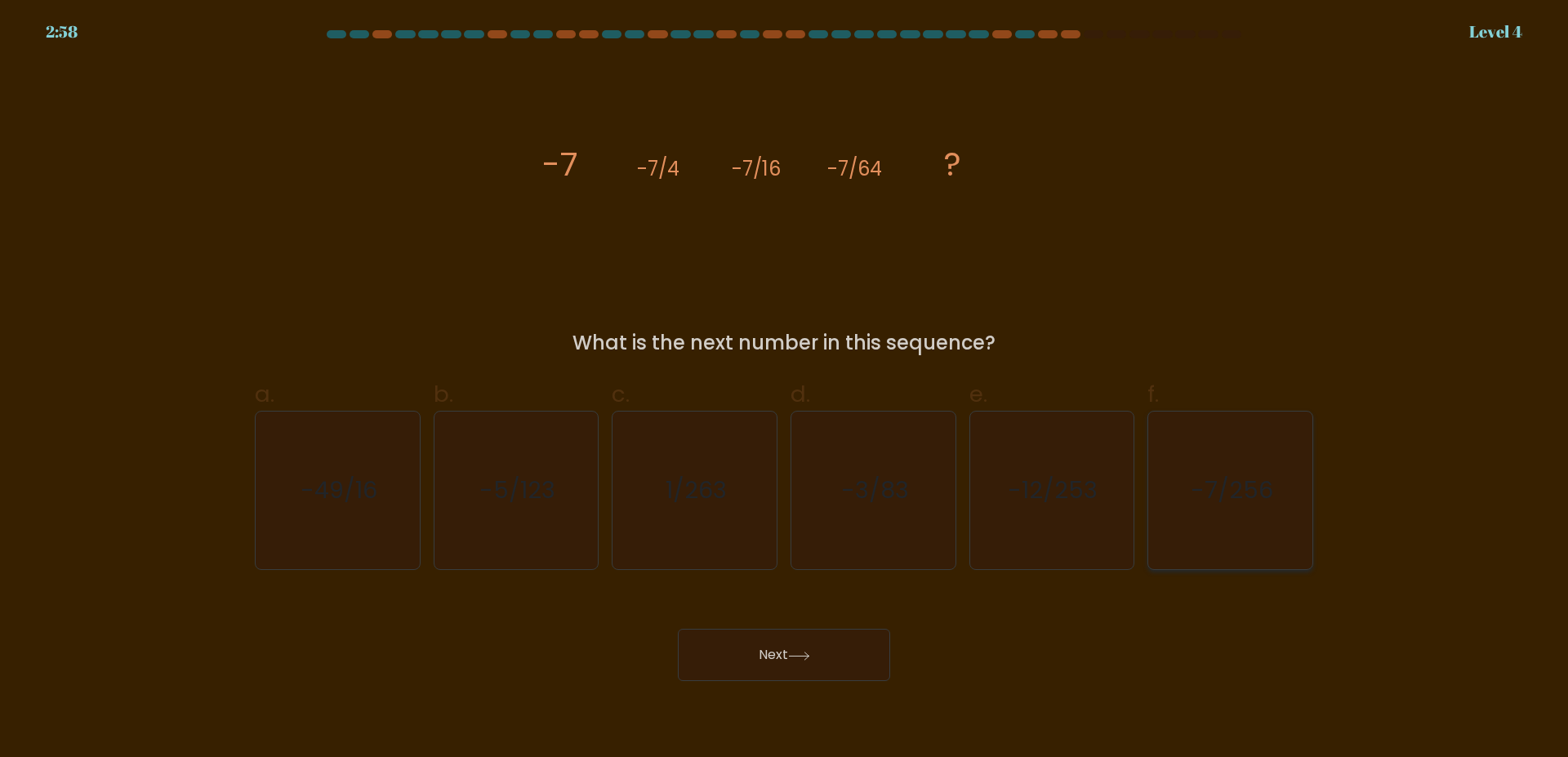
click at [1269, 490] on text "-7/256" at bounding box center [1231, 491] width 82 height 32
click at [785, 390] on input "f. -7/256" at bounding box center [784, 384] width 1 height 11
radio input "true"
click at [779, 650] on button "Next" at bounding box center [783, 654] width 212 height 52
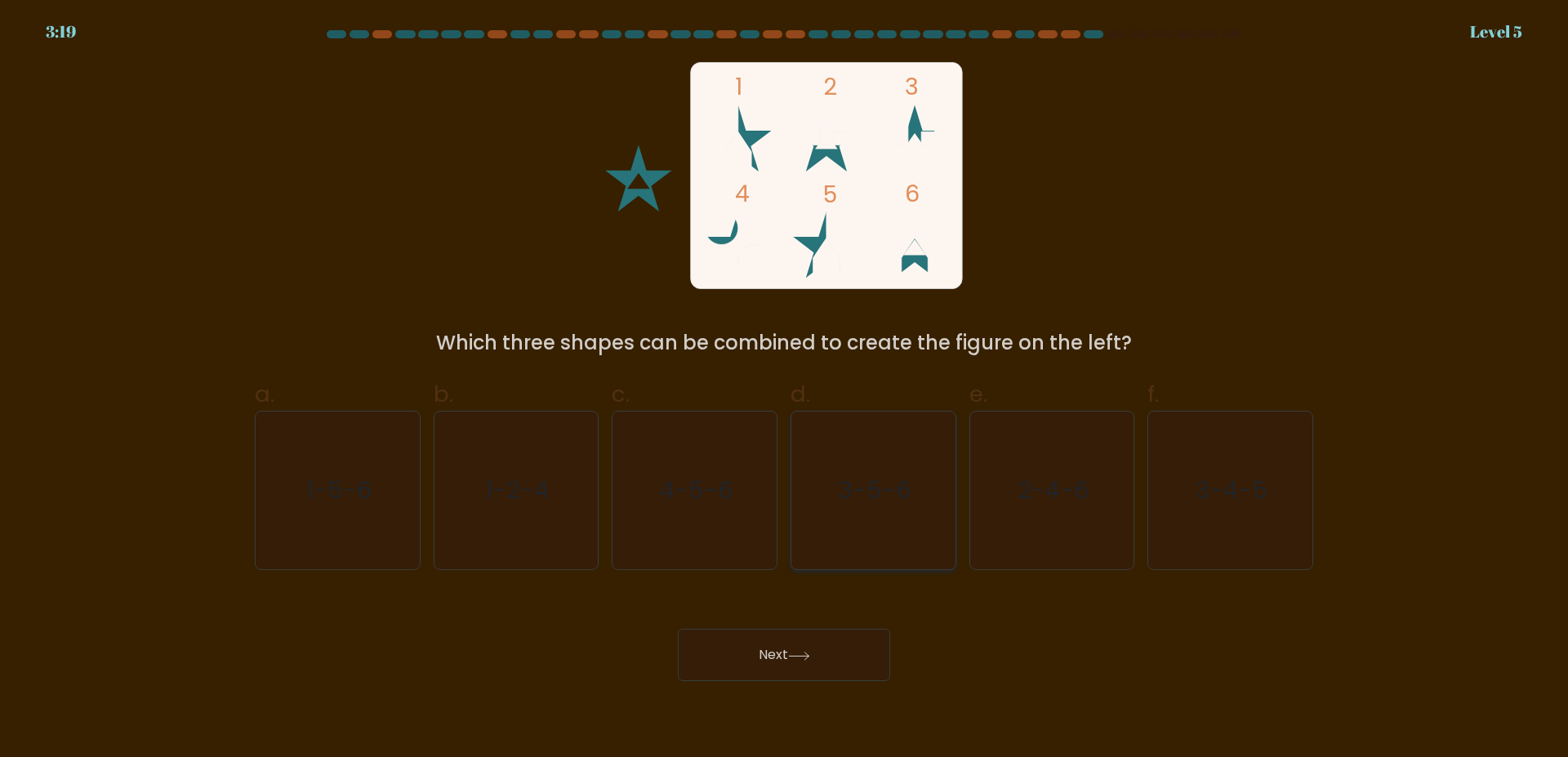
click at [864, 488] on text "3-5-6" at bounding box center [874, 491] width 71 height 32
click at [785, 390] on input "d. 3-5-6" at bounding box center [784, 384] width 1 height 11
radio input "true"
click at [362, 466] on icon "1-5-6" at bounding box center [337, 490] width 158 height 158
click at [784, 390] on input "a. 1-5-6" at bounding box center [784, 384] width 1 height 11
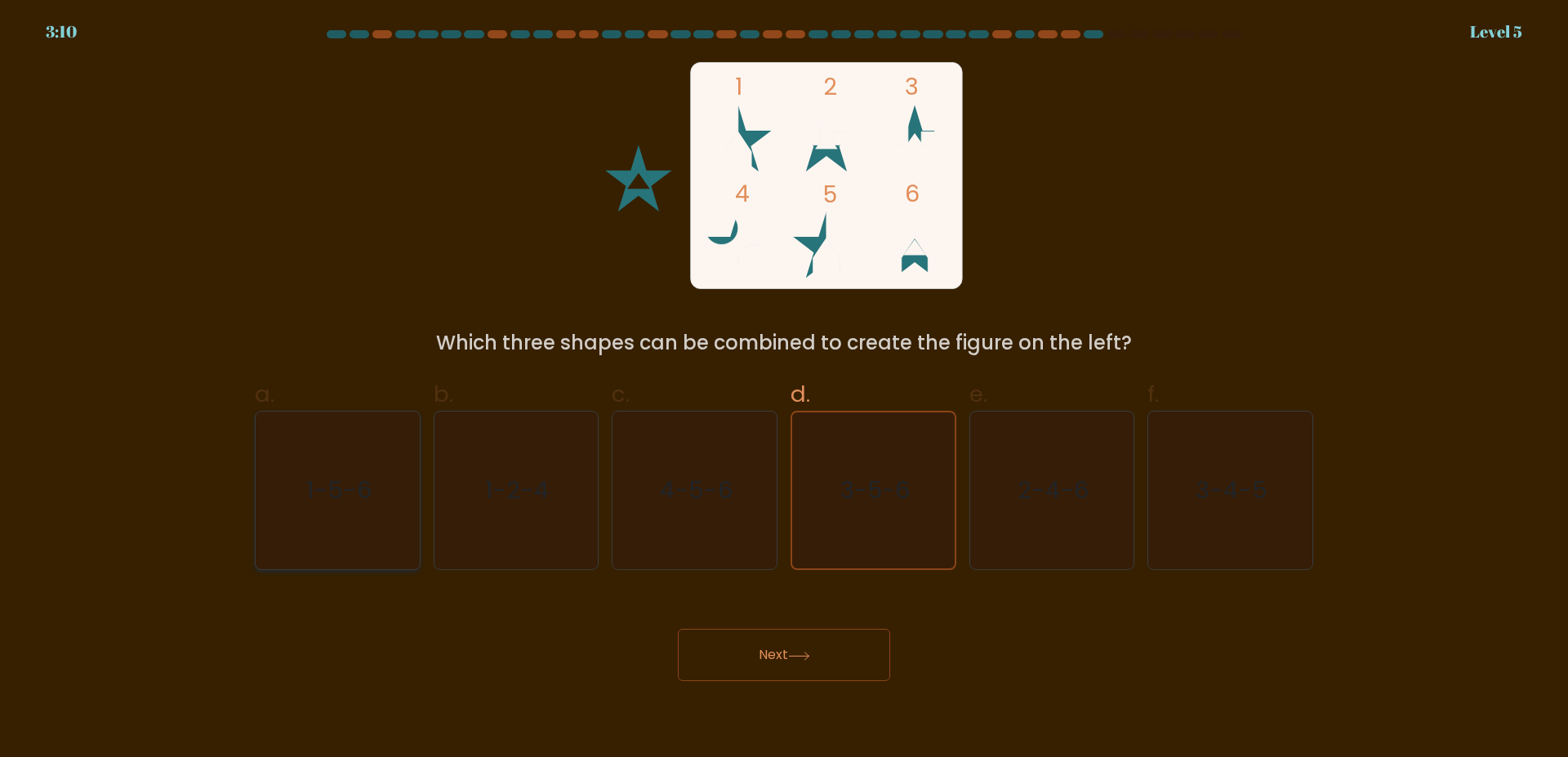
radio input "true"
click at [353, 475] on text "1-5-6" at bounding box center [339, 491] width 63 height 32
click at [784, 390] on input "a. 1-5-6" at bounding box center [784, 384] width 1 height 11
click at [336, 509] on icon "1-5-6" at bounding box center [337, 490] width 156 height 156
click at [784, 390] on input "a. 1-5-6" at bounding box center [784, 384] width 1 height 11
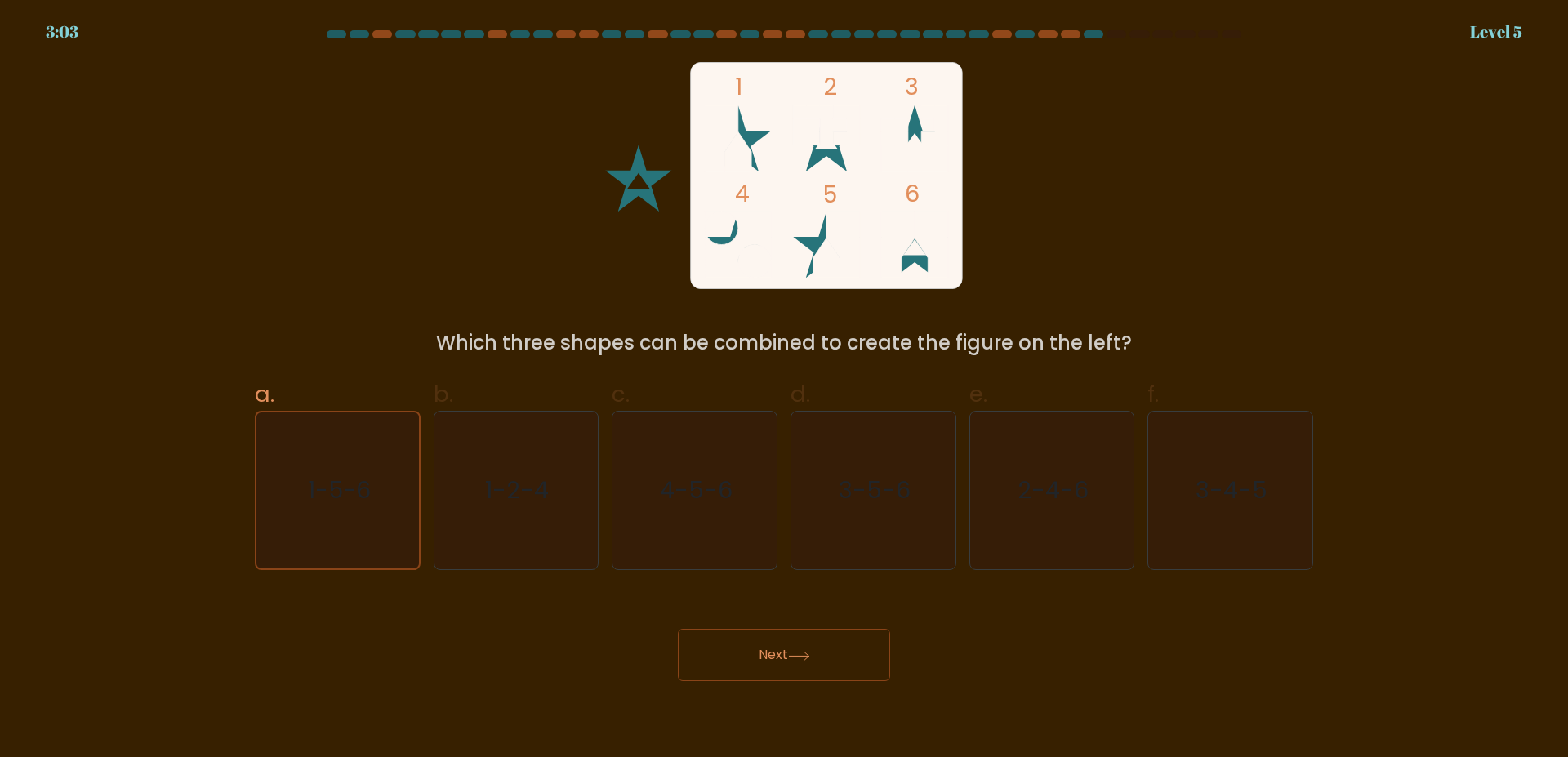
click at [766, 668] on button "Next" at bounding box center [783, 654] width 212 height 52
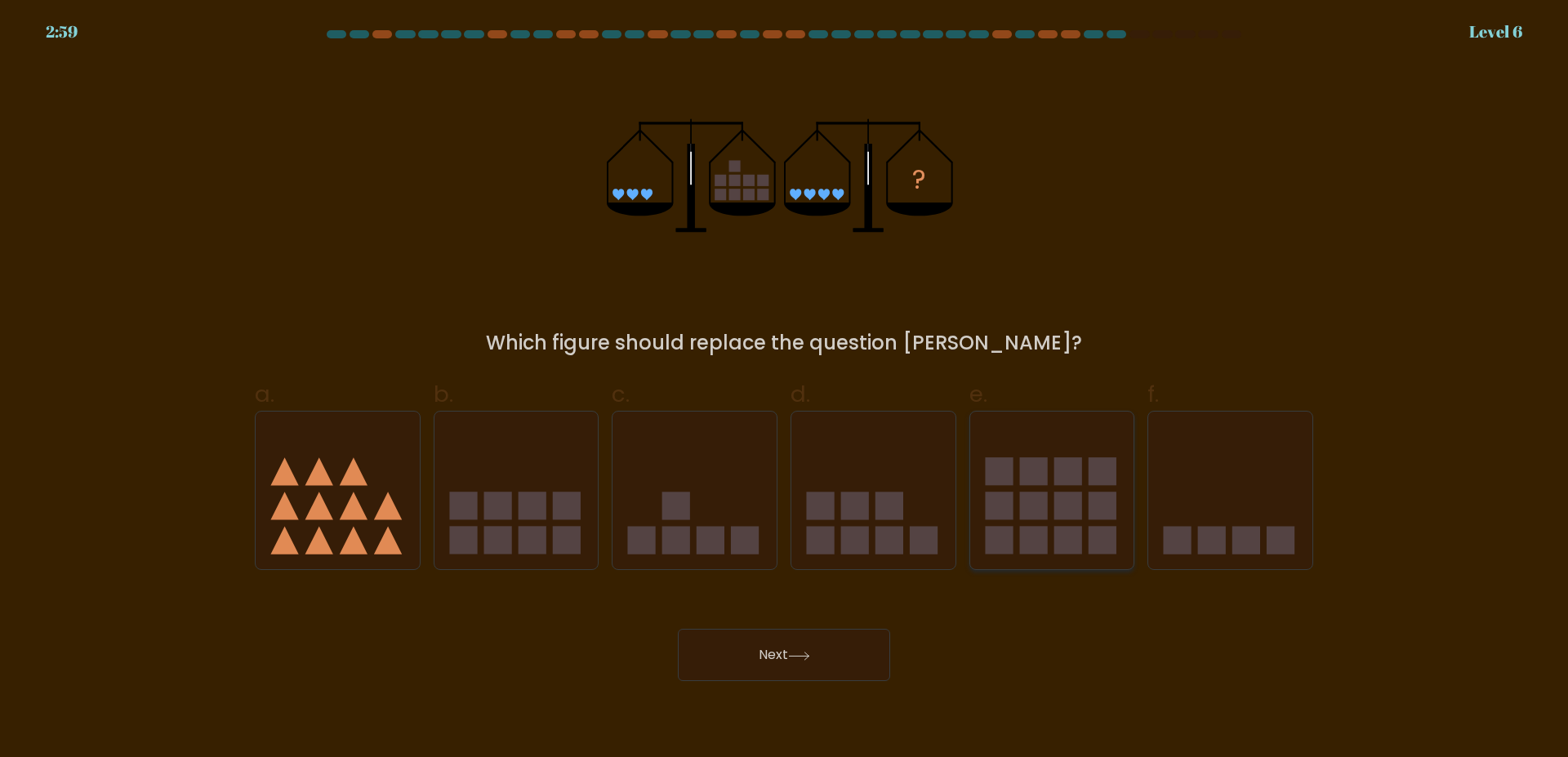
click at [1026, 431] on icon at bounding box center [1052, 491] width 164 height 135
click at [785, 390] on input "e." at bounding box center [784, 384] width 1 height 11
radio input "true"
click at [828, 651] on button "Next" at bounding box center [783, 654] width 212 height 52
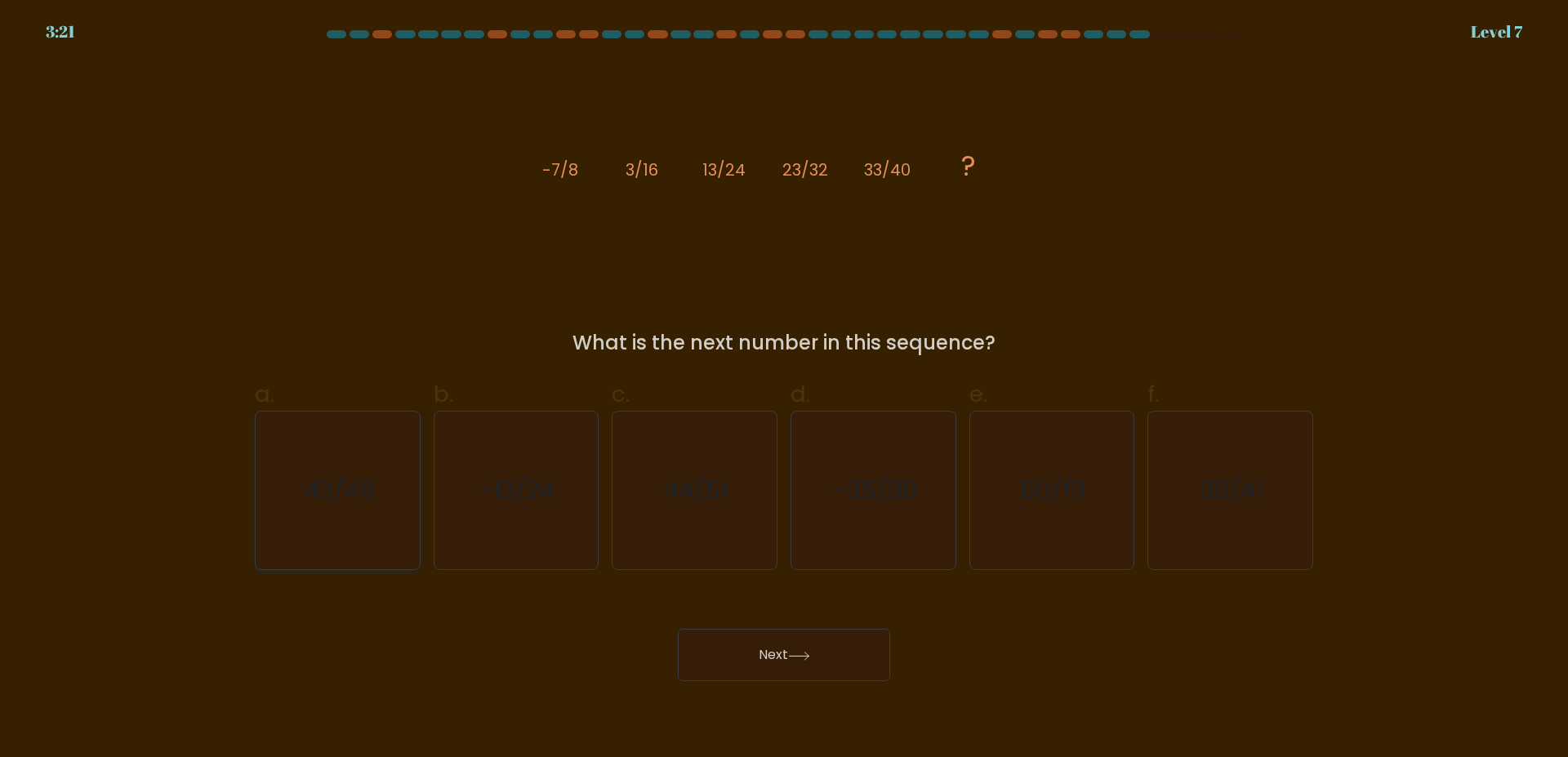
click at [351, 475] on text "43/48" at bounding box center [339, 491] width 69 height 32
click at [784, 390] on input "a. 43/48" at bounding box center [784, 384] width 1 height 11
radio input "true"
click at [773, 647] on button "Next" at bounding box center [783, 654] width 212 height 52
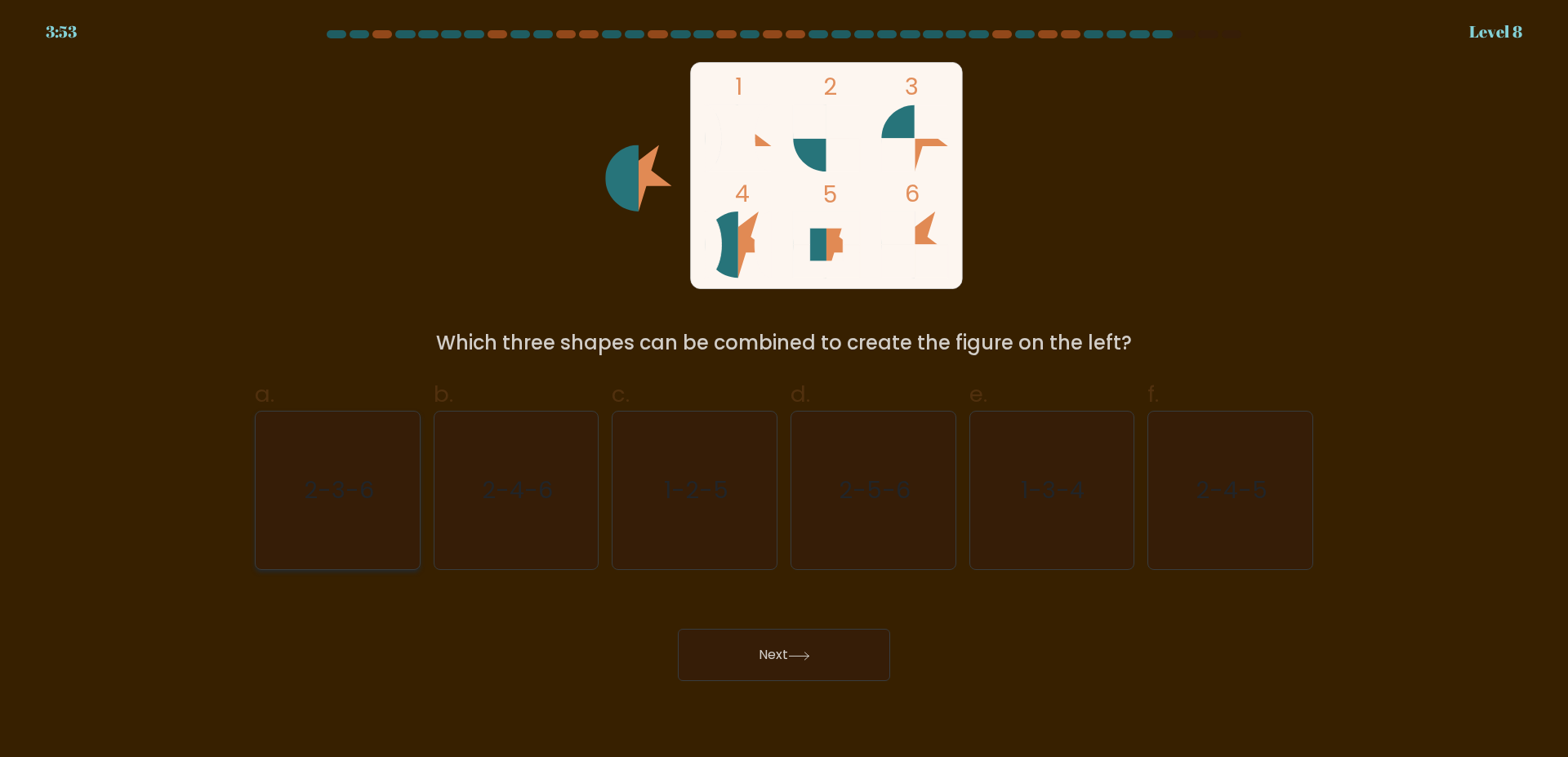
click at [314, 523] on icon "2-3-6" at bounding box center [337, 490] width 158 height 158
click at [784, 390] on input "a. 2-3-6" at bounding box center [784, 384] width 1 height 11
radio input "true"
click at [761, 652] on button "Next" at bounding box center [783, 654] width 212 height 52
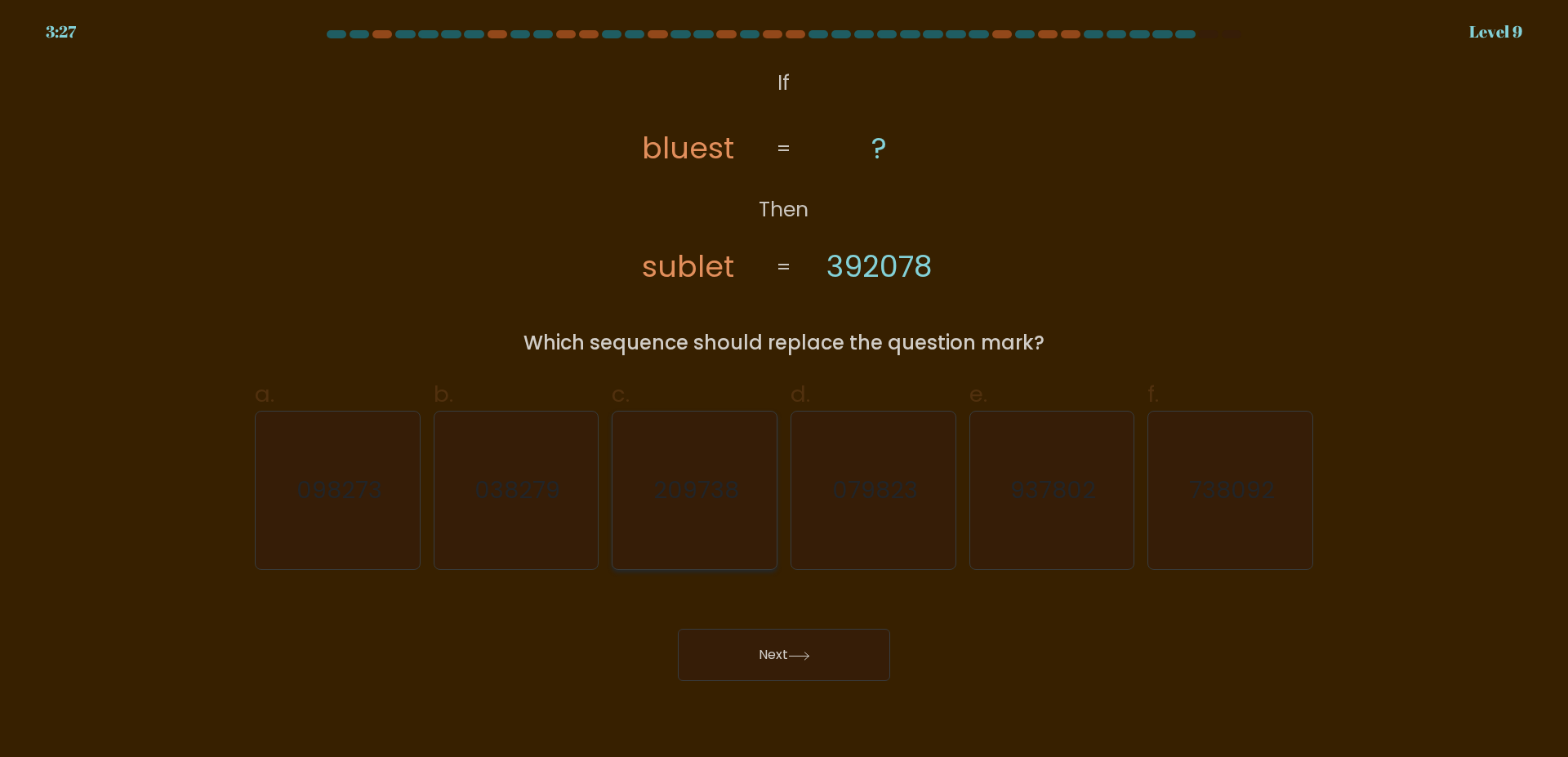
click at [694, 494] on text "209738" at bounding box center [696, 491] width 86 height 32
click at [784, 390] on input "c. 209738" at bounding box center [784, 384] width 1 height 11
radio input "true"
click at [770, 657] on button "Next" at bounding box center [783, 654] width 212 height 52
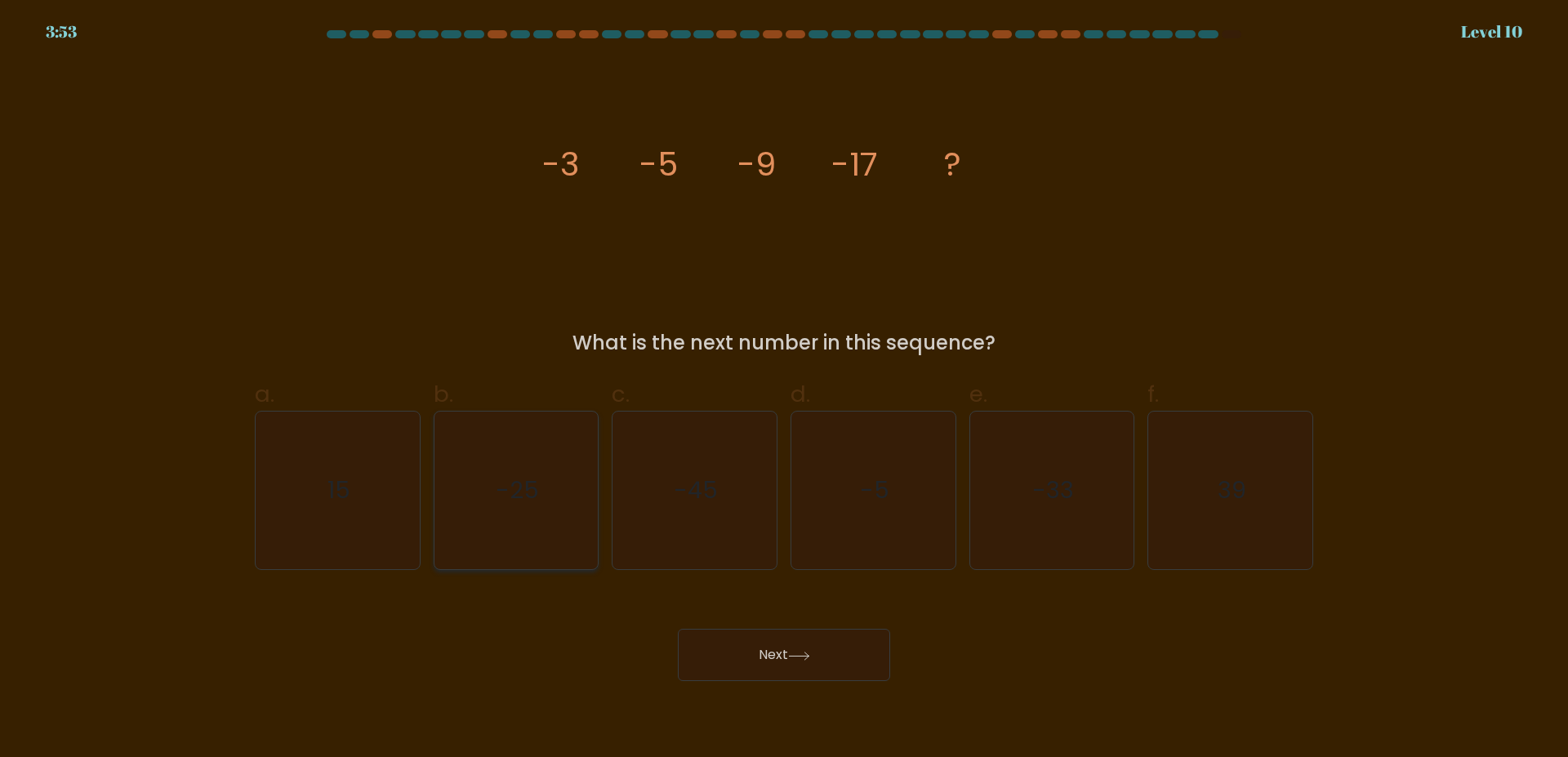
click at [556, 480] on icon "-25" at bounding box center [515, 490] width 158 height 158
click at [784, 390] on input "b. -25" at bounding box center [784, 384] width 1 height 11
radio input "true"
click at [779, 657] on button "Next" at bounding box center [783, 654] width 212 height 52
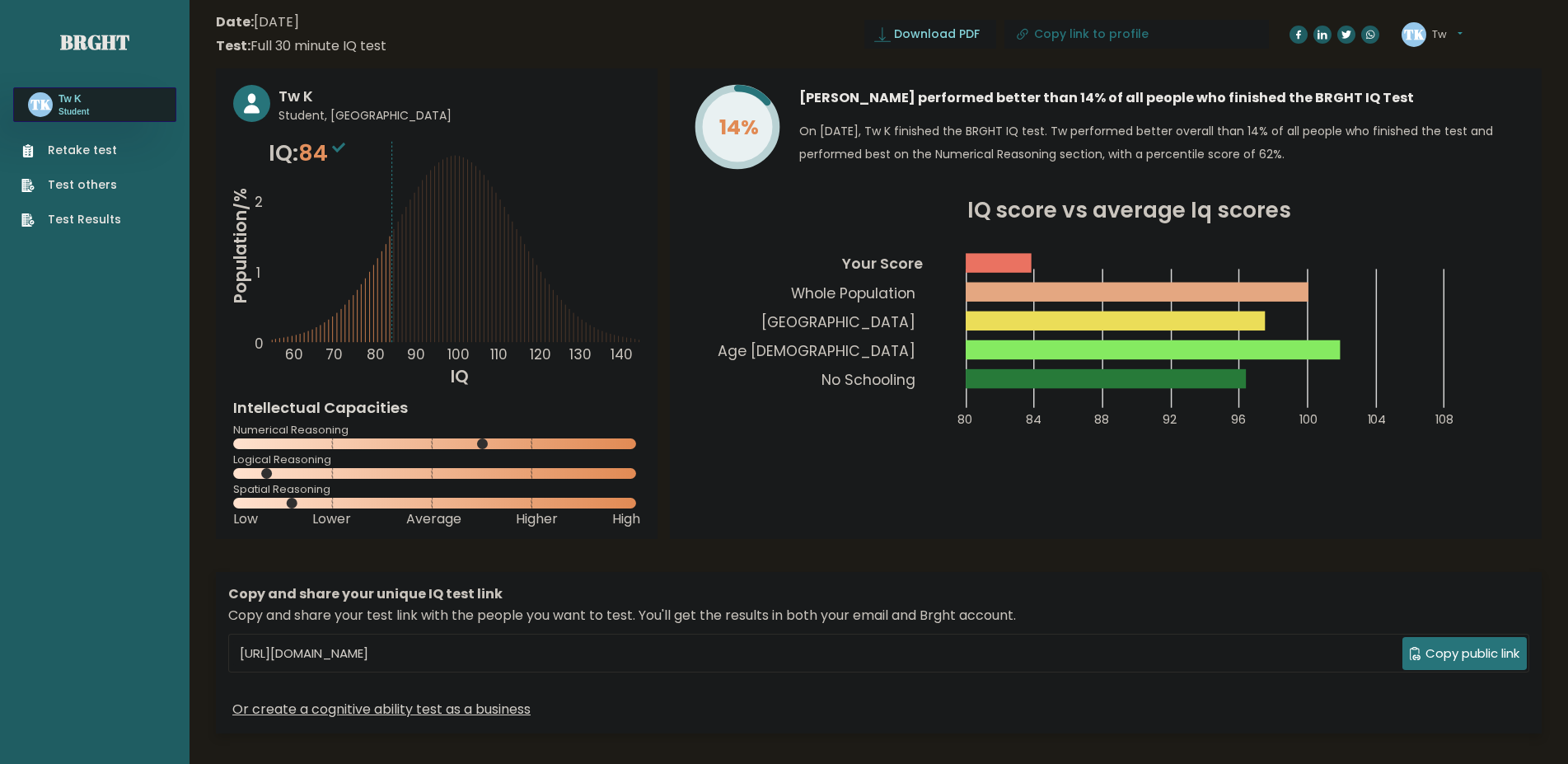
drag, startPoint x: 270, startPoint y: 474, endPoint x: 290, endPoint y: 479, distance: 20.6
click at [289, 473] on icon at bounding box center [437, 473] width 407 height 11
